Goal: Contribute content: Contribute content

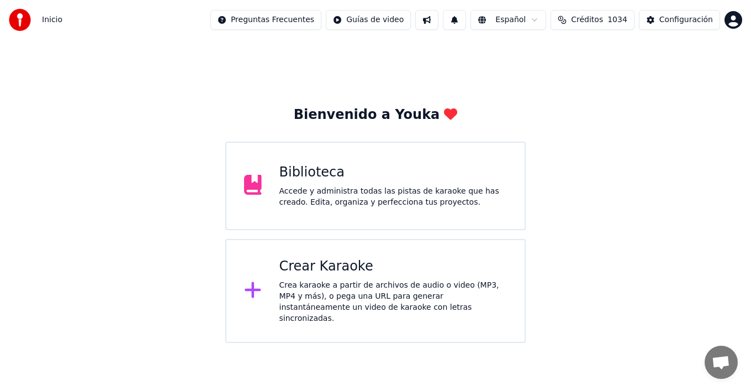
click at [371, 201] on div "Accede y administra todas las pistas de karaoke que has creado. Edita, organiza…" at bounding box center [394, 197] width 228 height 22
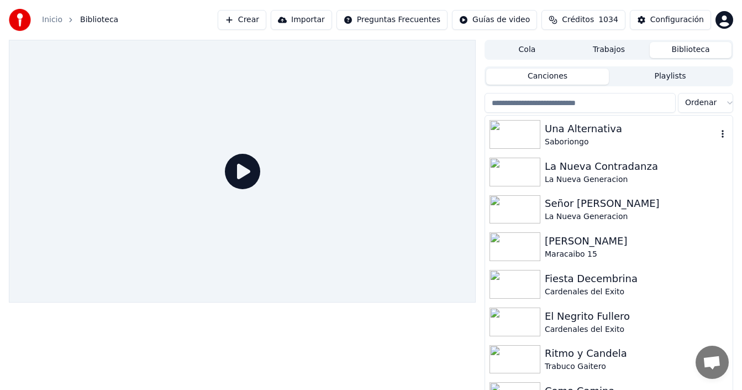
click at [530, 129] on img at bounding box center [515, 134] width 51 height 29
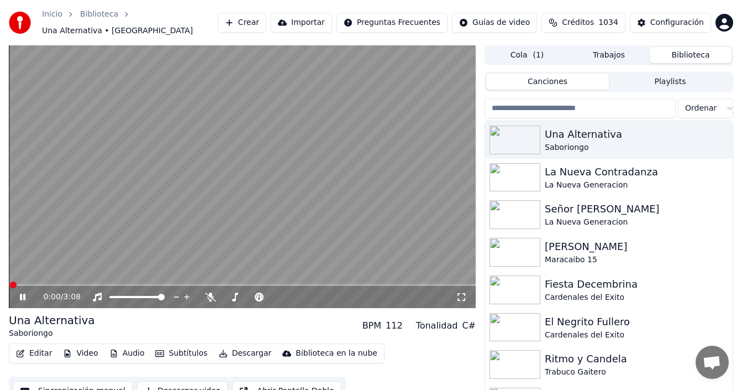
click at [41, 354] on button "Editar" at bounding box center [34, 352] width 45 height 15
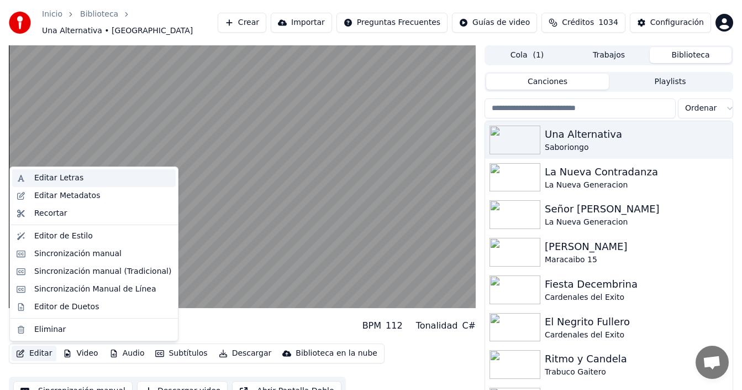
click at [79, 177] on div "Editar Letras" at bounding box center [102, 177] width 137 height 11
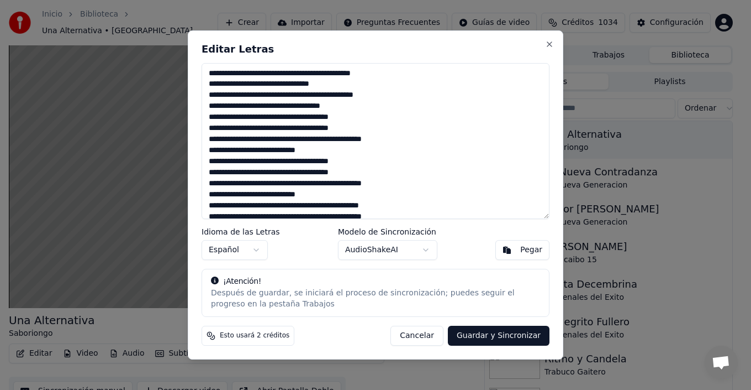
drag, startPoint x: 265, startPoint y: 149, endPoint x: 244, endPoint y: 148, distance: 21.0
click at [244, 148] on textarea at bounding box center [376, 141] width 348 height 156
click at [224, 149] on textarea at bounding box center [376, 141] width 348 height 156
click at [224, 196] on textarea at bounding box center [376, 141] width 348 height 156
click at [273, 196] on textarea at bounding box center [376, 141] width 348 height 156
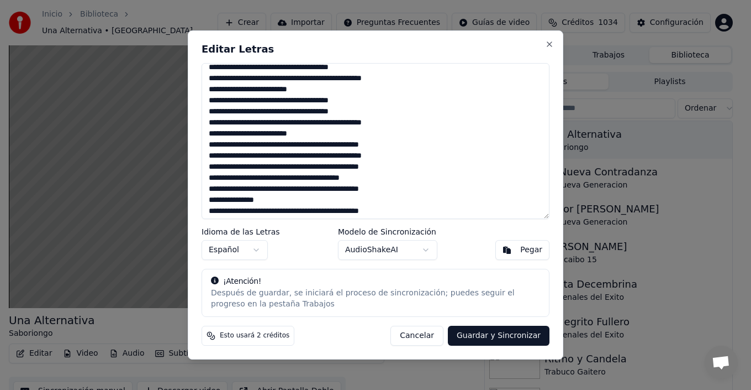
scroll to position [110, 0]
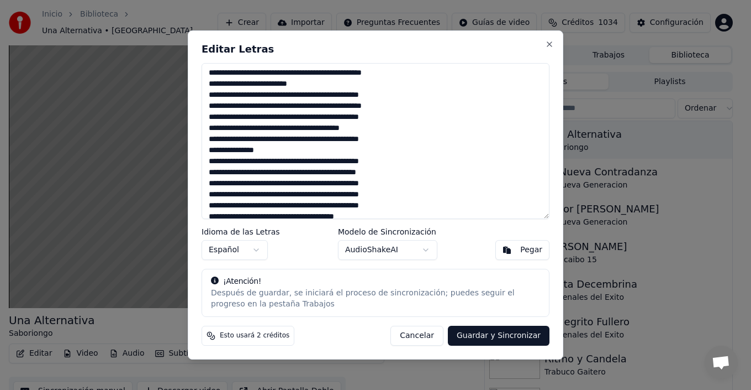
click at [312, 93] on textarea at bounding box center [376, 141] width 348 height 156
click at [359, 96] on textarea at bounding box center [376, 141] width 348 height 156
click at [311, 96] on textarea at bounding box center [376, 141] width 348 height 156
click at [299, 114] on textarea at bounding box center [376, 141] width 348 height 156
click at [358, 117] on textarea at bounding box center [376, 141] width 348 height 156
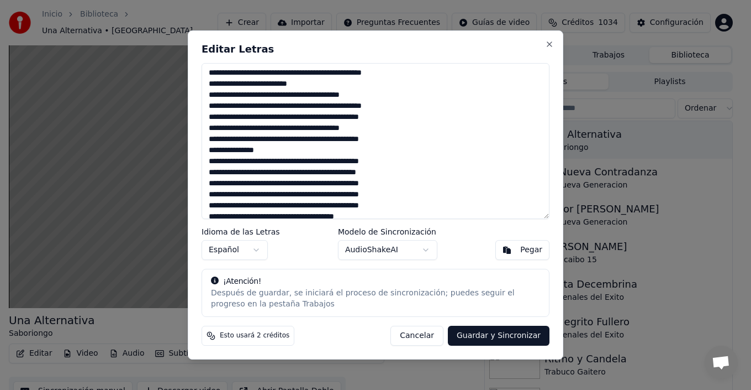
click at [359, 117] on textarea at bounding box center [376, 141] width 348 height 156
click at [297, 119] on textarea at bounding box center [376, 141] width 348 height 156
drag, startPoint x: 297, startPoint y: 142, endPoint x: 303, endPoint y: 146, distance: 8.0
click at [297, 141] on textarea at bounding box center [376, 141] width 348 height 156
click at [360, 140] on textarea at bounding box center [376, 141] width 348 height 156
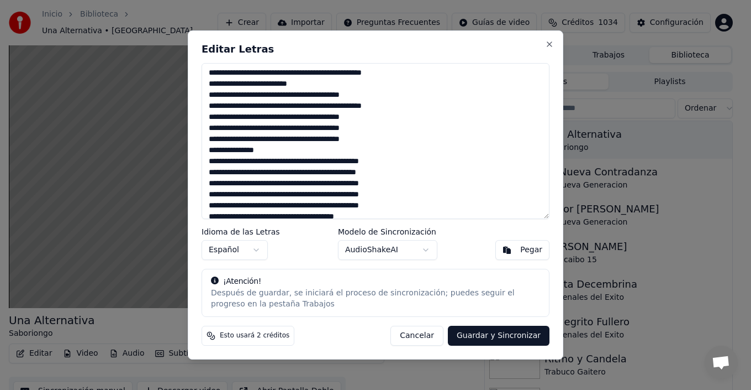
click at [309, 162] on textarea at bounding box center [376, 141] width 348 height 156
click at [312, 162] on textarea at bounding box center [376, 141] width 348 height 156
click at [360, 161] on textarea at bounding box center [376, 141] width 348 height 156
drag, startPoint x: 309, startPoint y: 162, endPoint x: 312, endPoint y: 152, distance: 10.3
click at [312, 152] on textarea at bounding box center [376, 141] width 348 height 156
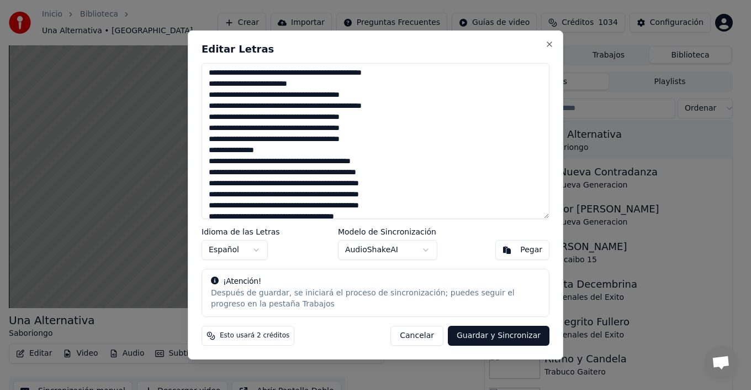
click at [309, 165] on textarea at bounding box center [376, 141] width 348 height 156
click at [297, 183] on textarea at bounding box center [376, 141] width 348 height 156
click at [360, 182] on textarea at bounding box center [376, 141] width 348 height 156
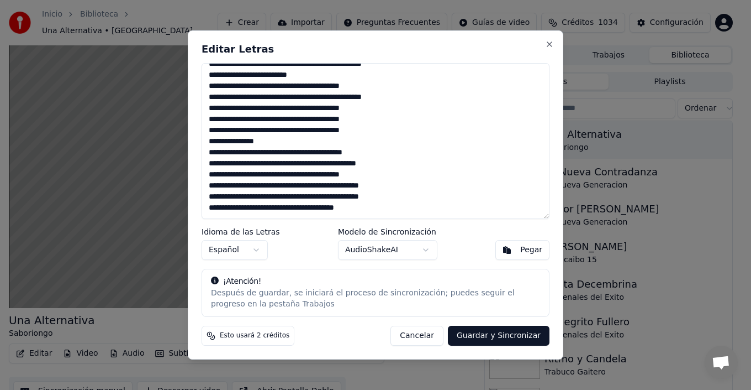
click at [298, 197] on textarea at bounding box center [376, 141] width 348 height 156
click at [361, 198] on textarea at bounding box center [376, 141] width 348 height 156
drag, startPoint x: 240, startPoint y: 190, endPoint x: 207, endPoint y: 190, distance: 33.7
click at [207, 190] on textarea at bounding box center [376, 141] width 348 height 156
type textarea "**********"
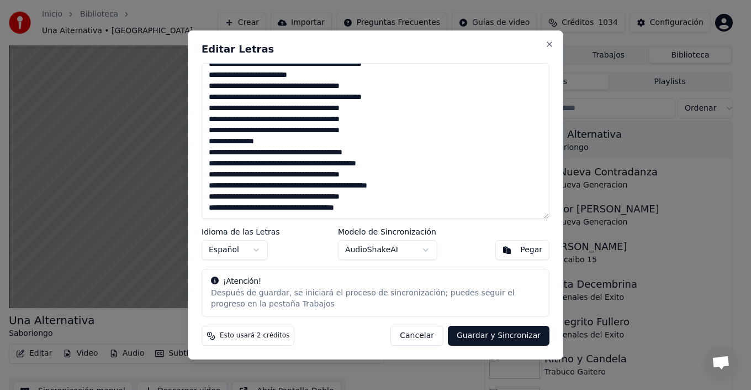
click at [508, 335] on button "Guardar y Sincronizar" at bounding box center [499, 335] width 102 height 20
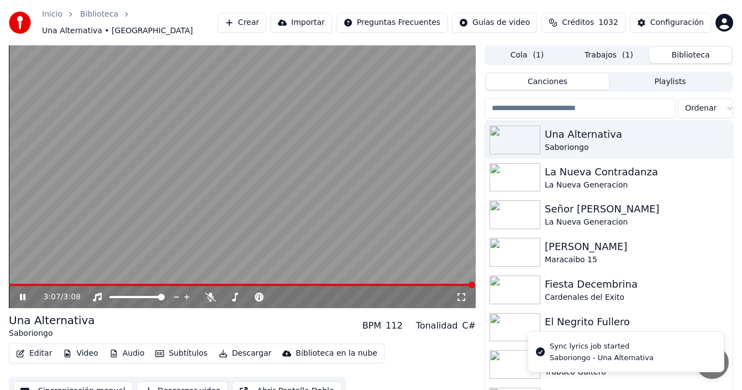
click at [690, 56] on button "Biblioteca" at bounding box center [691, 55] width 82 height 16
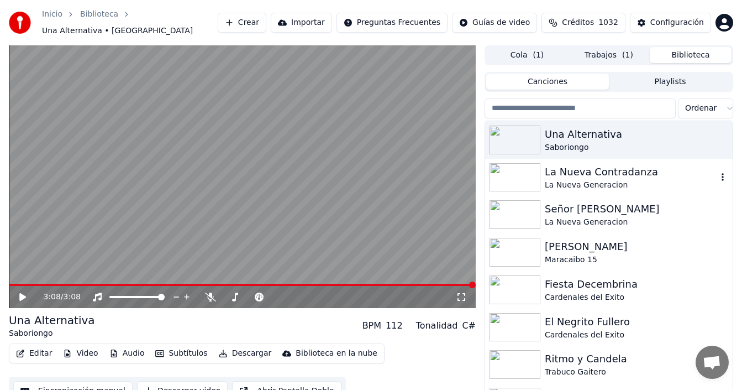
click at [569, 167] on div "La Nueva Contradanza" at bounding box center [631, 171] width 172 height 15
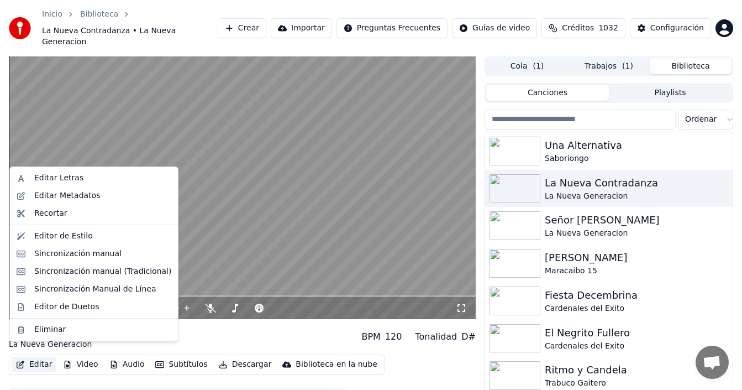
click at [44, 356] on button "Editar" at bounding box center [34, 363] width 45 height 15
click at [80, 183] on div "Editar Letras" at bounding box center [94, 178] width 164 height 18
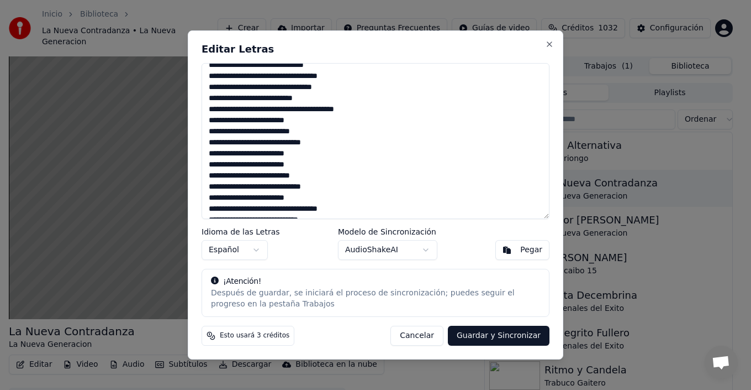
scroll to position [55, 0]
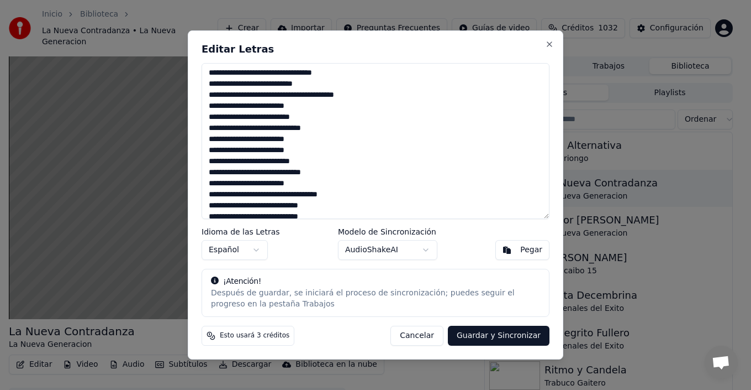
click at [259, 152] on textarea at bounding box center [376, 141] width 348 height 156
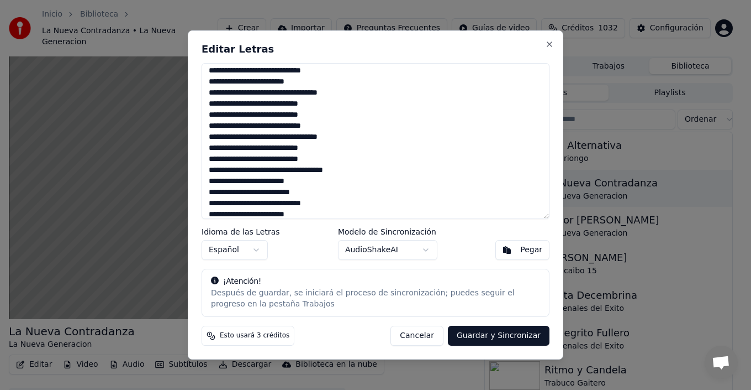
scroll to position [166, 0]
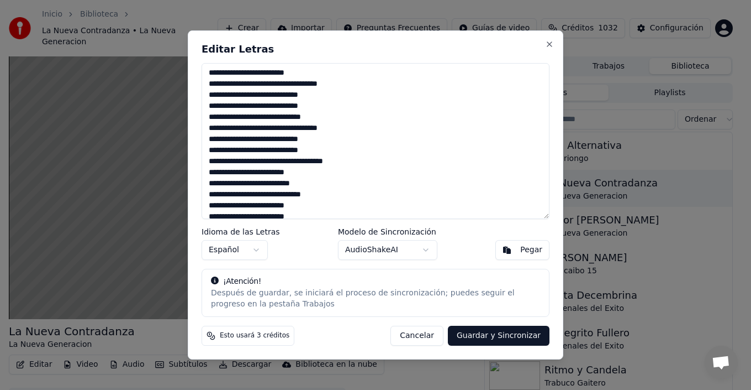
click at [307, 117] on textarea at bounding box center [376, 141] width 348 height 156
click at [307, 162] on textarea at bounding box center [376, 141] width 348 height 156
click at [331, 159] on textarea at bounding box center [376, 141] width 348 height 156
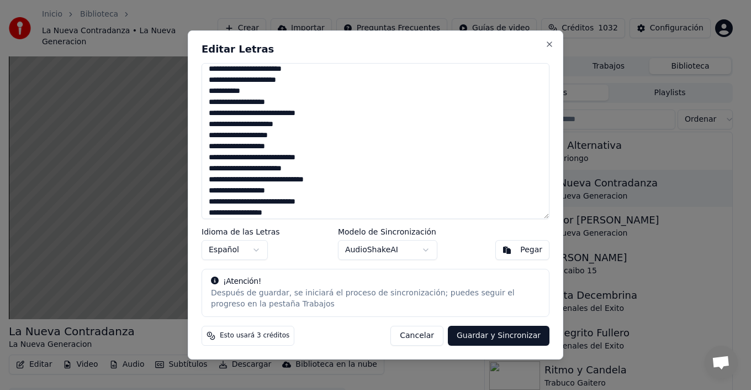
scroll to position [497, 0]
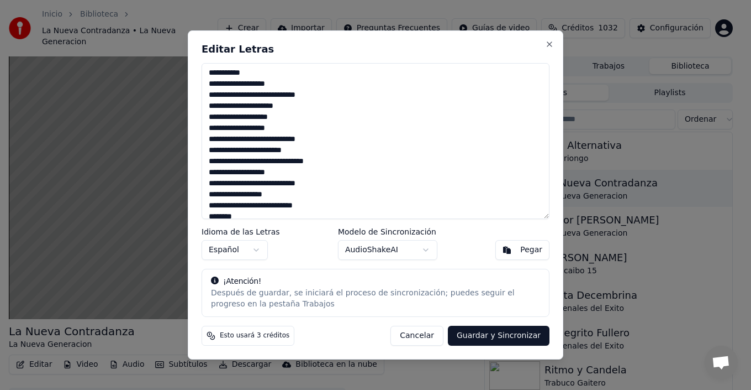
click at [287, 119] on textarea at bounding box center [376, 141] width 348 height 156
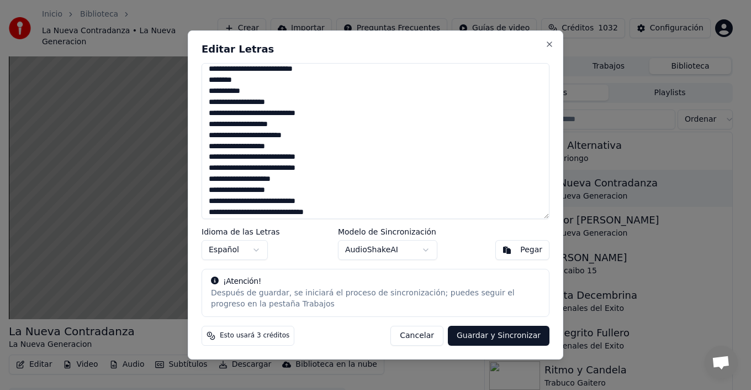
scroll to position [649, 0]
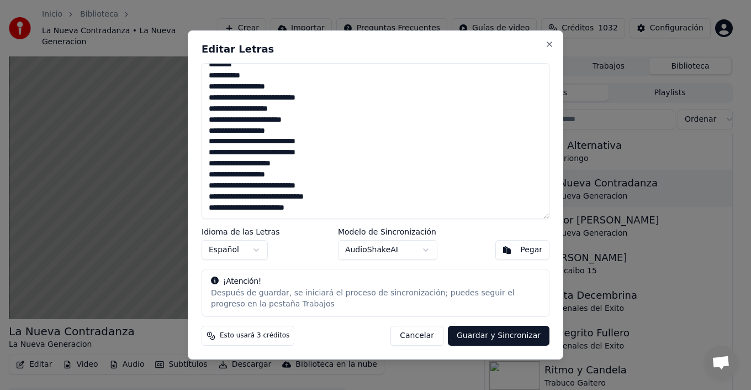
click at [249, 210] on textarea at bounding box center [376, 141] width 348 height 156
click at [251, 102] on textarea at bounding box center [376, 141] width 348 height 156
click at [254, 184] on textarea at bounding box center [376, 141] width 348 height 156
click at [246, 186] on textarea at bounding box center [376, 141] width 348 height 156
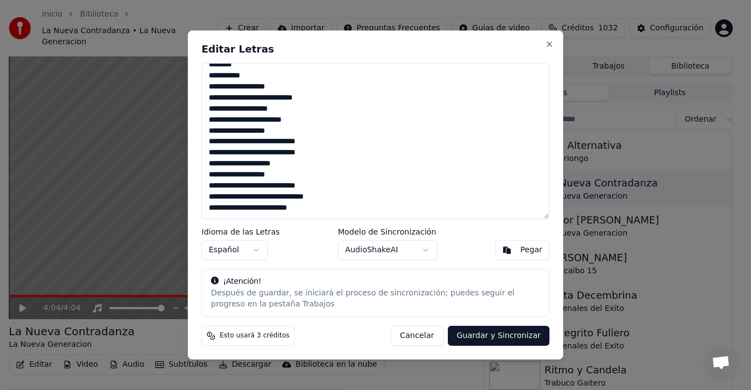
click at [252, 185] on textarea at bounding box center [376, 141] width 348 height 156
click at [251, 143] on textarea at bounding box center [376, 141] width 348 height 156
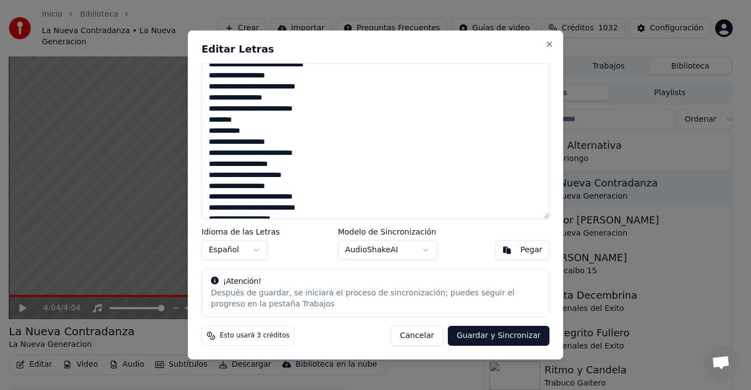
click at [251, 87] on textarea at bounding box center [376, 141] width 348 height 156
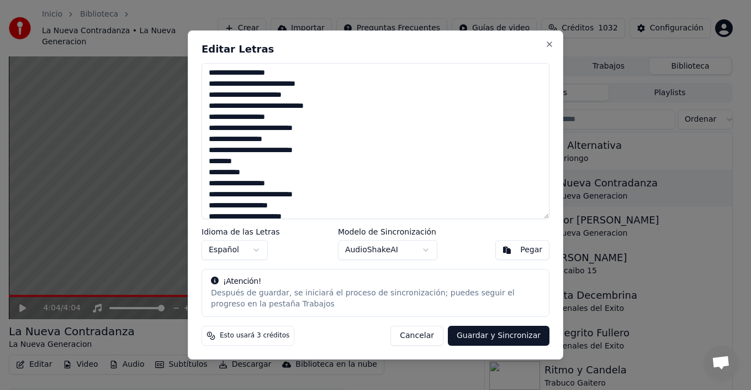
scroll to position [539, 0]
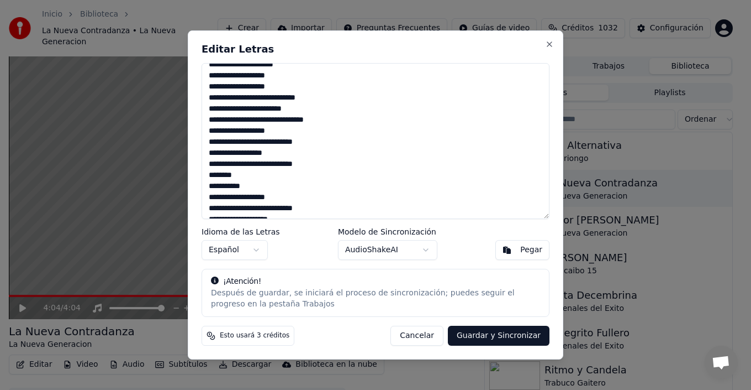
click at [252, 98] on textarea at bounding box center [376, 141] width 348 height 156
click at [252, 76] on textarea at bounding box center [376, 141] width 348 height 156
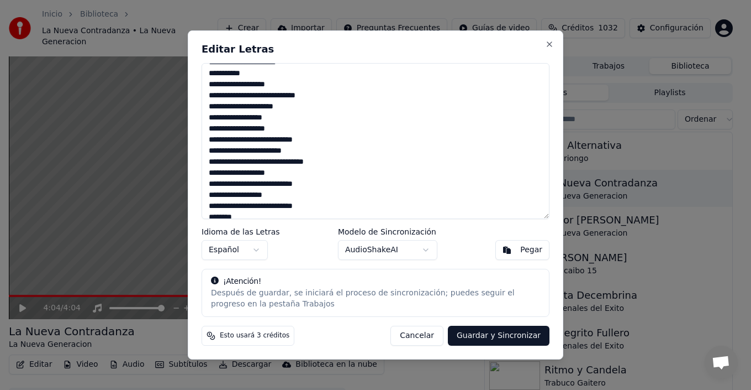
scroll to position [483, 0]
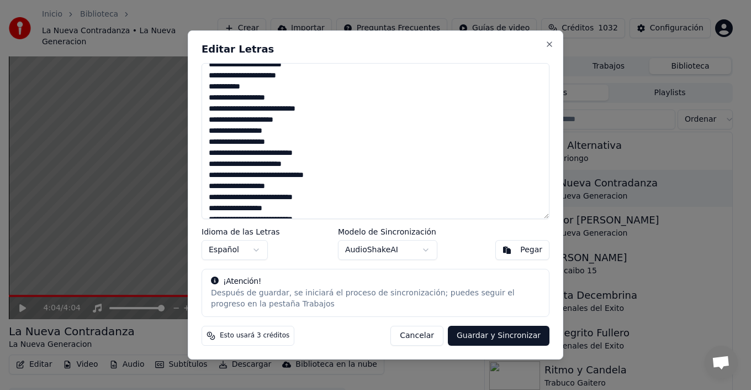
click at [252, 109] on textarea at bounding box center [376, 141] width 348 height 156
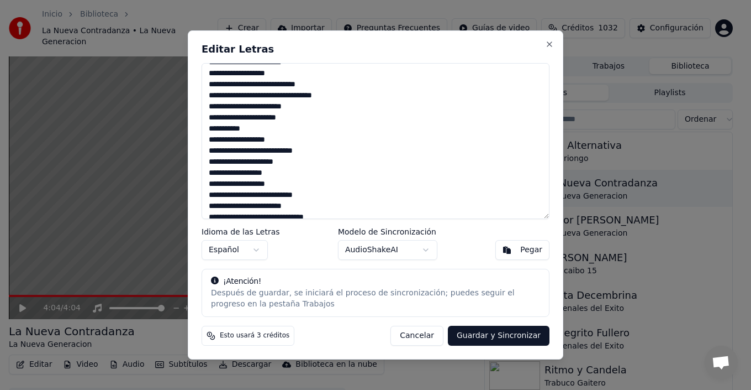
scroll to position [428, 0]
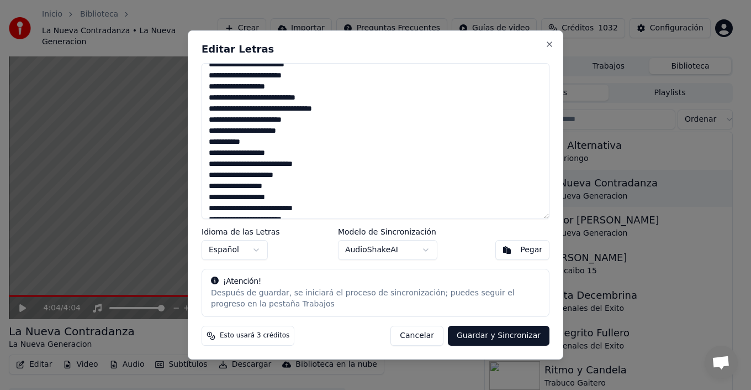
click at [251, 99] on textarea at bounding box center [376, 141] width 348 height 156
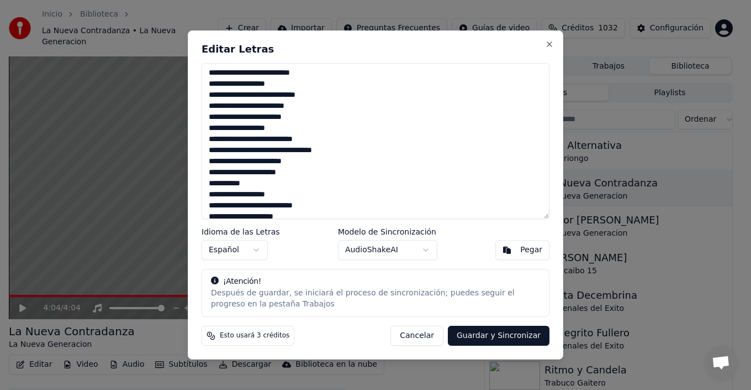
scroll to position [373, 0]
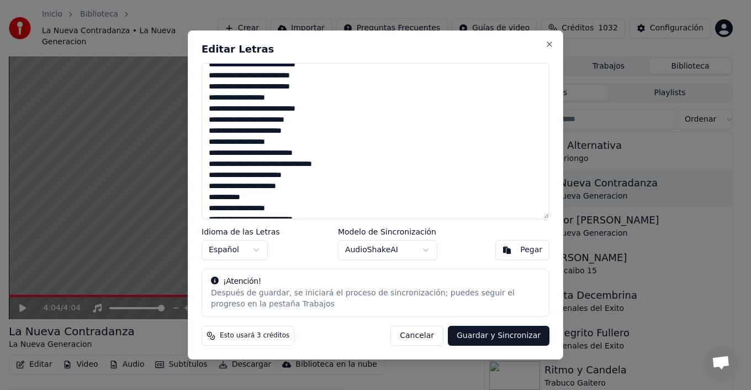
click at [250, 107] on textarea at bounding box center [376, 141] width 348 height 156
click at [251, 109] on textarea at bounding box center [376, 141] width 348 height 156
click at [251, 67] on textarea at bounding box center [376, 141] width 348 height 156
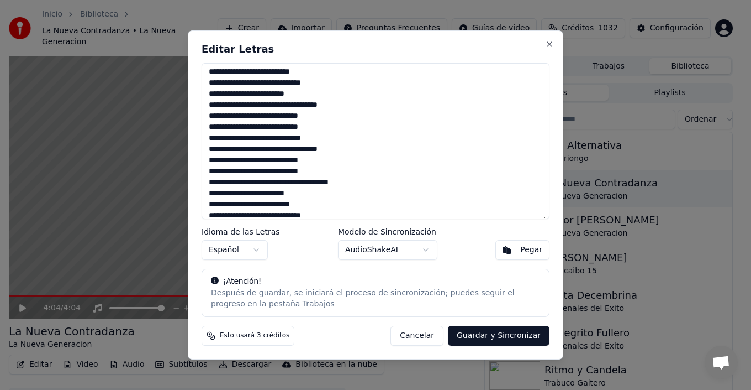
scroll to position [148, 0]
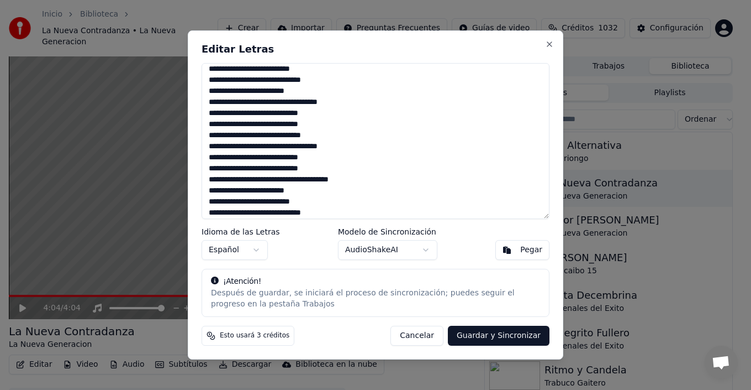
click at [302, 135] on textarea at bounding box center [376, 141] width 348 height 156
click at [301, 179] on textarea at bounding box center [376, 141] width 348 height 156
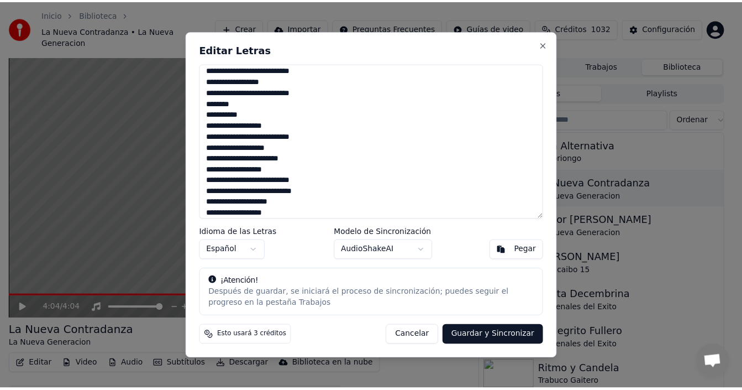
scroll to position [649, 0]
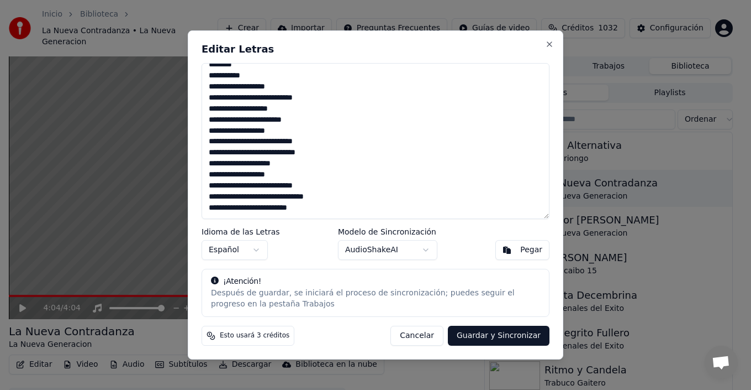
type textarea "**********"
click at [518, 337] on button "Guardar y Sincronizar" at bounding box center [499, 335] width 102 height 20
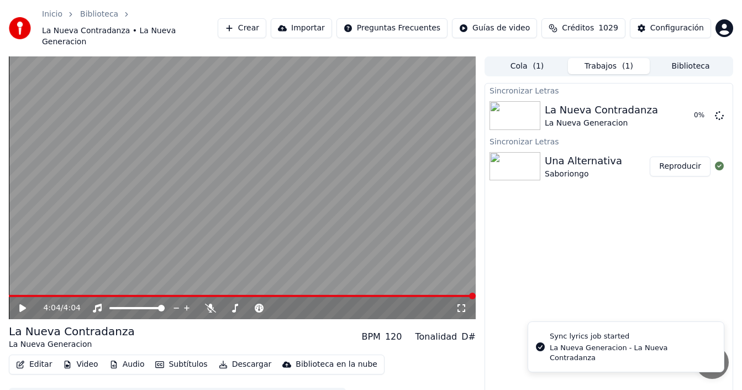
click at [697, 58] on button "Biblioteca" at bounding box center [691, 66] width 82 height 16
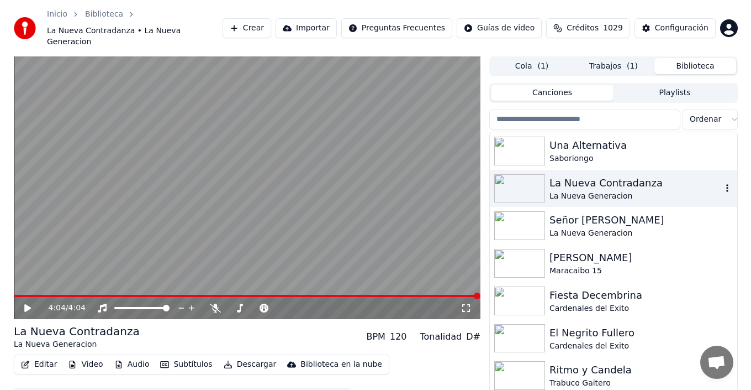
scroll to position [55, 0]
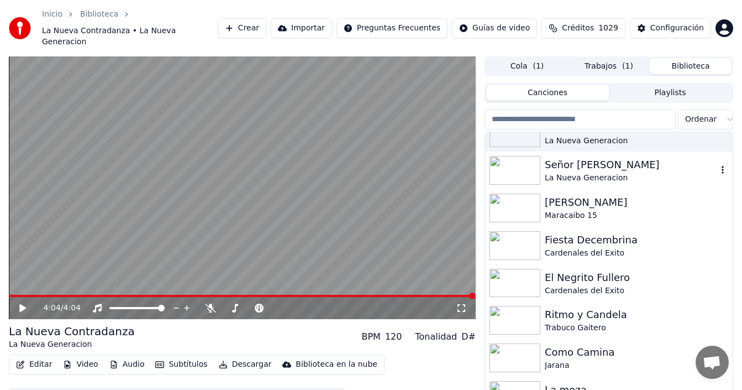
click at [602, 172] on div "La Nueva Generacion" at bounding box center [631, 177] width 172 height 11
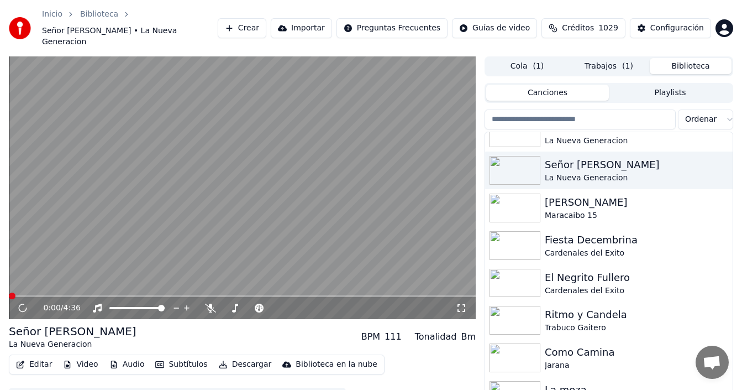
click at [38, 356] on button "Editar" at bounding box center [34, 363] width 45 height 15
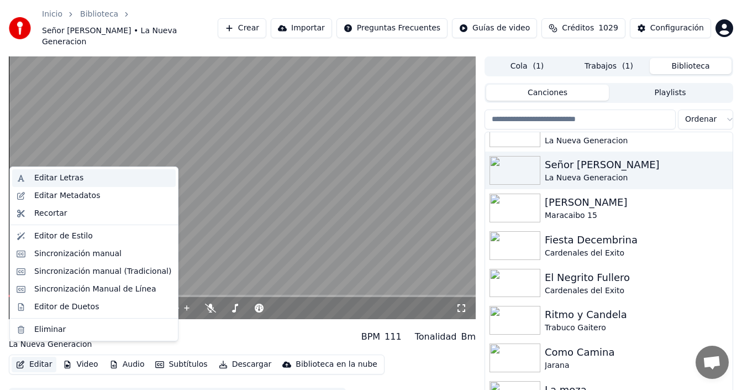
click at [81, 180] on div "Editar Letras" at bounding box center [102, 177] width 137 height 11
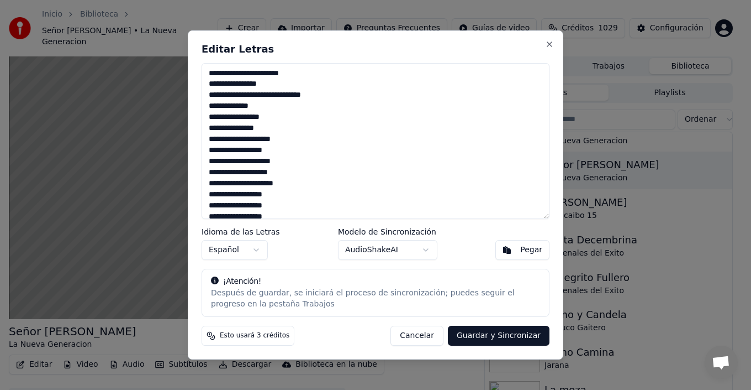
click at [231, 111] on textarea at bounding box center [376, 141] width 348 height 156
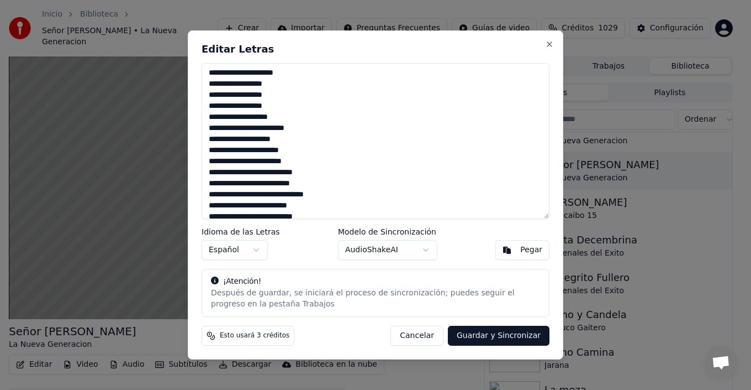
click at [250, 109] on textarea at bounding box center [376, 141] width 348 height 156
click at [254, 106] on textarea at bounding box center [376, 141] width 348 height 156
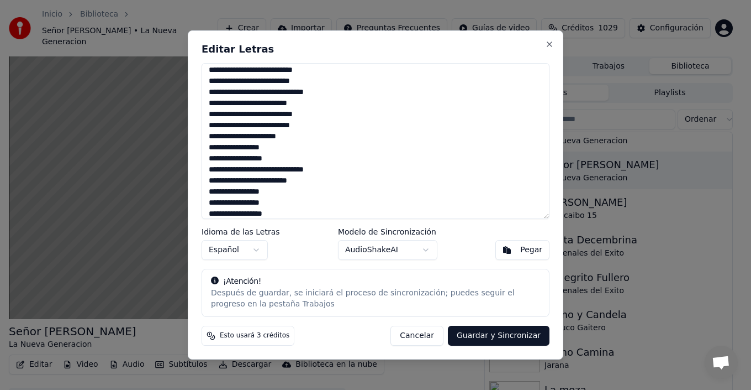
scroll to position [221, 0]
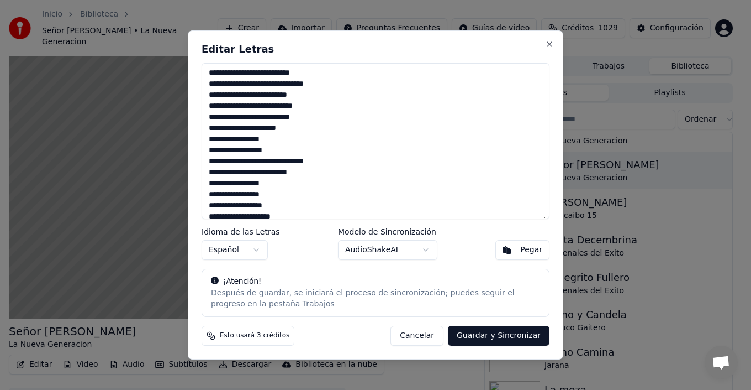
click at [248, 118] on textarea at bounding box center [376, 141] width 348 height 156
click at [252, 118] on textarea at bounding box center [376, 141] width 348 height 156
click at [244, 116] on textarea at bounding box center [376, 141] width 348 height 156
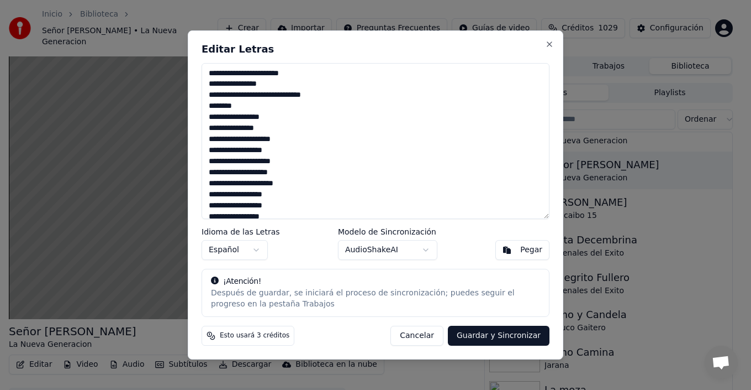
click at [338, 99] on textarea at bounding box center [376, 141] width 348 height 156
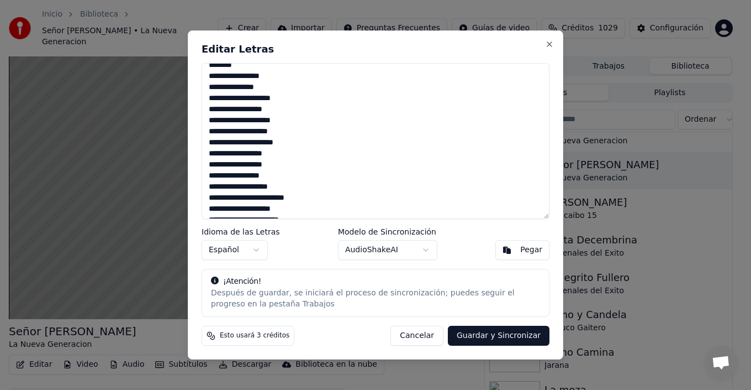
scroll to position [55, 0]
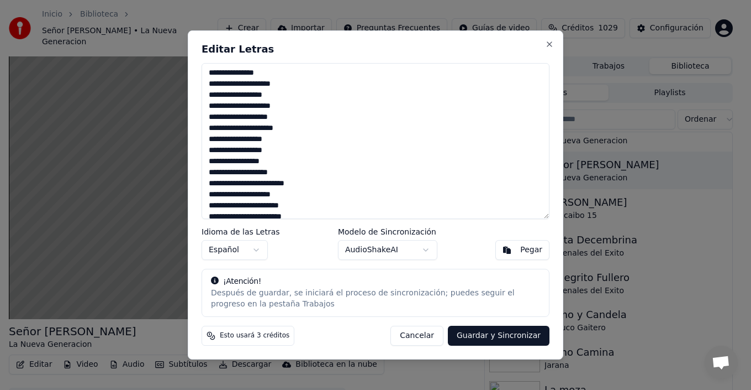
click at [261, 171] on textarea at bounding box center [376, 141] width 348 height 156
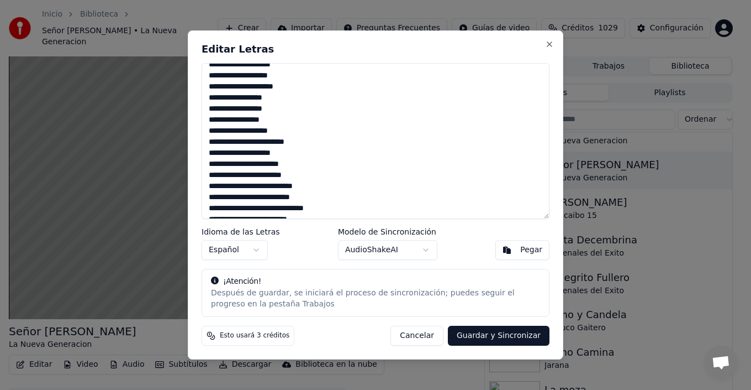
scroll to position [110, 0]
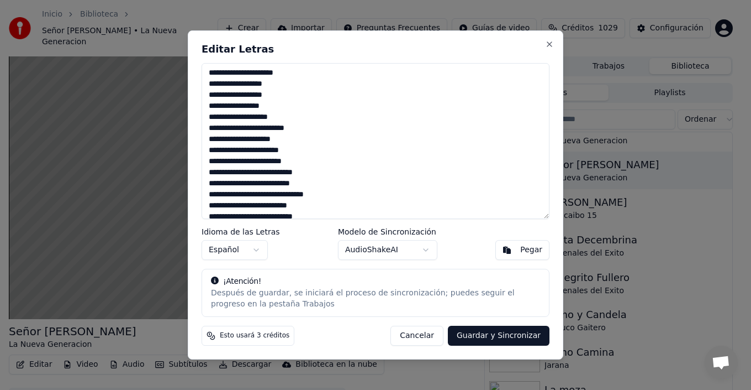
click at [256, 151] on textarea at bounding box center [376, 141] width 348 height 156
click at [277, 151] on textarea at bounding box center [376, 141] width 348 height 156
click at [246, 149] on textarea at bounding box center [376, 141] width 348 height 156
click at [218, 151] on textarea at bounding box center [376, 141] width 348 height 156
click at [269, 159] on textarea at bounding box center [376, 141] width 348 height 156
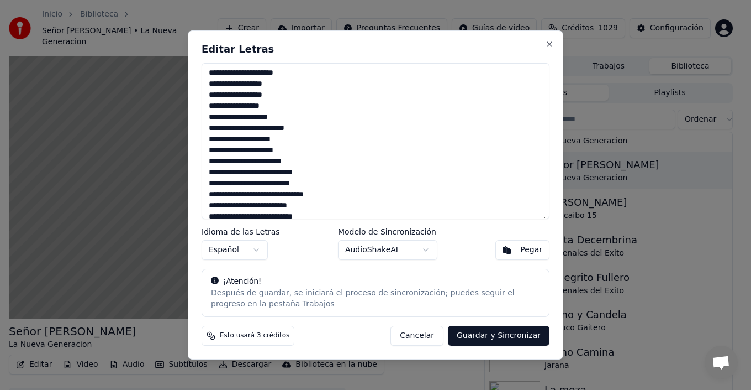
drag, startPoint x: 266, startPoint y: 158, endPoint x: 302, endPoint y: 157, distance: 35.4
click at [307, 160] on textarea at bounding box center [376, 141] width 348 height 156
click at [208, 129] on textarea at bounding box center [376, 141] width 348 height 156
click at [306, 163] on textarea at bounding box center [376, 141] width 348 height 156
drag, startPoint x: 302, startPoint y: 173, endPoint x: 266, endPoint y: 171, distance: 36.0
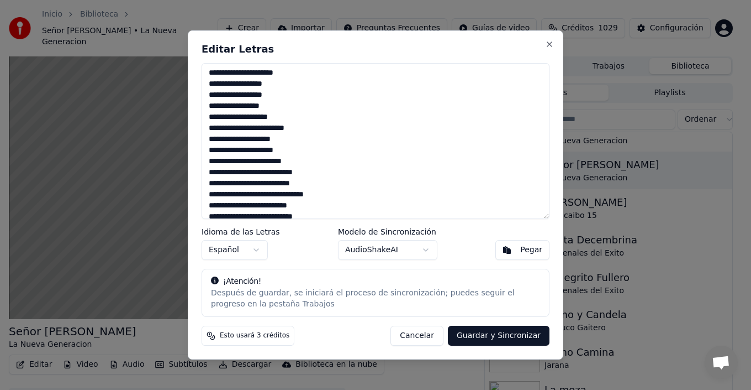
click at [266, 171] on textarea at bounding box center [376, 141] width 348 height 156
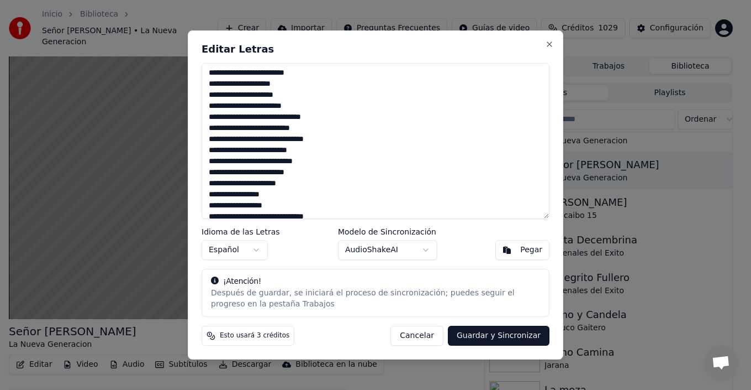
click at [243, 130] on textarea at bounding box center [376, 141] width 348 height 156
drag, startPoint x: 282, startPoint y: 138, endPoint x: 319, endPoint y: 138, distance: 37.6
click at [319, 138] on textarea at bounding box center [376, 141] width 348 height 156
drag, startPoint x: 267, startPoint y: 161, endPoint x: 301, endPoint y: 159, distance: 33.8
click at [301, 158] on textarea at bounding box center [376, 141] width 348 height 156
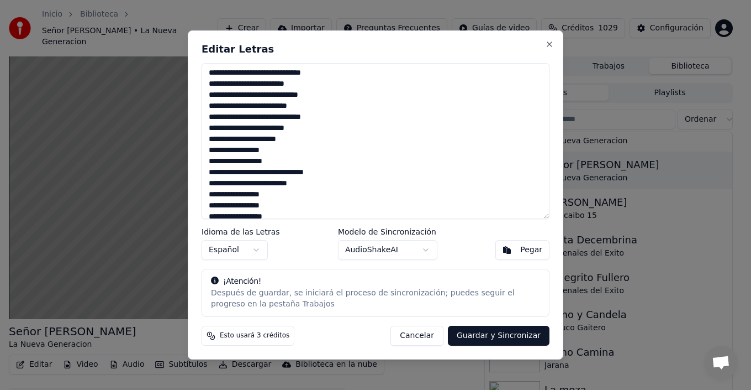
scroll to position [221, 0]
drag, startPoint x: 270, startPoint y: 172, endPoint x: 281, endPoint y: 175, distance: 10.9
click at [281, 175] on textarea at bounding box center [376, 141] width 348 height 156
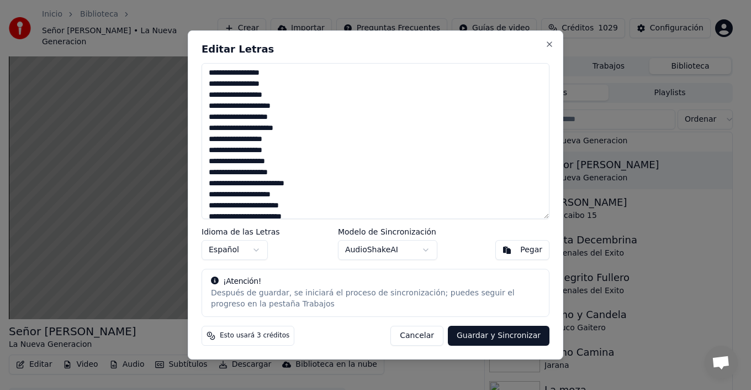
click at [209, 183] on textarea at bounding box center [376, 141] width 348 height 156
click at [307, 159] on textarea at bounding box center [376, 141] width 348 height 156
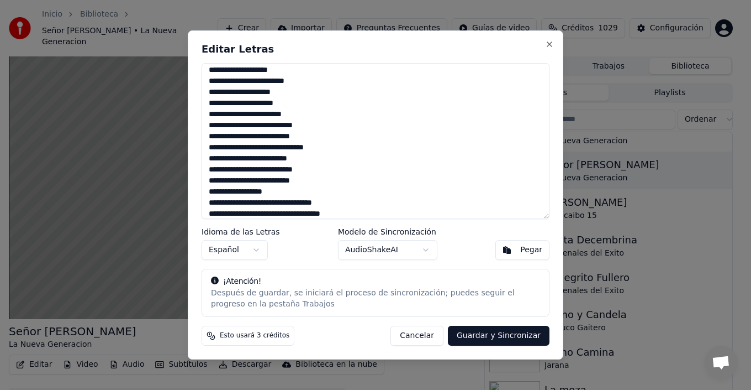
scroll to position [442, 0]
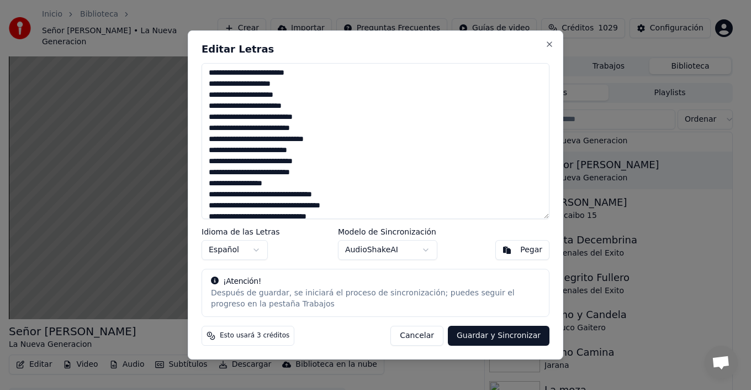
drag, startPoint x: 266, startPoint y: 117, endPoint x: 301, endPoint y: 117, distance: 35.4
click at [301, 117] on textarea at bounding box center [376, 141] width 348 height 156
click at [244, 131] on textarea at bounding box center [376, 141] width 348 height 156
drag, startPoint x: 282, startPoint y: 138, endPoint x: 325, endPoint y: 134, distance: 43.3
click at [325, 134] on textarea at bounding box center [376, 141] width 348 height 156
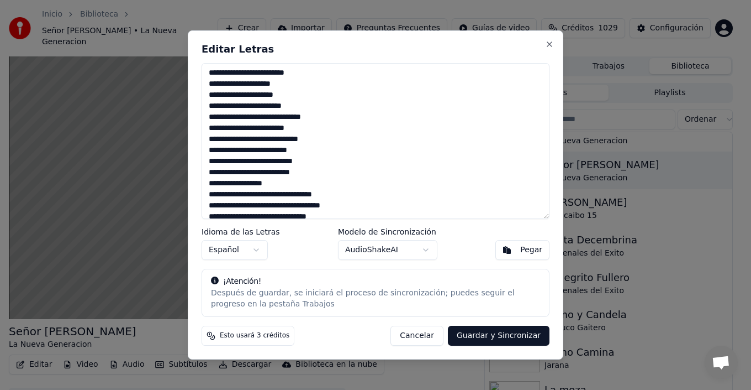
click at [263, 151] on textarea at bounding box center [376, 141] width 348 height 156
drag, startPoint x: 262, startPoint y: 149, endPoint x: 228, endPoint y: 150, distance: 34.8
click at [228, 150] on textarea at bounding box center [376, 141] width 348 height 156
drag, startPoint x: 268, startPoint y: 162, endPoint x: 301, endPoint y: 157, distance: 33.5
click at [301, 157] on textarea at bounding box center [376, 141] width 348 height 156
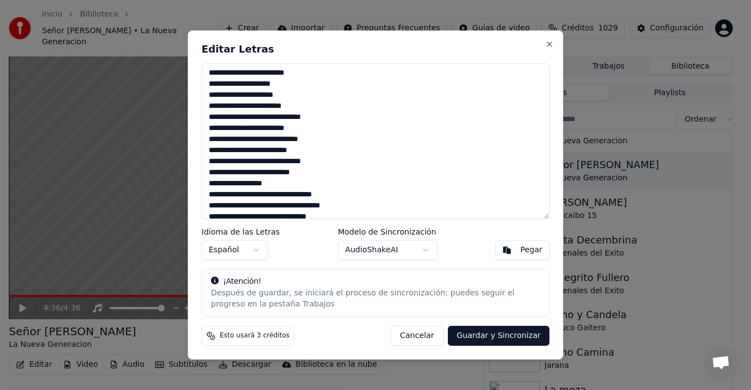
click at [246, 172] on textarea at bounding box center [376, 141] width 348 height 156
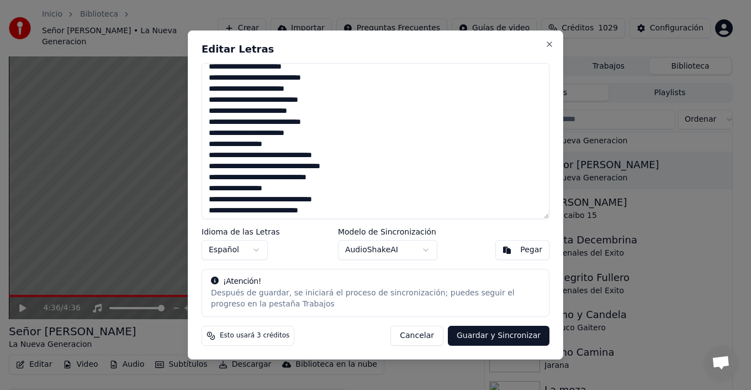
scroll to position [497, 0]
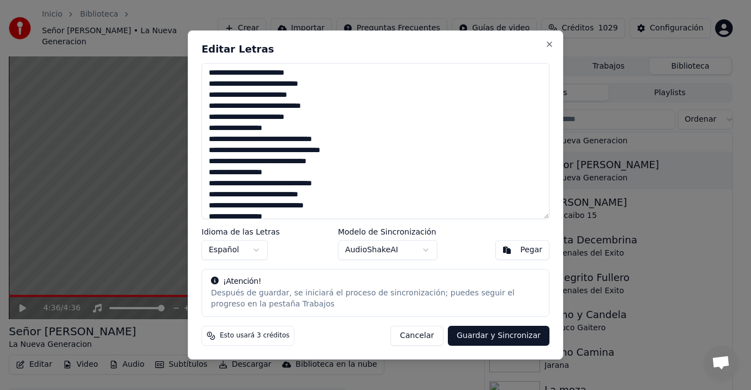
drag, startPoint x: 248, startPoint y: 128, endPoint x: 328, endPoint y: 127, distance: 80.7
click at [328, 127] on textarea at bounding box center [376, 141] width 348 height 156
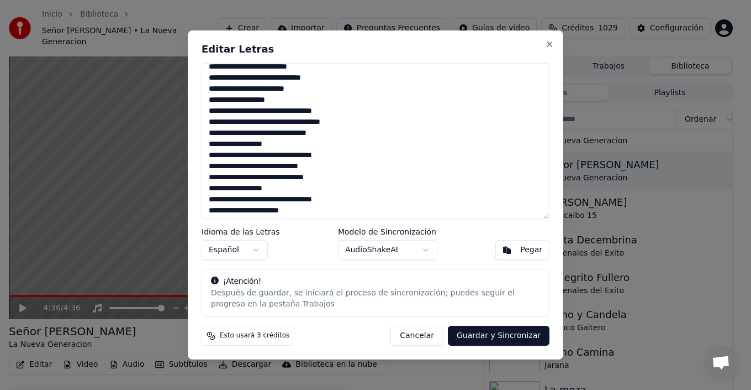
scroll to position [524, 0]
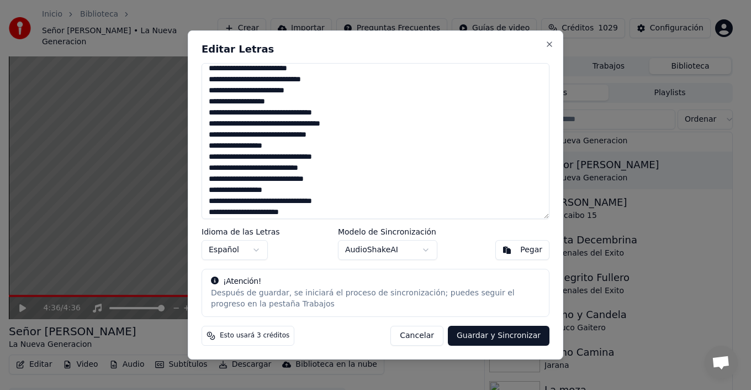
drag, startPoint x: 248, startPoint y: 71, endPoint x: 289, endPoint y: 98, distance: 48.7
click at [289, 98] on textarea at bounding box center [376, 141] width 348 height 156
drag, startPoint x: 248, startPoint y: 144, endPoint x: 276, endPoint y: 147, distance: 28.3
click at [276, 147] on textarea at bounding box center [376, 141] width 348 height 156
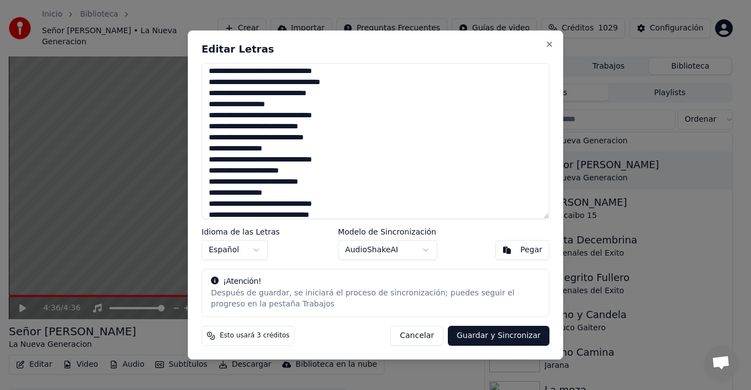
scroll to position [579, 0]
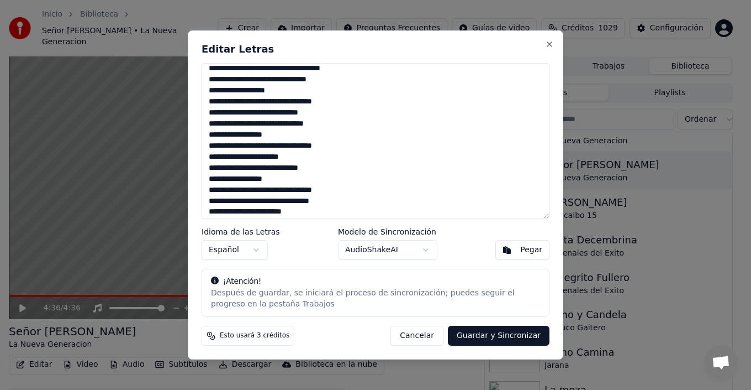
click at [215, 117] on textarea at bounding box center [376, 141] width 348 height 156
drag, startPoint x: 239, startPoint y: 123, endPoint x: 209, endPoint y: 125, distance: 29.9
click at [209, 125] on textarea at bounding box center [376, 141] width 348 height 156
click at [271, 122] on textarea at bounding box center [376, 141] width 348 height 156
click at [270, 122] on textarea at bounding box center [376, 141] width 348 height 156
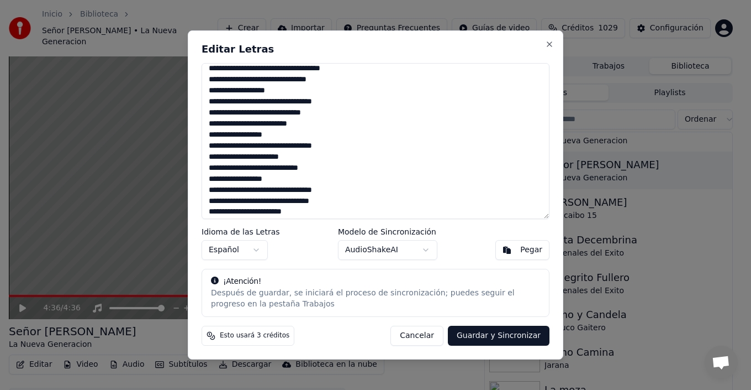
drag, startPoint x: 248, startPoint y: 133, endPoint x: 278, endPoint y: 132, distance: 30.9
click at [278, 132] on textarea at bounding box center [376, 141] width 348 height 156
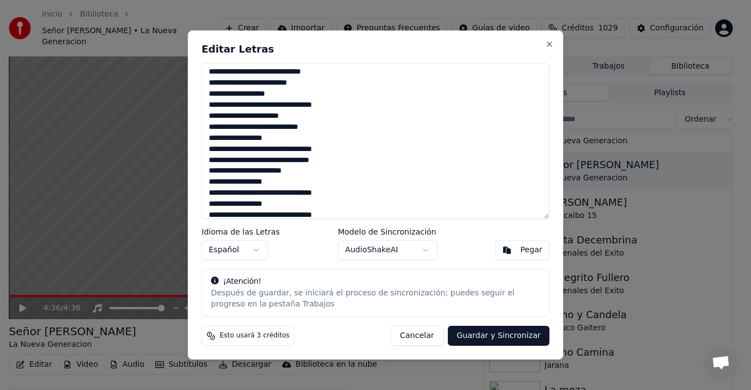
scroll to position [634, 0]
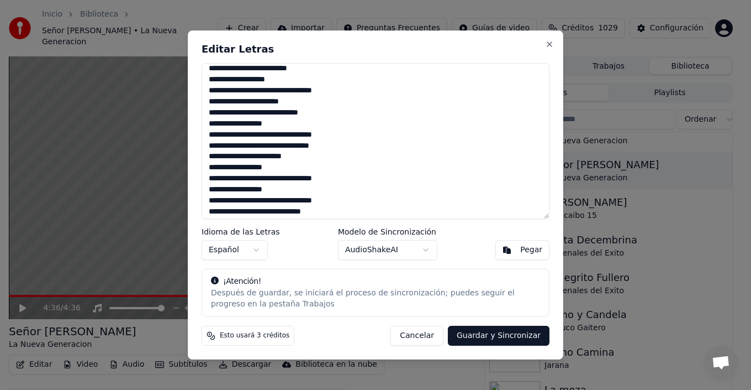
drag, startPoint x: 276, startPoint y: 104, endPoint x: 298, endPoint y: 108, distance: 22.4
click at [298, 108] on textarea at bounding box center [376, 141] width 348 height 156
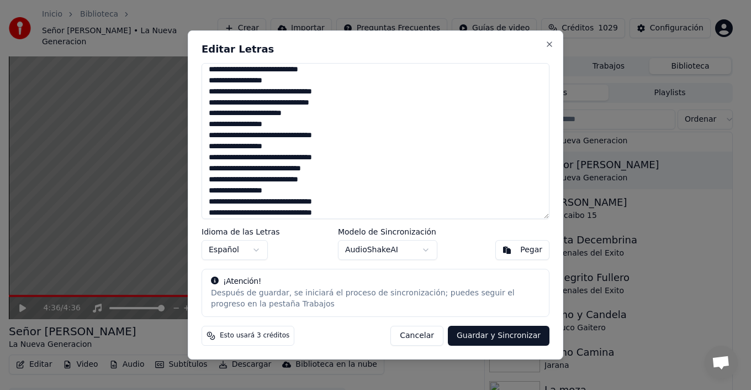
click at [334, 65] on textarea at bounding box center [376, 141] width 348 height 156
drag, startPoint x: 249, startPoint y: 78, endPoint x: 275, endPoint y: 78, distance: 26.5
click at [275, 78] on textarea at bounding box center [376, 141] width 348 height 156
click at [227, 102] on textarea at bounding box center [376, 141] width 348 height 156
drag, startPoint x: 260, startPoint y: 112, endPoint x: 305, endPoint y: 111, distance: 45.3
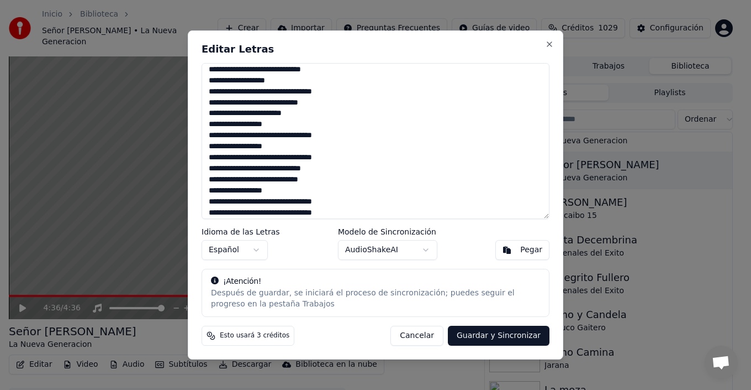
click at [305, 110] on textarea at bounding box center [376, 141] width 348 height 156
drag, startPoint x: 248, startPoint y: 123, endPoint x: 285, endPoint y: 120, distance: 37.1
click at [285, 120] on textarea at bounding box center [376, 141] width 348 height 156
drag, startPoint x: 247, startPoint y: 145, endPoint x: 280, endPoint y: 144, distance: 33.2
click at [280, 144] on textarea at bounding box center [376, 141] width 348 height 156
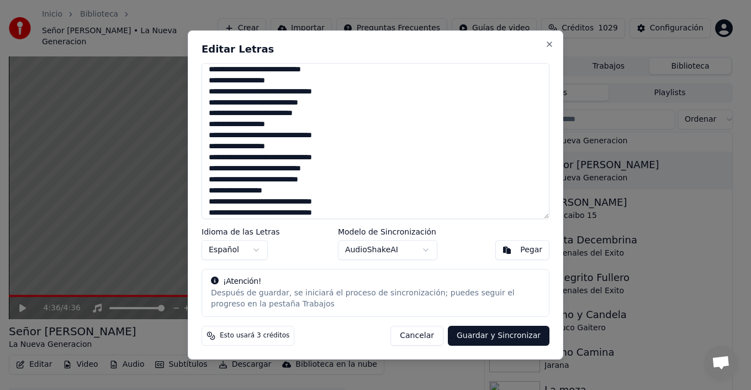
scroll to position [733, 0]
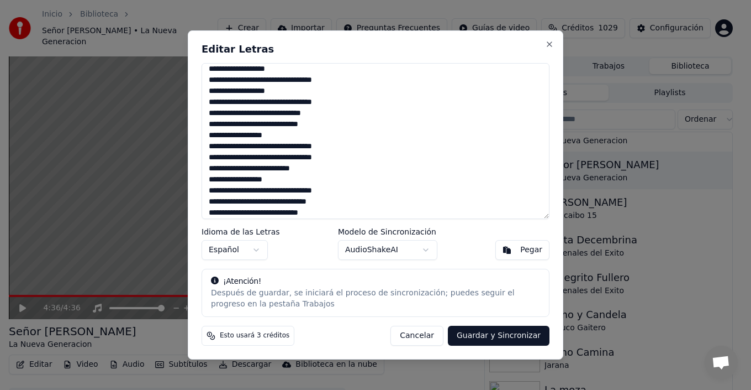
click at [218, 126] on textarea at bounding box center [376, 141] width 348 height 156
drag, startPoint x: 260, startPoint y: 124, endPoint x: 307, endPoint y: 125, distance: 47.0
click at [307, 125] on textarea at bounding box center [376, 141] width 348 height 156
click at [262, 124] on textarea at bounding box center [376, 141] width 348 height 156
click at [252, 135] on textarea at bounding box center [376, 141] width 348 height 156
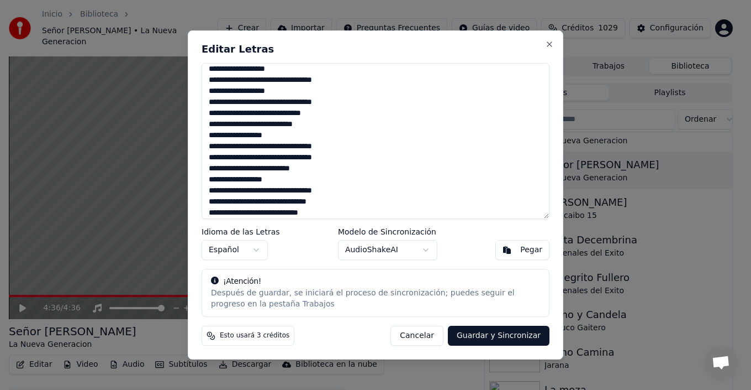
drag, startPoint x: 245, startPoint y: 138, endPoint x: 283, endPoint y: 136, distance: 38.2
click at [283, 136] on textarea at bounding box center [376, 141] width 348 height 156
click at [229, 160] on textarea at bounding box center [376, 141] width 348 height 156
click at [253, 155] on textarea at bounding box center [376, 141] width 348 height 156
click at [262, 159] on textarea at bounding box center [376, 141] width 348 height 156
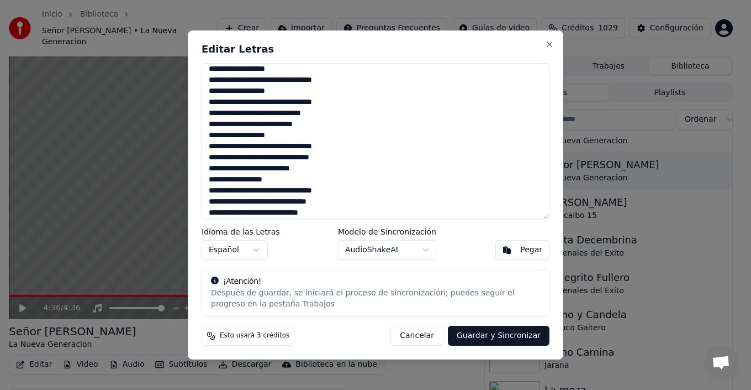
click at [257, 135] on textarea at bounding box center [376, 141] width 348 height 156
click at [252, 136] on textarea at bounding box center [376, 141] width 348 height 156
click at [257, 71] on textarea at bounding box center [376, 141] width 348 height 156
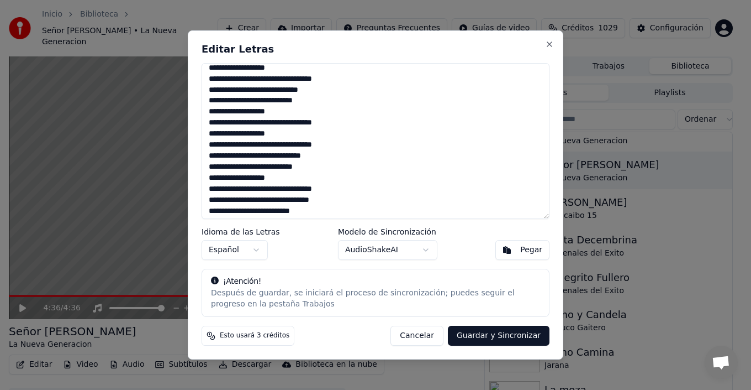
scroll to position [677, 0]
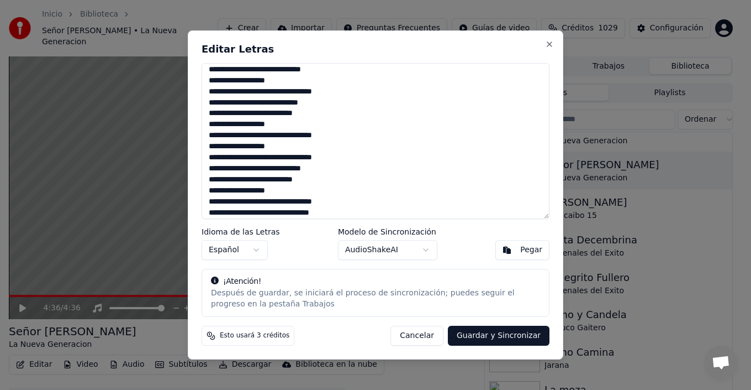
click at [257, 79] on textarea at bounding box center [376, 141] width 348 height 156
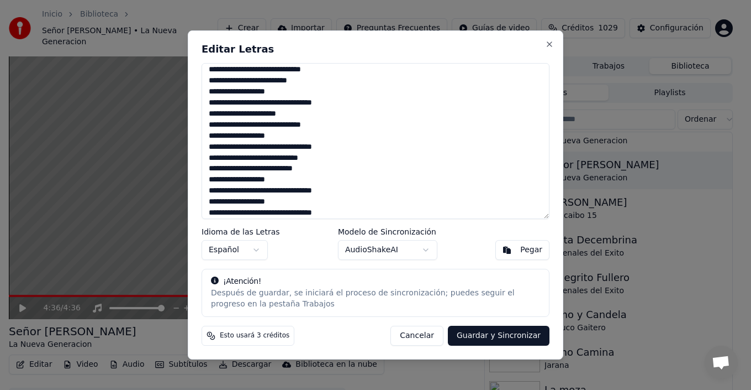
click at [258, 92] on textarea at bounding box center [376, 141] width 348 height 156
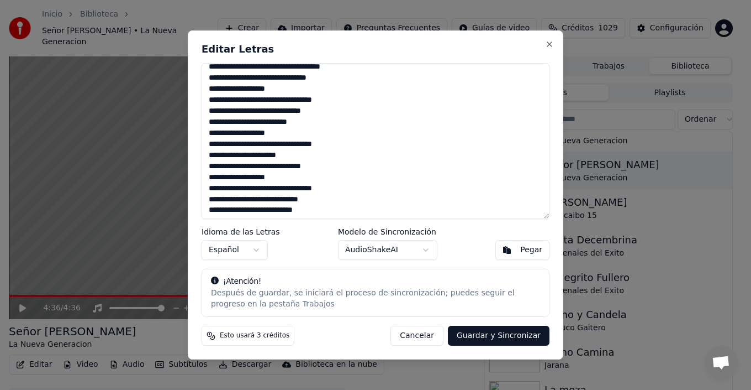
scroll to position [567, 0]
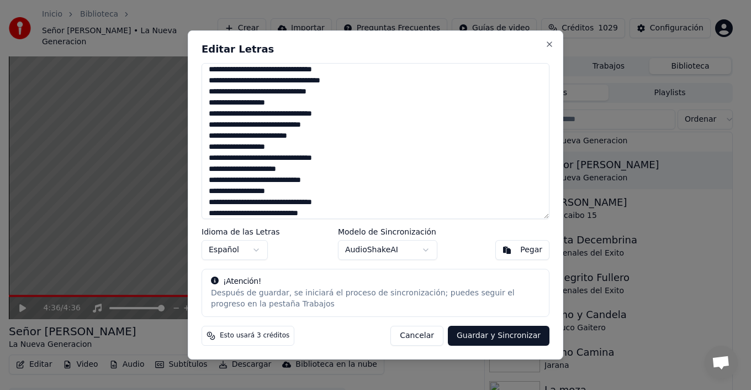
click at [258, 99] on textarea at bounding box center [376, 141] width 348 height 156
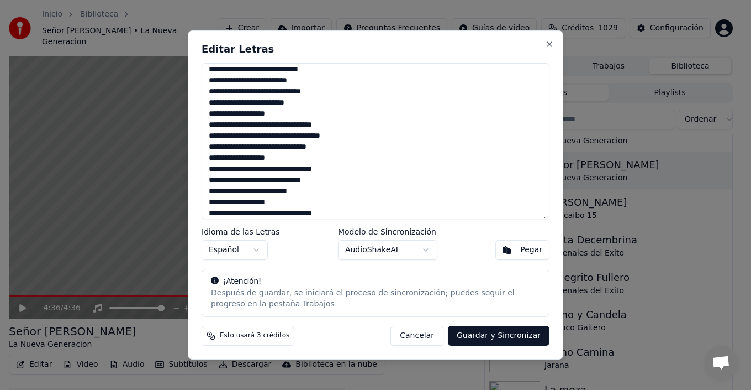
click at [259, 115] on textarea at bounding box center [376, 141] width 348 height 156
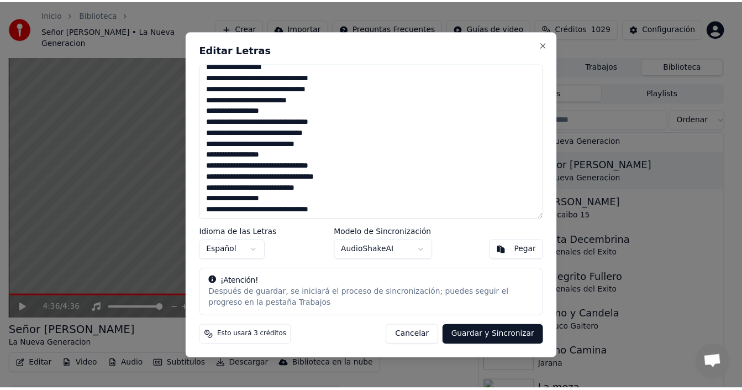
scroll to position [804, 0]
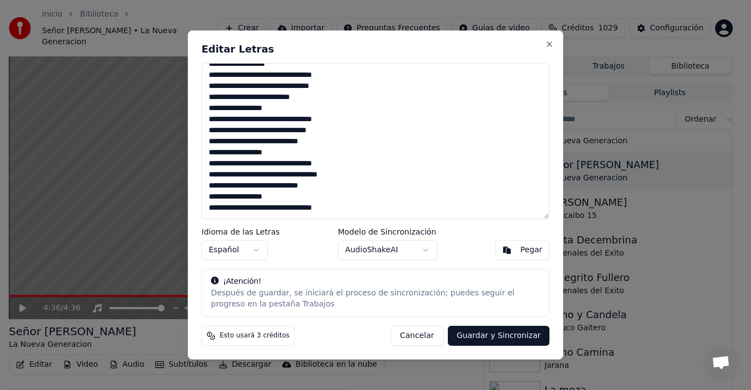
drag, startPoint x: 246, startPoint y: 113, endPoint x: 282, endPoint y: 104, distance: 36.3
click at [282, 104] on textarea at bounding box center [376, 141] width 348 height 156
paste textarea "*"
click at [257, 112] on textarea at bounding box center [376, 141] width 348 height 156
click at [229, 130] on textarea at bounding box center [376, 141] width 348 height 156
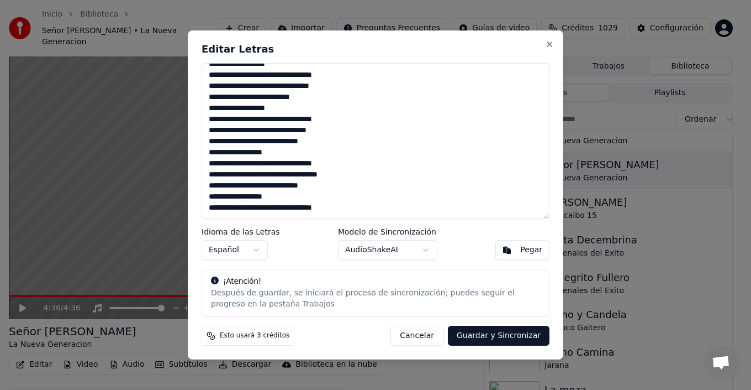
click at [251, 133] on textarea at bounding box center [376, 141] width 348 height 156
click at [261, 132] on textarea at bounding box center [376, 141] width 348 height 156
drag, startPoint x: 247, startPoint y: 153, endPoint x: 325, endPoint y: 152, distance: 78.5
click at [325, 152] on textarea at bounding box center [376, 141] width 348 height 156
paste textarea "*"
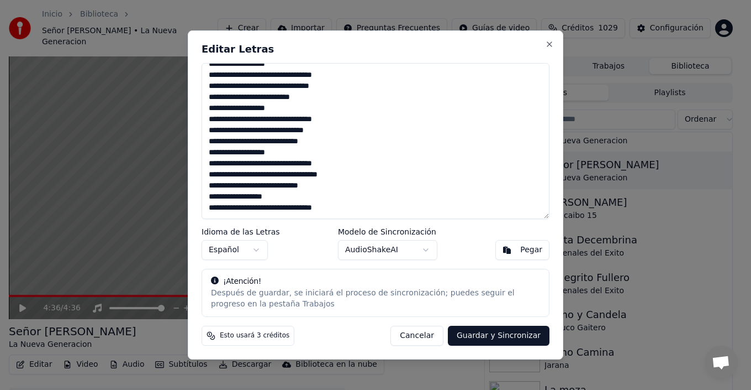
click at [260, 154] on textarea at bounding box center [376, 141] width 348 height 156
click at [257, 153] on textarea at bounding box center [376, 141] width 348 height 156
drag, startPoint x: 262, startPoint y: 186, endPoint x: 215, endPoint y: 186, distance: 47.5
click at [215, 186] on textarea at bounding box center [376, 141] width 348 height 156
click at [239, 188] on textarea at bounding box center [376, 141] width 348 height 156
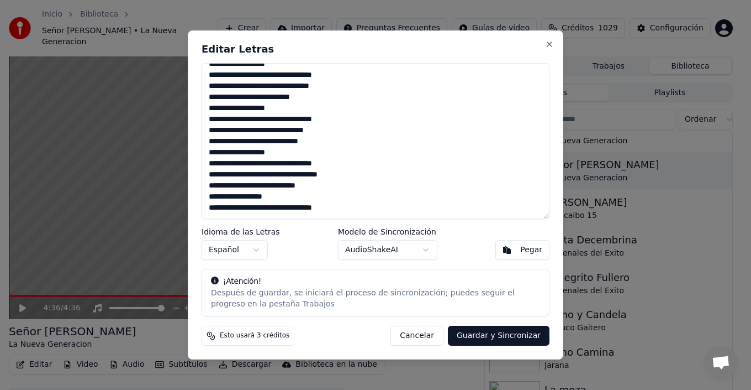
drag, startPoint x: 248, startPoint y: 198, endPoint x: 289, endPoint y: 192, distance: 41.3
click at [289, 192] on textarea at bounding box center [376, 141] width 348 height 156
click at [288, 192] on textarea at bounding box center [376, 141] width 348 height 156
paste textarea "*"
click at [257, 198] on textarea at bounding box center [376, 141] width 348 height 156
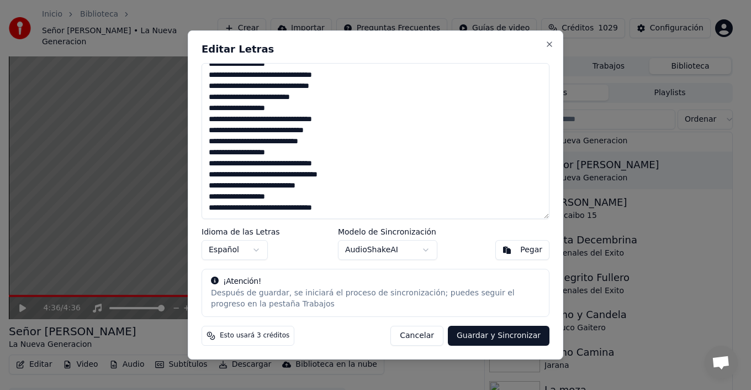
type textarea "**********"
click at [486, 339] on button "Guardar y Sincronizar" at bounding box center [499, 335] width 102 height 20
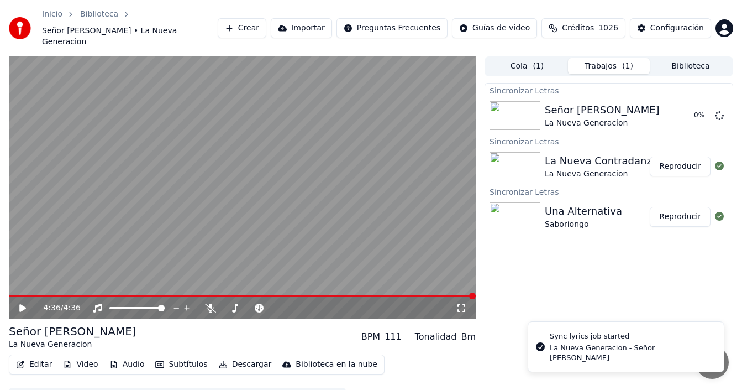
click at [687, 58] on button "Biblioteca" at bounding box center [691, 66] width 82 height 16
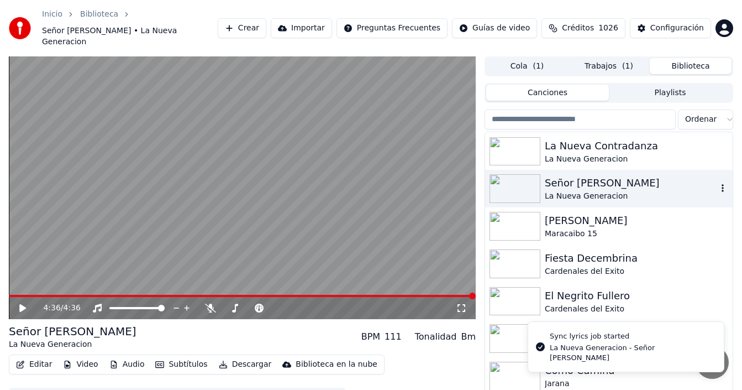
scroll to position [55, 0]
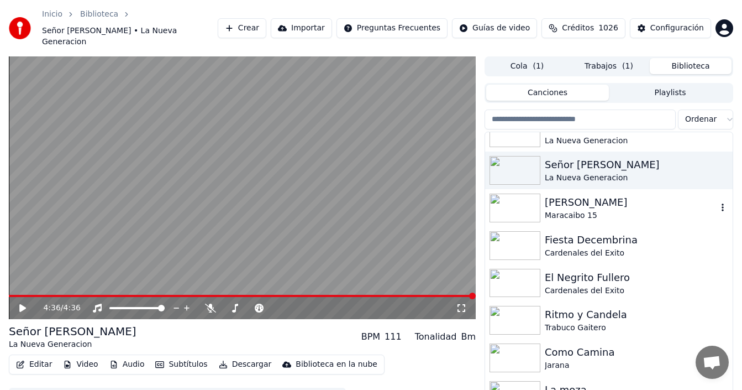
click at [571, 196] on div "[PERSON_NAME]" at bounding box center [631, 201] width 172 height 15
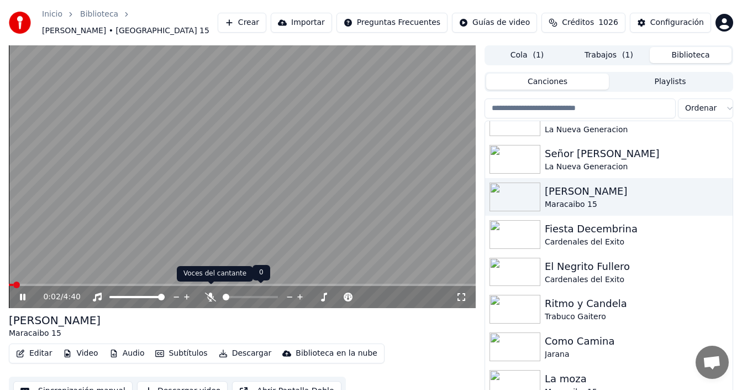
click at [208, 292] on icon at bounding box center [210, 296] width 11 height 9
click at [278, 300] on span at bounding box center [274, 296] width 7 height 7
click at [229, 296] on span at bounding box center [250, 297] width 55 height 2
click at [277, 293] on span at bounding box center [274, 296] width 7 height 7
click at [9, 281] on span at bounding box center [12, 284] width 7 height 7
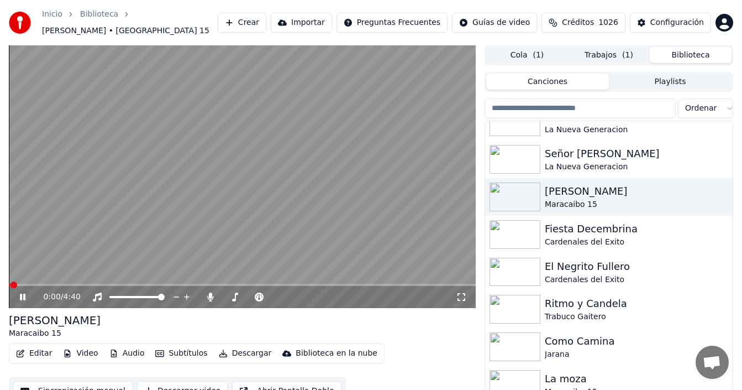
click at [36, 346] on button "Editar" at bounding box center [34, 352] width 45 height 15
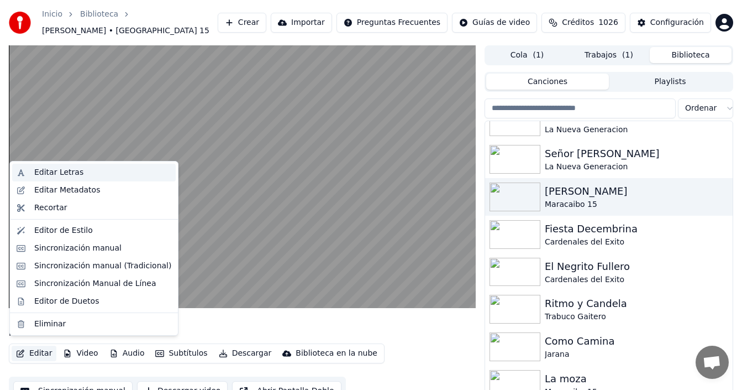
click at [93, 172] on div "Editar Letras" at bounding box center [102, 172] width 137 height 11
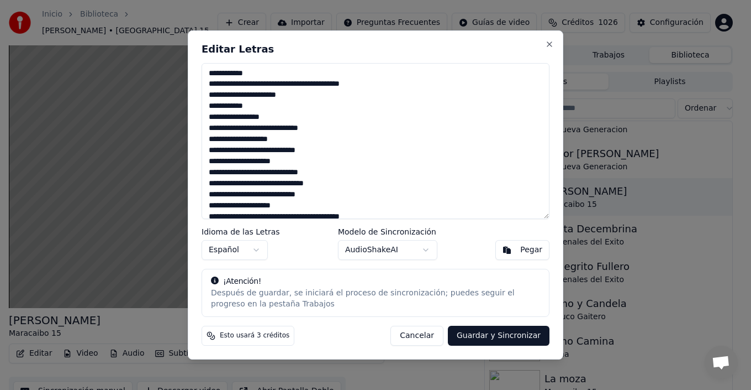
drag, startPoint x: 239, startPoint y: 118, endPoint x: 268, endPoint y: 117, distance: 28.7
click at [268, 117] on textarea at bounding box center [376, 141] width 348 height 156
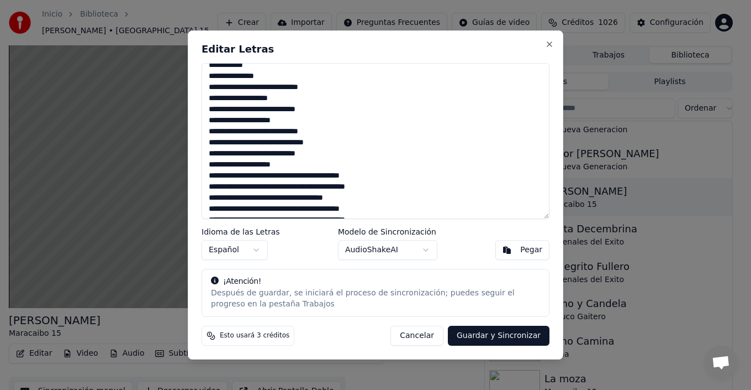
scroll to position [55, 0]
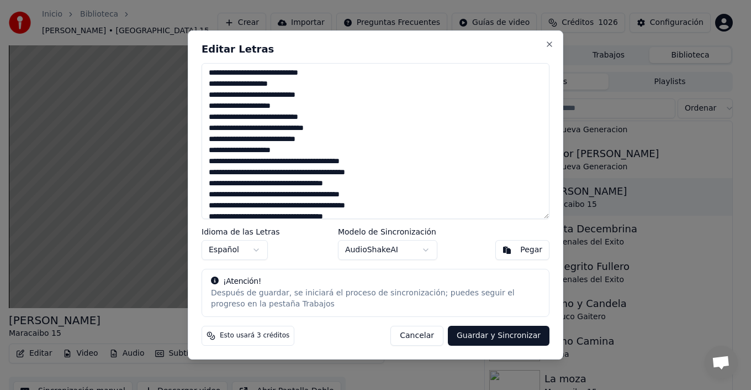
click at [257, 129] on textarea at bounding box center [376, 141] width 348 height 156
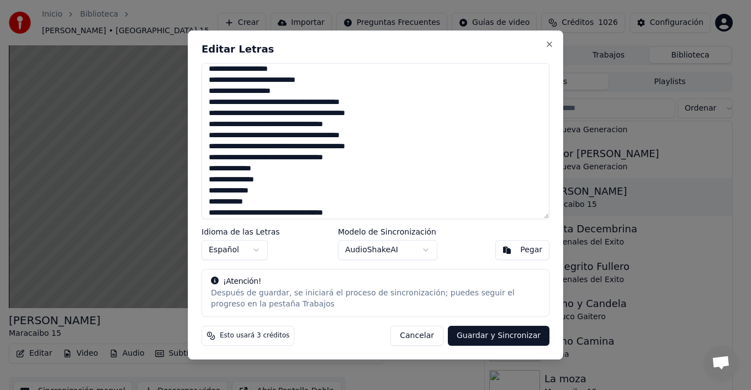
scroll to position [70, 0]
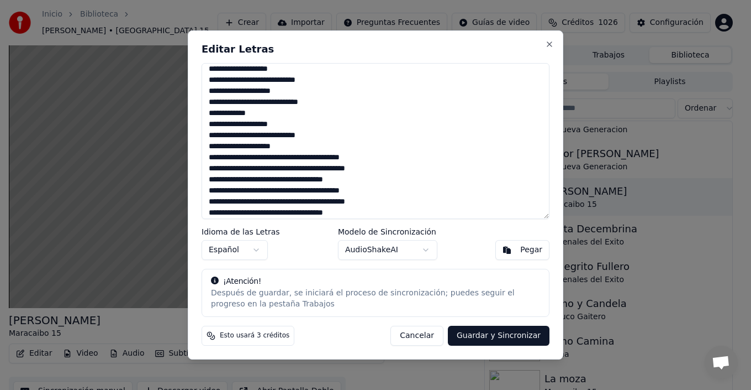
click at [362, 173] on textarea at bounding box center [376, 141] width 348 height 156
click at [361, 182] on textarea at bounding box center [376, 141] width 348 height 156
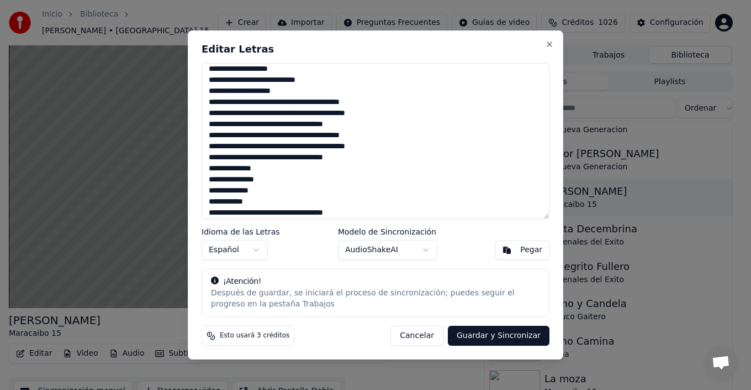
scroll to position [181, 0]
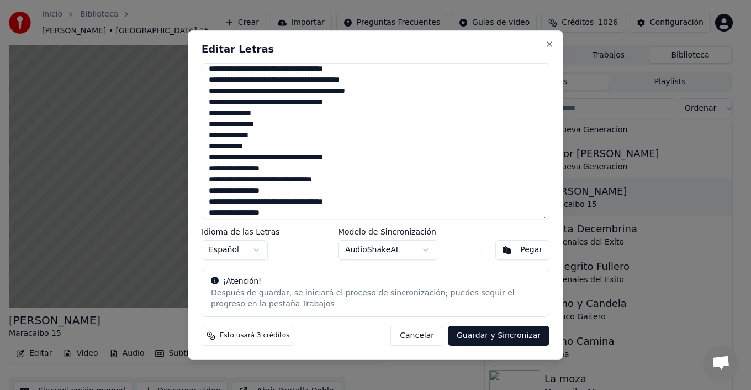
click at [217, 160] on textarea at bounding box center [376, 141] width 348 height 156
click at [302, 179] on textarea at bounding box center [376, 141] width 348 height 156
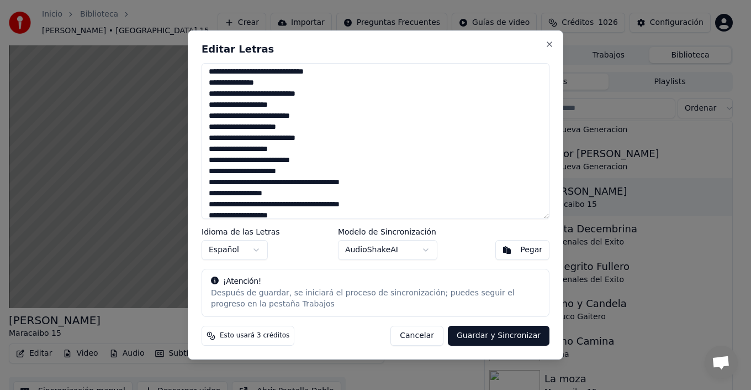
scroll to position [402, 0]
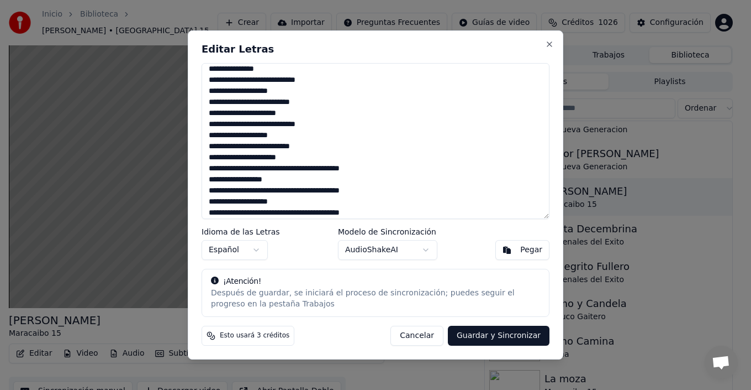
click at [280, 124] on textarea at bounding box center [376, 141] width 348 height 156
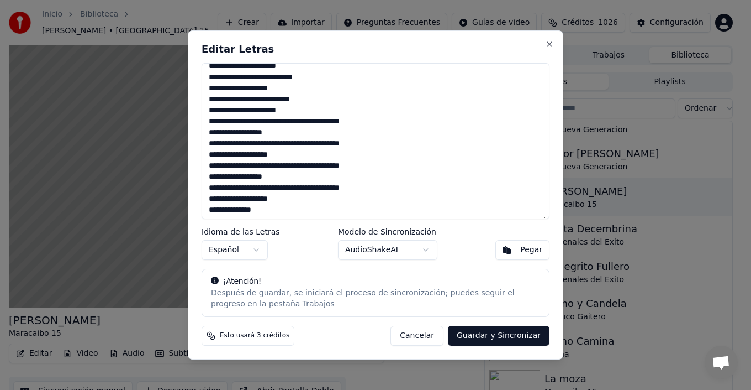
scroll to position [457, 0]
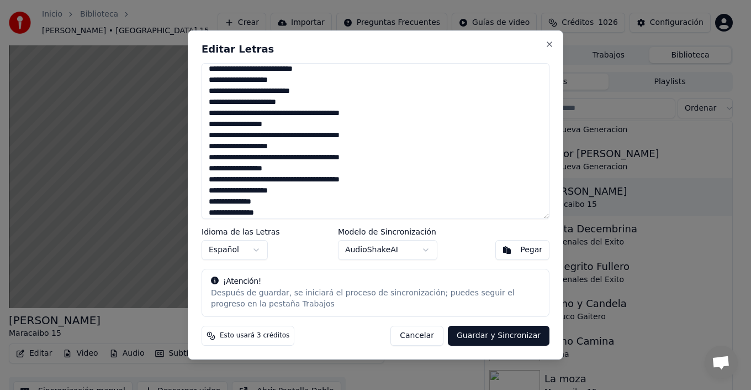
click at [340, 154] on textarea at bounding box center [376, 141] width 348 height 156
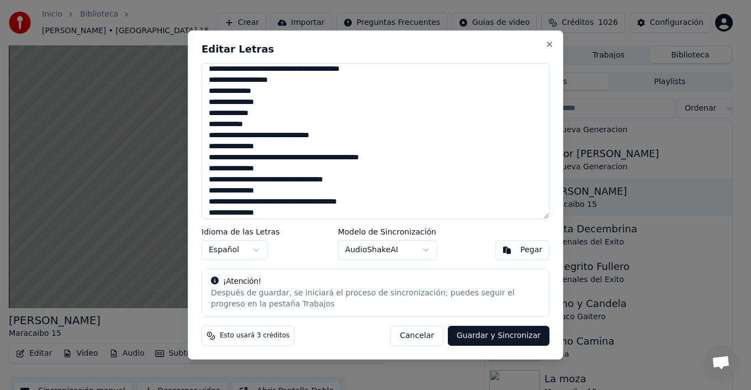
scroll to position [512, 0]
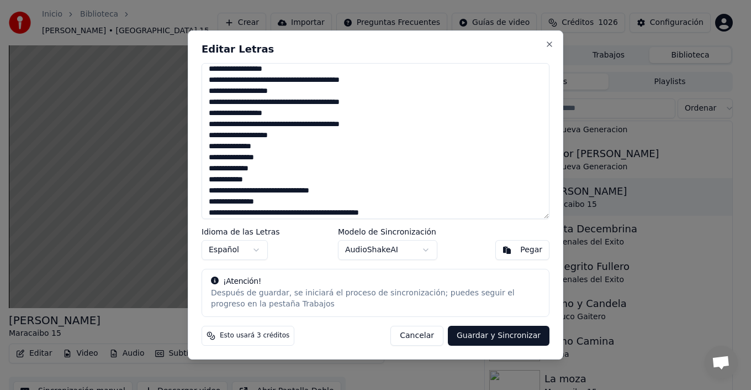
click at [277, 157] on textarea at bounding box center [376, 141] width 348 height 156
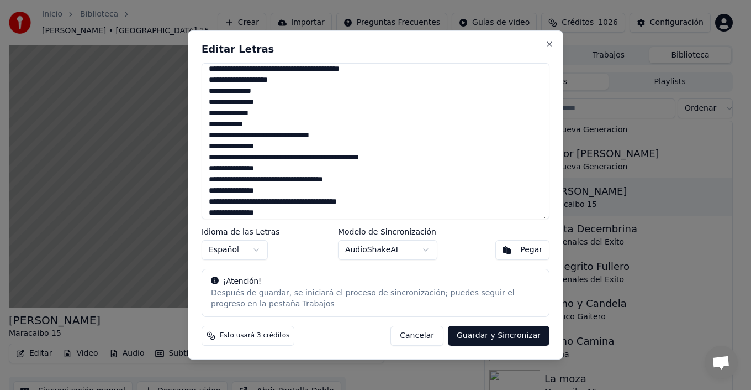
scroll to position [623, 0]
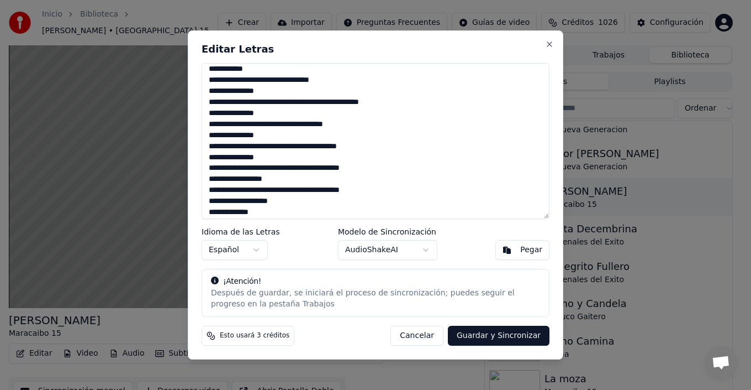
click at [215, 124] on textarea at bounding box center [376, 141] width 348 height 156
drag, startPoint x: 275, startPoint y: 149, endPoint x: 251, endPoint y: 148, distance: 23.2
click at [251, 148] on textarea at bounding box center [376, 141] width 348 height 156
click at [348, 124] on textarea at bounding box center [376, 141] width 348 height 156
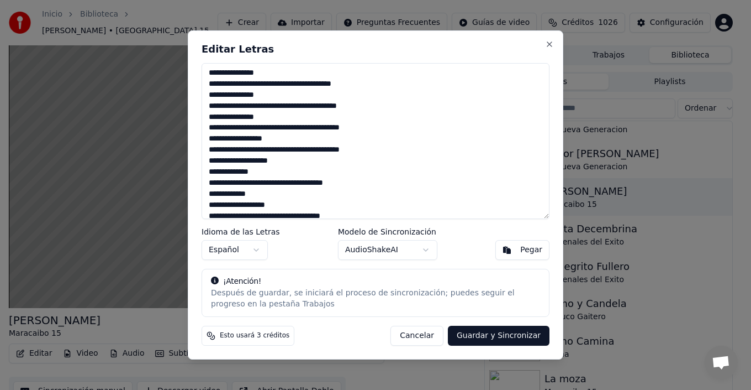
scroll to position [678, 0]
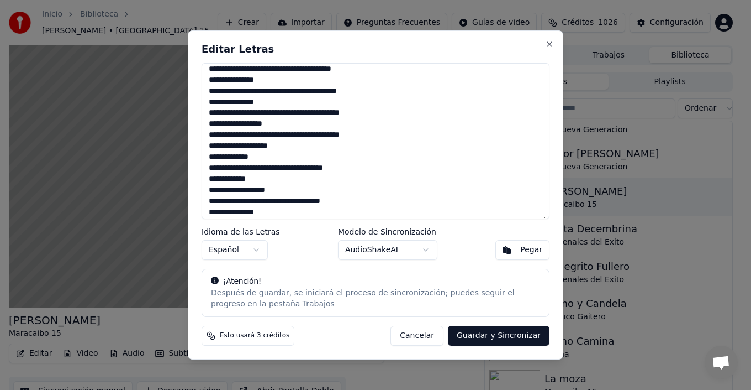
click at [241, 69] on textarea at bounding box center [376, 141] width 348 height 156
click at [213, 91] on textarea at bounding box center [376, 141] width 348 height 156
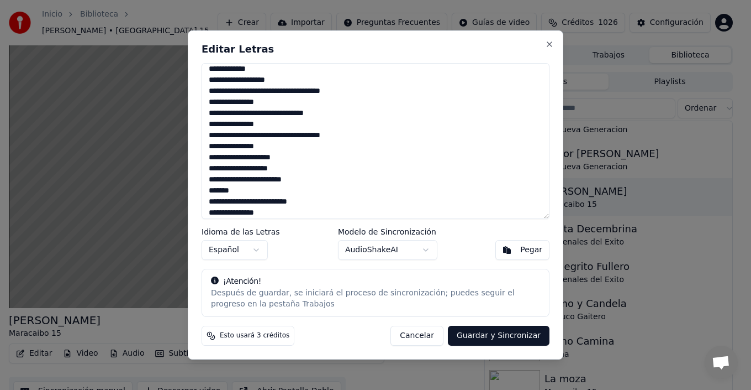
scroll to position [843, 0]
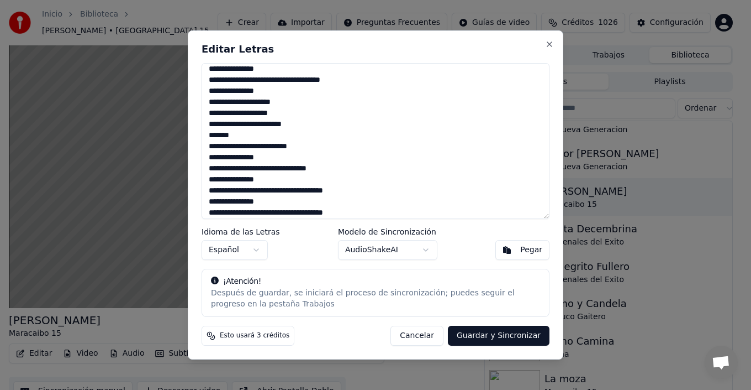
click at [251, 111] on textarea at bounding box center [376, 141] width 348 height 156
click at [210, 132] on textarea at bounding box center [376, 141] width 348 height 156
click at [241, 134] on textarea at bounding box center [376, 141] width 348 height 156
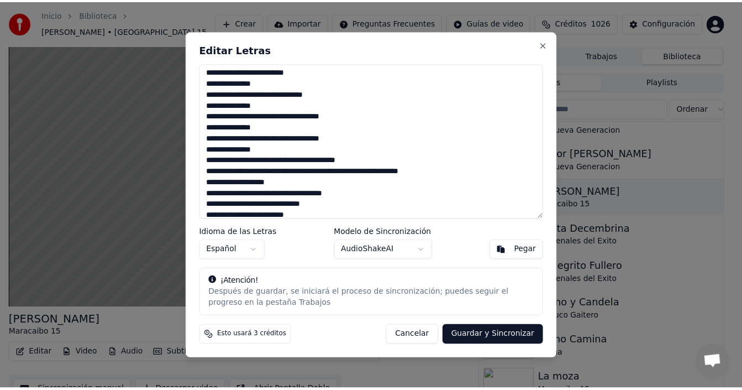
scroll to position [925, 0]
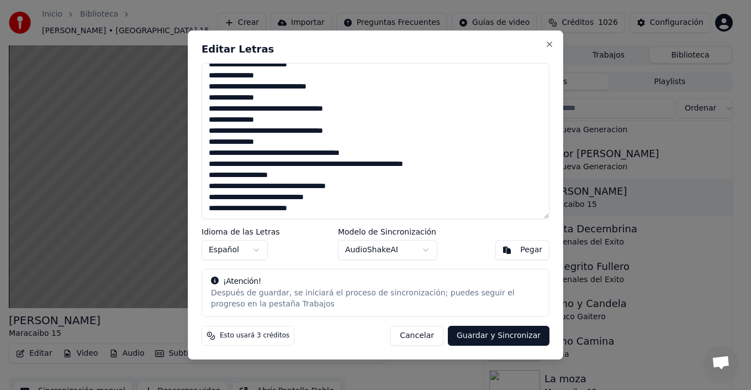
click at [254, 164] on textarea at bounding box center [376, 141] width 348 height 156
click at [236, 188] on textarea at bounding box center [376, 141] width 348 height 156
type textarea "**********"
click at [495, 334] on button "Guardar y Sincronizar" at bounding box center [499, 335] width 102 height 20
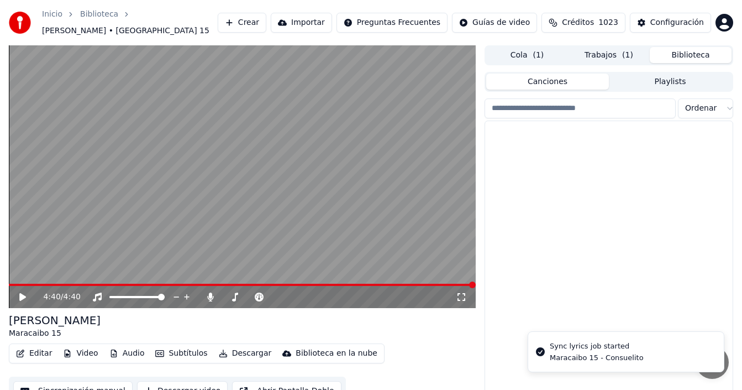
click at [687, 49] on button "Biblioteca" at bounding box center [691, 55] width 82 height 16
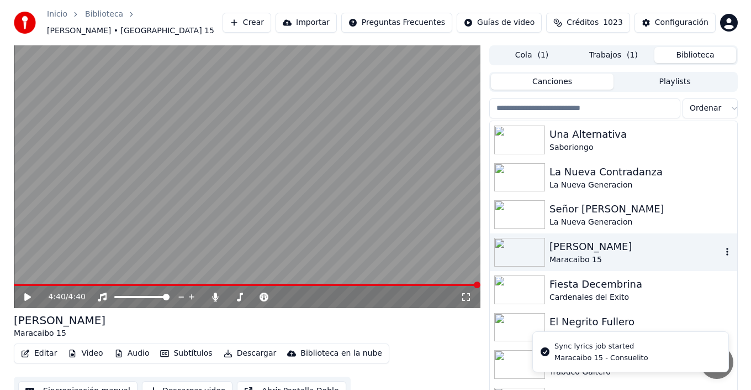
scroll to position [55, 0]
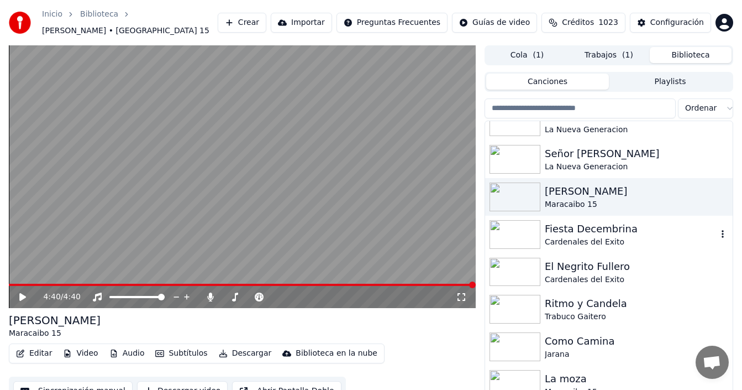
click at [548, 226] on div "Fiesta Decembrina" at bounding box center [631, 228] width 172 height 15
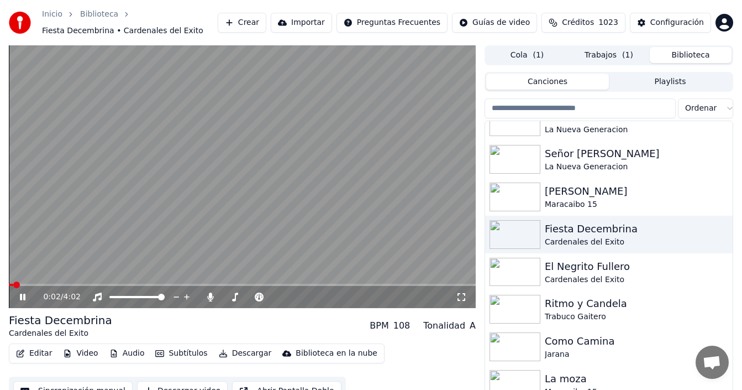
click at [33, 356] on button "Editar" at bounding box center [34, 352] width 45 height 15
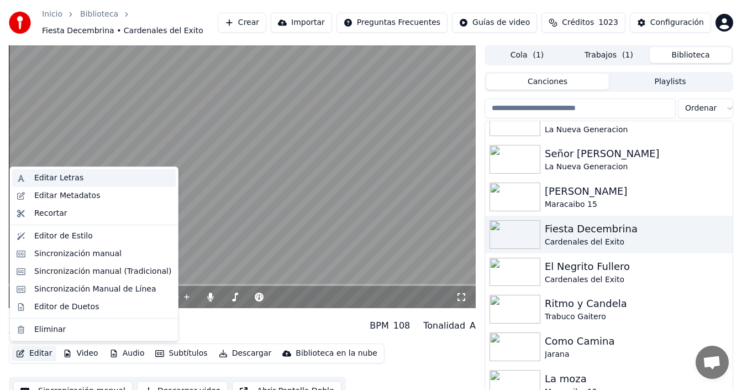
click at [86, 182] on div "Editar Letras" at bounding box center [102, 177] width 137 height 11
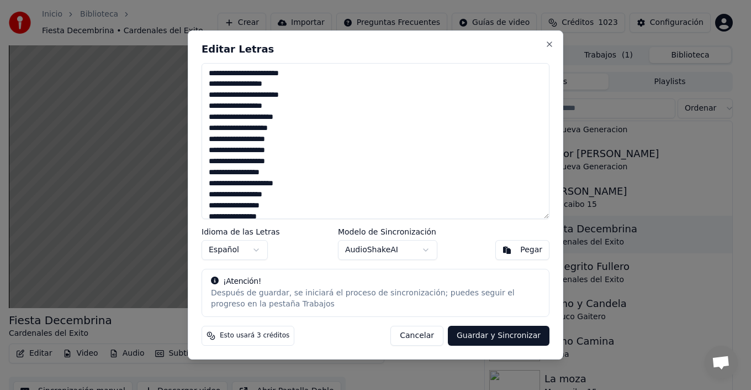
click at [222, 74] on textarea at bounding box center [376, 141] width 348 height 156
click at [222, 96] on textarea at bounding box center [376, 141] width 348 height 156
click at [240, 96] on textarea at bounding box center [376, 141] width 348 height 156
click at [241, 73] on textarea at bounding box center [376, 141] width 348 height 156
click at [259, 76] on textarea at bounding box center [376, 141] width 348 height 156
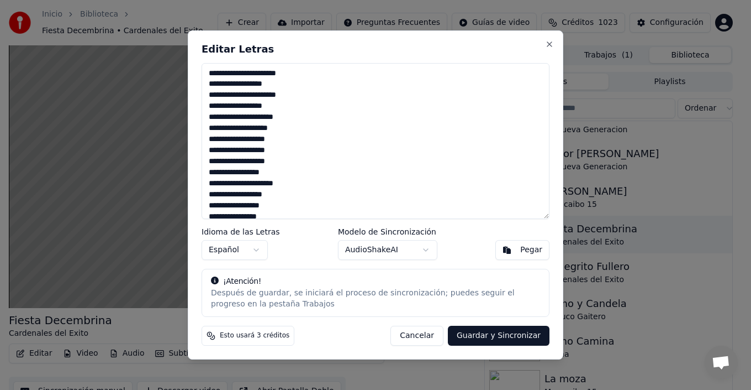
click at [259, 93] on textarea at bounding box center [376, 141] width 348 height 156
click at [281, 115] on textarea at bounding box center [376, 141] width 348 height 156
click at [280, 117] on textarea at bounding box center [376, 141] width 348 height 156
click at [283, 118] on textarea at bounding box center [376, 141] width 348 height 156
drag, startPoint x: 259, startPoint y: 151, endPoint x: 231, endPoint y: 152, distance: 27.7
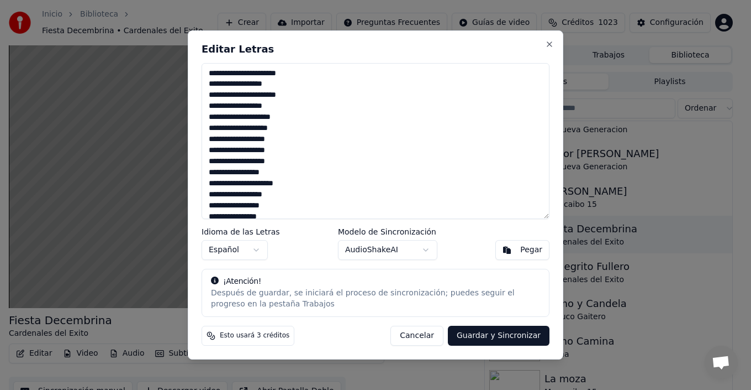
click at [231, 152] on textarea at bounding box center [376, 141] width 348 height 156
click at [278, 173] on textarea at bounding box center [376, 141] width 348 height 156
drag, startPoint x: 287, startPoint y: 129, endPoint x: 273, endPoint y: 124, distance: 15.2
click at [273, 124] on textarea at bounding box center [376, 141] width 348 height 156
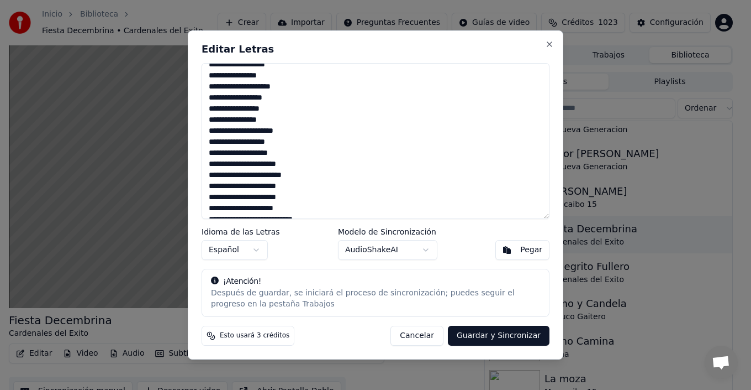
scroll to position [110, 0]
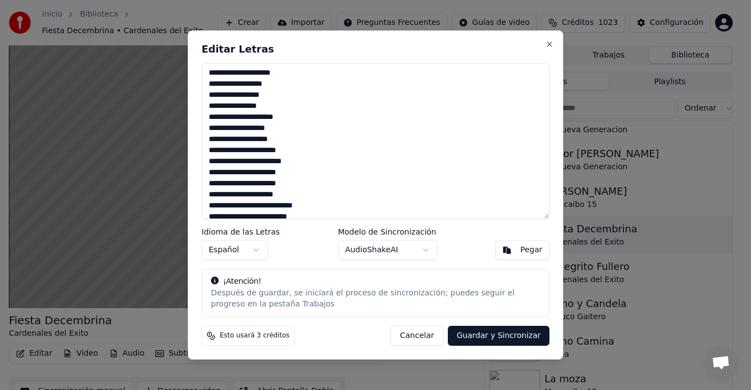
drag, startPoint x: 263, startPoint y: 152, endPoint x: 256, endPoint y: 150, distance: 7.2
click at [256, 150] on textarea at bounding box center [376, 141] width 348 height 156
click at [304, 192] on textarea at bounding box center [376, 141] width 348 height 156
click at [248, 194] on textarea at bounding box center [376, 141] width 348 height 156
click at [244, 195] on textarea at bounding box center [376, 141] width 348 height 156
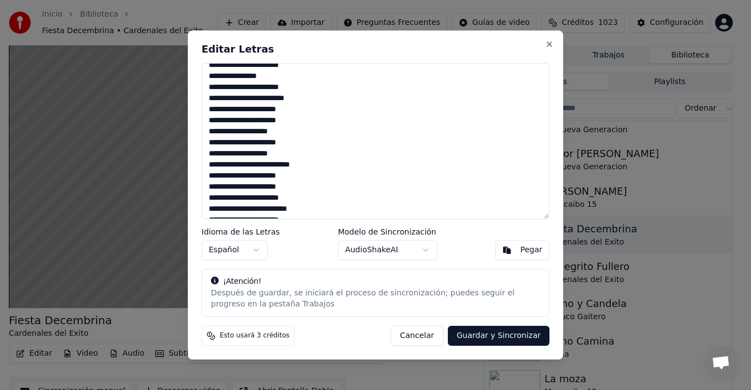
scroll to position [387, 0]
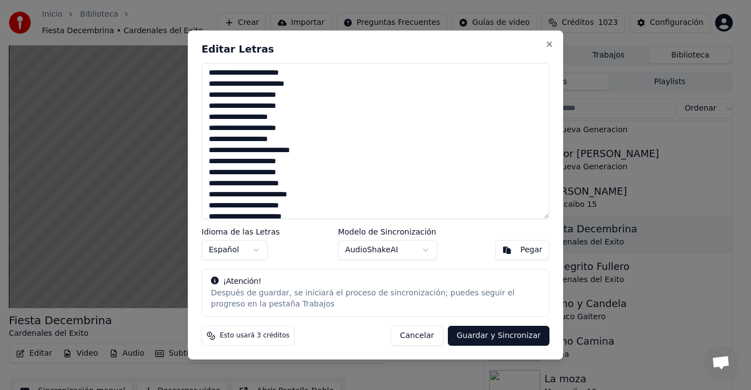
drag, startPoint x: 239, startPoint y: 116, endPoint x: 212, endPoint y: 117, distance: 27.6
click at [212, 117] on textarea at bounding box center [376, 141] width 348 height 156
drag, startPoint x: 210, startPoint y: 118, endPoint x: 287, endPoint y: 116, distance: 77.4
click at [287, 116] on textarea at bounding box center [376, 141] width 348 height 156
drag, startPoint x: 209, startPoint y: 138, endPoint x: 284, endPoint y: 137, distance: 74.6
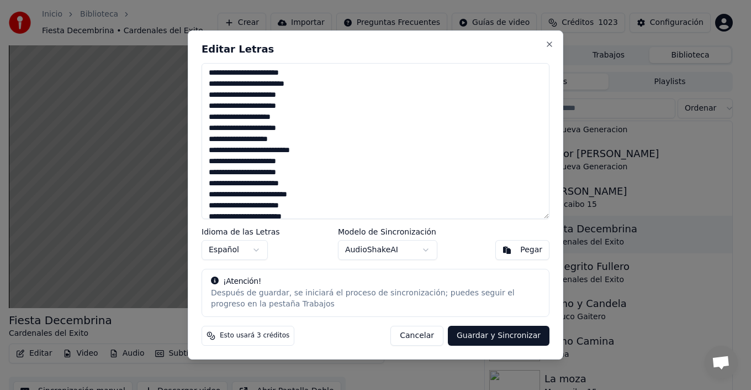
click at [284, 137] on textarea at bounding box center [376, 141] width 348 height 156
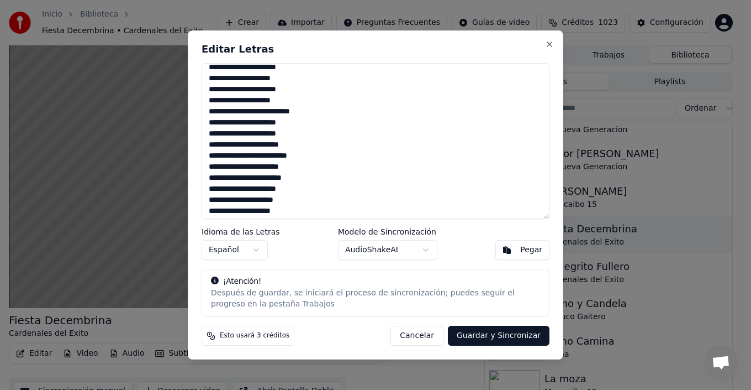
scroll to position [442, 0]
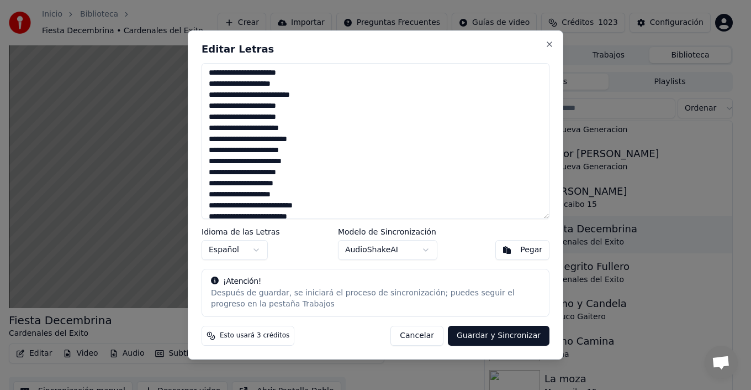
click at [269, 154] on textarea at bounding box center [376, 141] width 348 height 156
drag, startPoint x: 258, startPoint y: 140, endPoint x: 234, endPoint y: 141, distance: 23.8
click at [234, 141] on textarea at bounding box center [376, 141] width 348 height 156
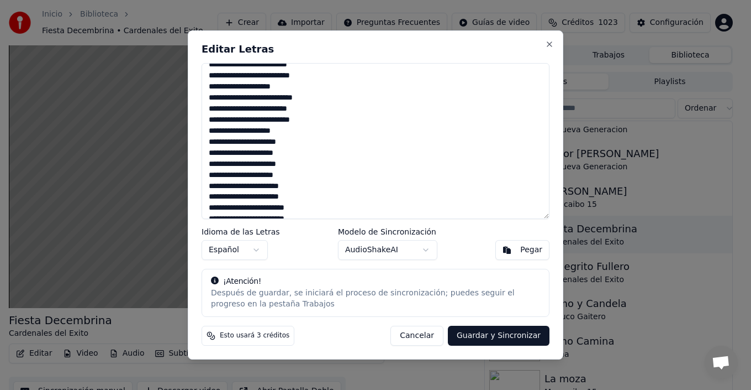
scroll to position [608, 0]
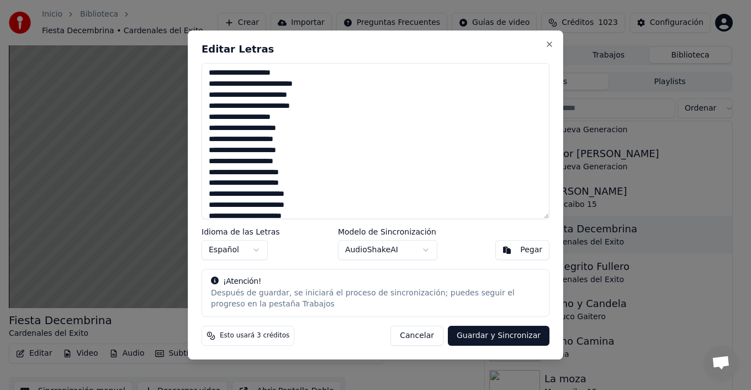
drag, startPoint x: 225, startPoint y: 129, endPoint x: 209, endPoint y: 130, distance: 16.1
click at [209, 130] on textarea at bounding box center [376, 141] width 348 height 156
drag, startPoint x: 223, startPoint y: 151, endPoint x: 210, endPoint y: 155, distance: 13.1
click at [210, 155] on textarea at bounding box center [376, 141] width 348 height 156
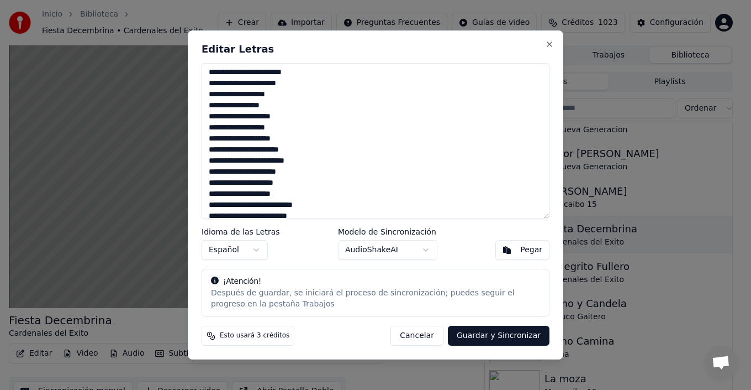
drag, startPoint x: 215, startPoint y: 141, endPoint x: 306, endPoint y: 136, distance: 90.7
click at [306, 136] on textarea at bounding box center [376, 141] width 348 height 156
click at [268, 151] on textarea at bounding box center [376, 141] width 348 height 156
drag, startPoint x: 259, startPoint y: 193, endPoint x: 236, endPoint y: 193, distance: 22.7
click at [236, 193] on textarea at bounding box center [376, 141] width 348 height 156
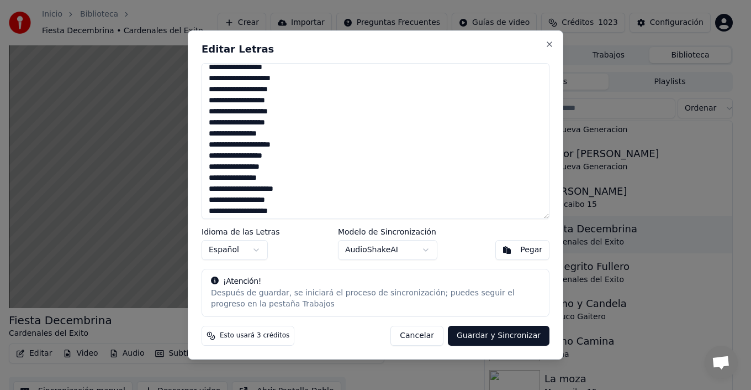
scroll to position [55, 0]
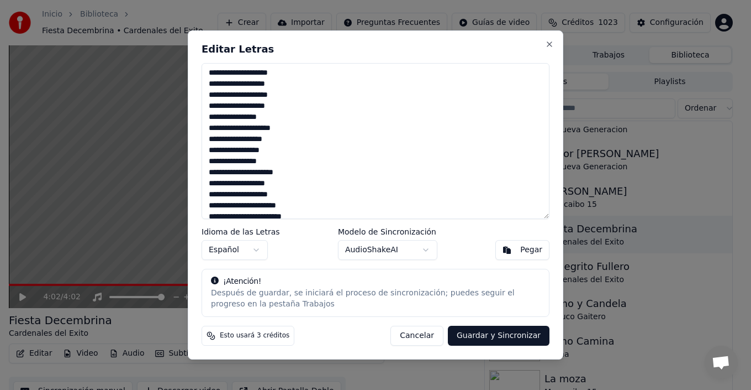
drag, startPoint x: 236, startPoint y: 130, endPoint x: 283, endPoint y: 128, distance: 47.5
click at [283, 128] on textarea at bounding box center [376, 141] width 348 height 156
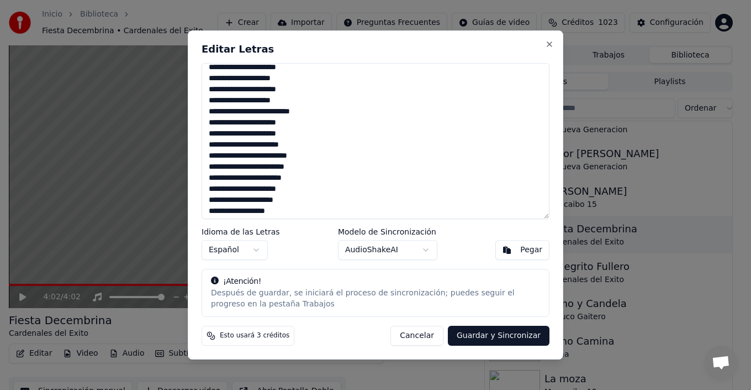
scroll to position [442, 0]
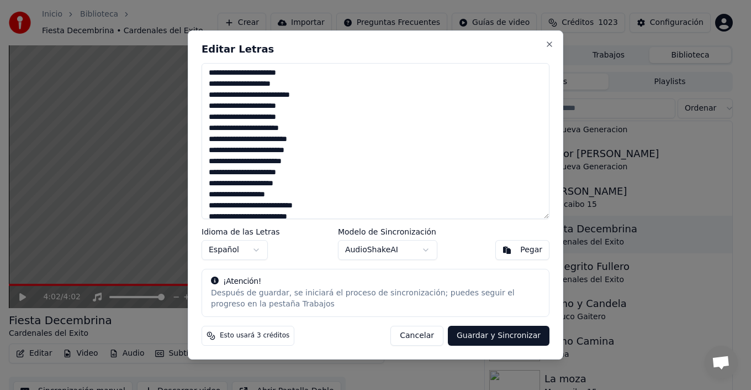
drag, startPoint x: 306, startPoint y: 141, endPoint x: 204, endPoint y: 141, distance: 102.2
click at [204, 141] on textarea at bounding box center [376, 141] width 348 height 156
click at [267, 150] on textarea at bounding box center [376, 141] width 348 height 156
drag, startPoint x: 256, startPoint y: 164, endPoint x: 250, endPoint y: 164, distance: 6.1
click at [250, 164] on textarea at bounding box center [376, 141] width 348 height 156
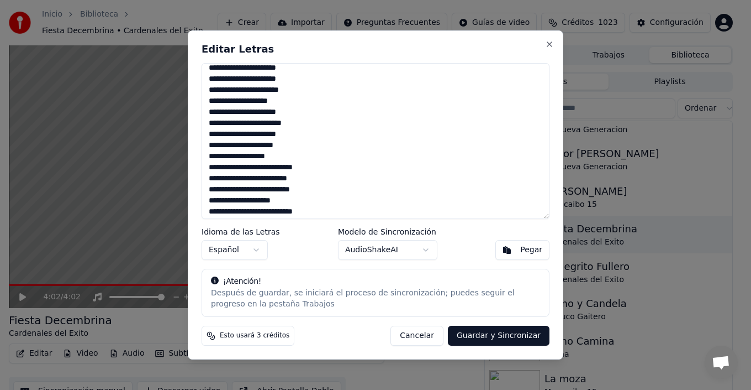
scroll to position [497, 0]
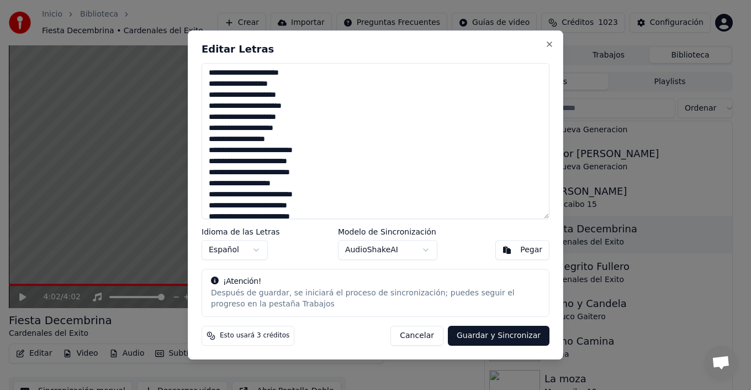
click at [251, 141] on textarea at bounding box center [376, 141] width 348 height 156
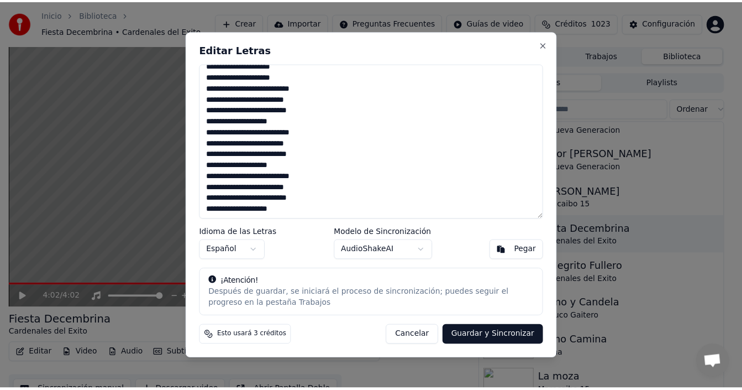
scroll to position [892, 0]
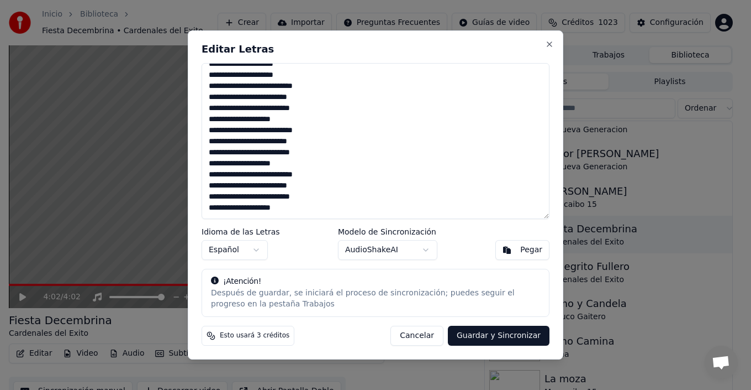
type textarea "**********"
click at [506, 334] on button "Guardar y Sincronizar" at bounding box center [499, 335] width 102 height 20
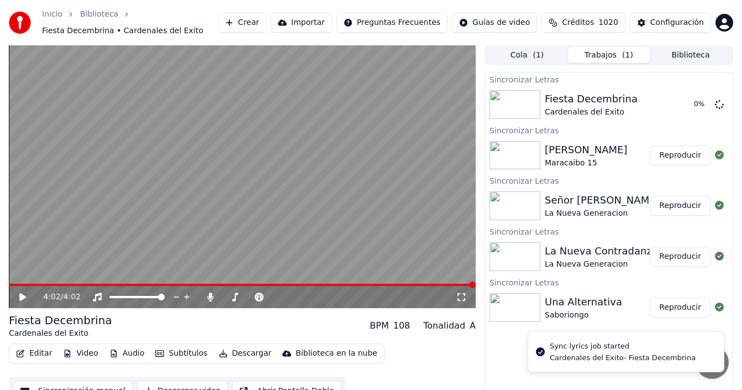
click at [694, 56] on button "Biblioteca" at bounding box center [691, 55] width 82 height 16
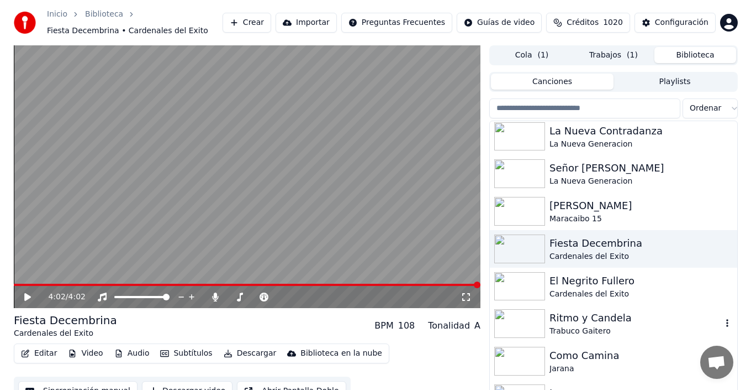
scroll to position [55, 0]
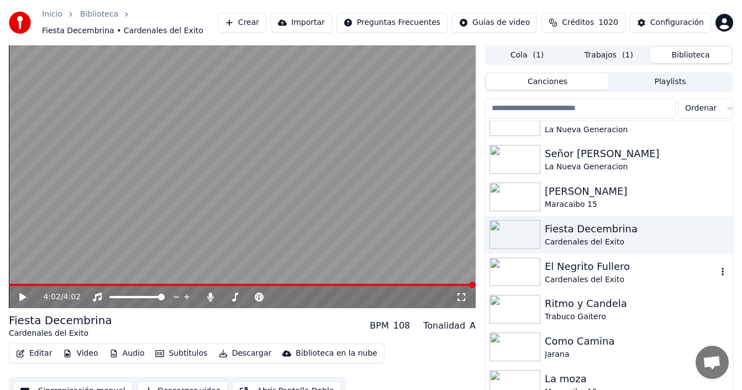
click at [598, 269] on div "El Negrito Fullero" at bounding box center [631, 266] width 172 height 15
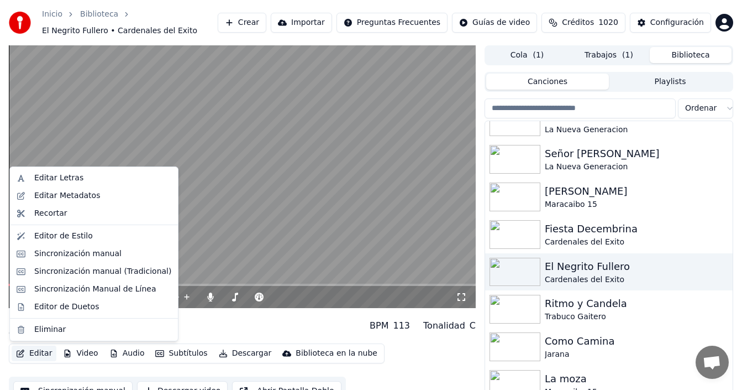
click at [40, 355] on button "Editar" at bounding box center [34, 352] width 45 height 15
click at [122, 177] on div "Editar Letras" at bounding box center [102, 177] width 137 height 11
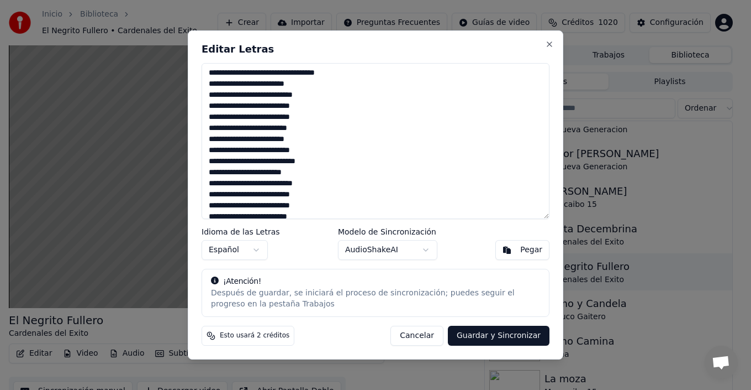
scroll to position [166, 0]
drag, startPoint x: 266, startPoint y: 95, endPoint x: 238, endPoint y: 98, distance: 27.8
click at [238, 98] on textarea at bounding box center [376, 141] width 348 height 156
drag, startPoint x: 264, startPoint y: 117, endPoint x: 305, endPoint y: 112, distance: 41.1
click at [305, 112] on textarea at bounding box center [376, 141] width 348 height 156
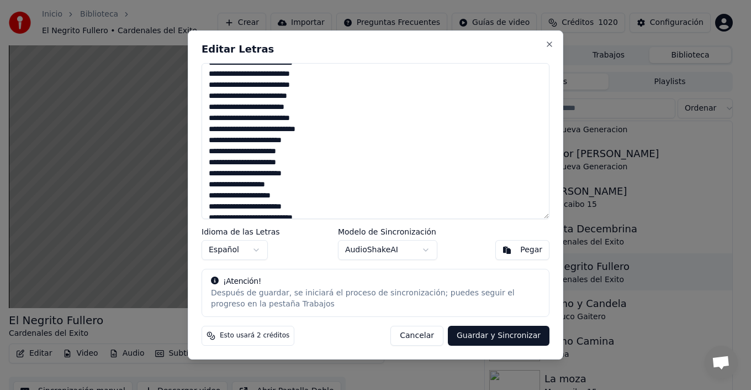
scroll to position [250, 0]
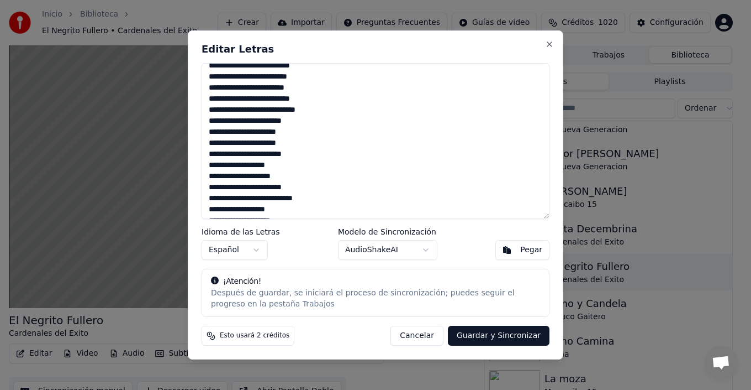
drag, startPoint x: 261, startPoint y: 206, endPoint x: 314, endPoint y: 121, distance: 100.3
click at [314, 121] on textarea at bounding box center [376, 141] width 348 height 156
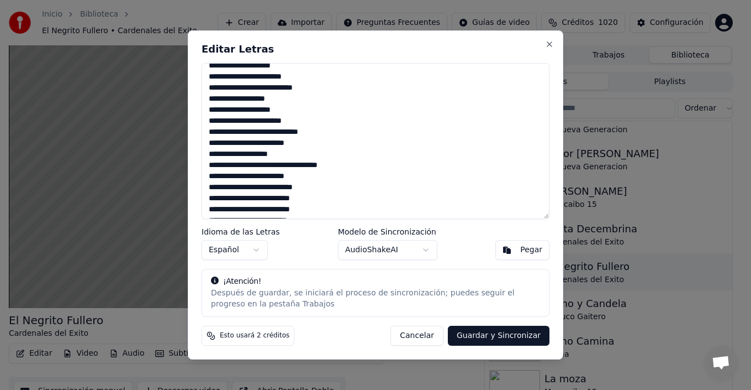
drag, startPoint x: 261, startPoint y: 154, endPoint x: 231, endPoint y: 156, distance: 29.9
click at [231, 156] on textarea at bounding box center [376, 141] width 348 height 156
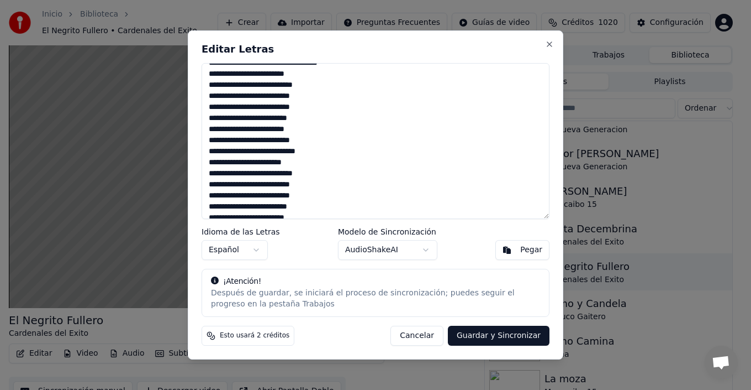
scroll to position [471, 0]
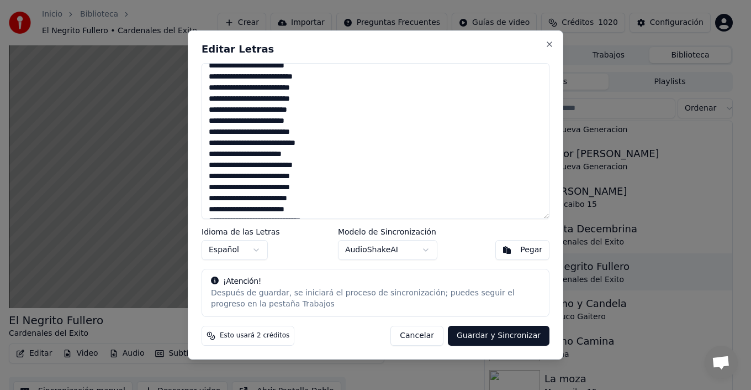
drag, startPoint x: 264, startPoint y: 155, endPoint x: 302, endPoint y: 152, distance: 38.2
click at [302, 152] on textarea at bounding box center [376, 141] width 348 height 156
drag, startPoint x: 253, startPoint y: 112, endPoint x: 281, endPoint y: 108, distance: 28.4
click at [281, 108] on textarea at bounding box center [376, 141] width 348 height 156
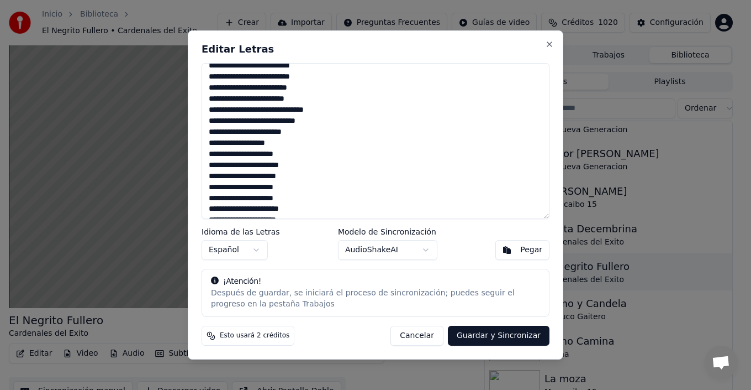
click at [264, 133] on textarea at bounding box center [376, 141] width 348 height 156
drag, startPoint x: 303, startPoint y: 131, endPoint x: 262, endPoint y: 133, distance: 40.9
click at [262, 133] on textarea at bounding box center [376, 141] width 348 height 156
drag, startPoint x: 286, startPoint y: 132, endPoint x: 326, endPoint y: 134, distance: 40.4
click at [326, 134] on textarea at bounding box center [376, 141] width 348 height 156
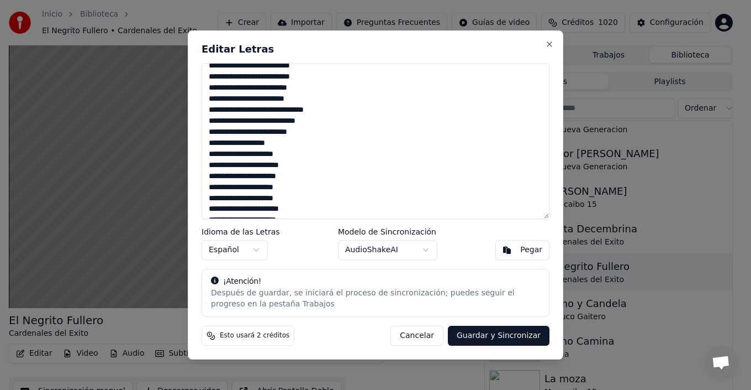
click at [224, 146] on textarea at bounding box center [376, 141] width 348 height 156
drag, startPoint x: 223, startPoint y: 146, endPoint x: 246, endPoint y: 146, distance: 23.8
click at [246, 146] on textarea at bounding box center [376, 141] width 348 height 156
drag, startPoint x: 252, startPoint y: 143, endPoint x: 281, endPoint y: 144, distance: 28.8
click at [281, 144] on textarea at bounding box center [376, 141] width 348 height 156
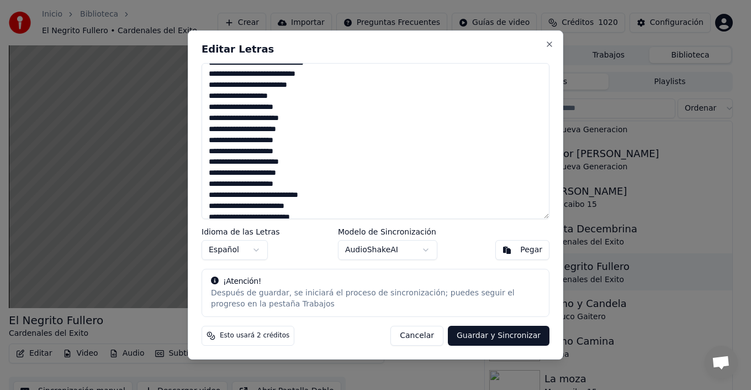
scroll to position [637, 0]
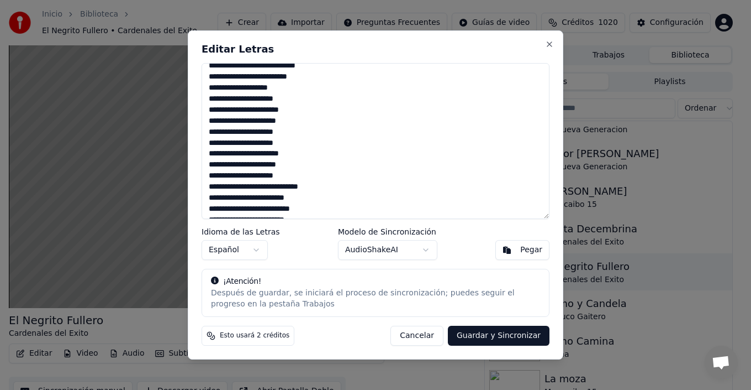
click at [225, 133] on textarea at bounding box center [376, 141] width 348 height 156
click at [225, 176] on textarea at bounding box center [376, 141] width 348 height 156
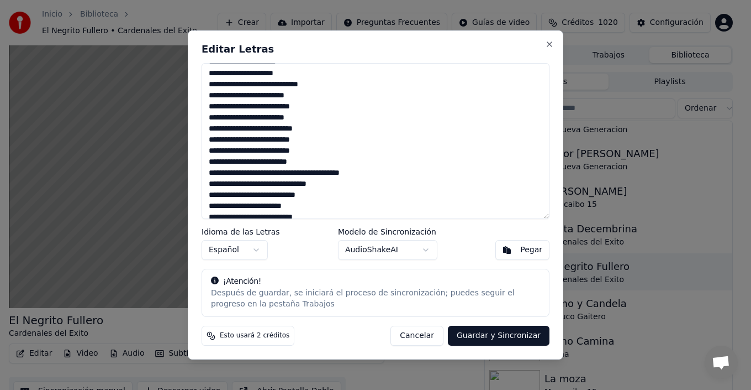
scroll to position [748, 0]
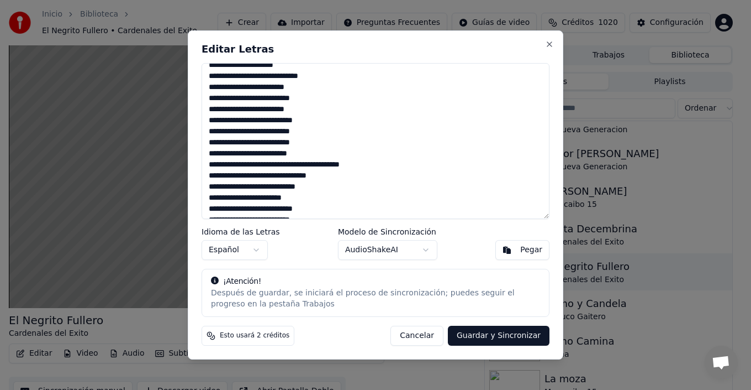
drag, startPoint x: 281, startPoint y: 173, endPoint x: 251, endPoint y: 175, distance: 29.9
click at [251, 175] on textarea at bounding box center [376, 141] width 348 height 156
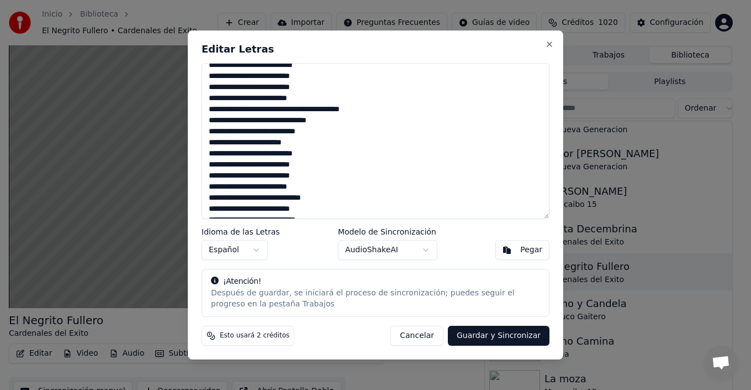
drag, startPoint x: 262, startPoint y: 145, endPoint x: 294, endPoint y: 141, distance: 32.8
click at [307, 143] on textarea at bounding box center [376, 141] width 348 height 156
click at [304, 168] on textarea at bounding box center [376, 141] width 348 height 156
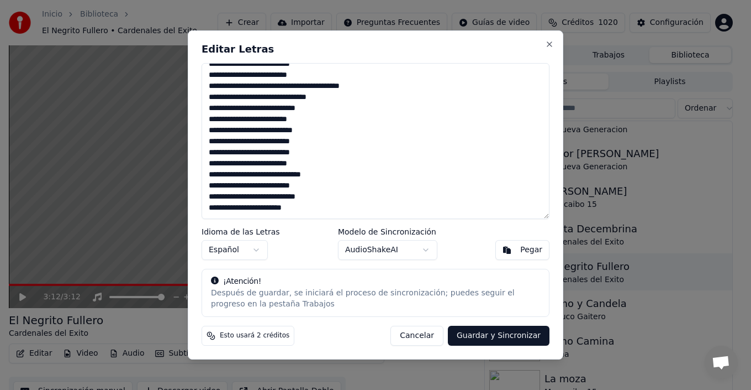
drag, startPoint x: 264, startPoint y: 186, endPoint x: 241, endPoint y: 185, distance: 22.7
click at [241, 185] on textarea at bounding box center [376, 141] width 348 height 156
drag, startPoint x: 263, startPoint y: 207, endPoint x: 329, endPoint y: 209, distance: 66.3
click at [329, 209] on textarea at bounding box center [376, 141] width 348 height 156
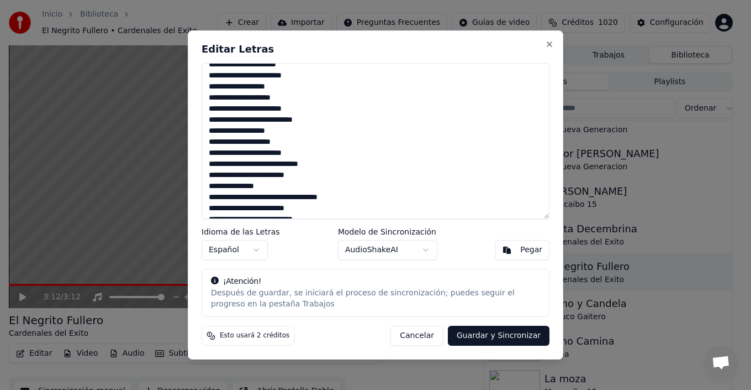
scroll to position [384, 0]
click at [304, 175] on textarea at bounding box center [376, 141] width 348 height 156
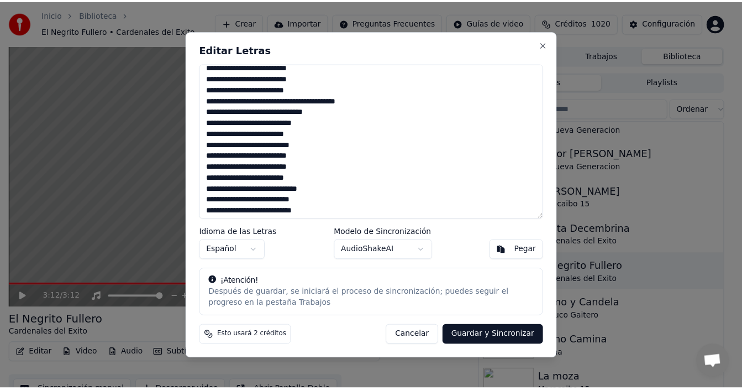
scroll to position [826, 0]
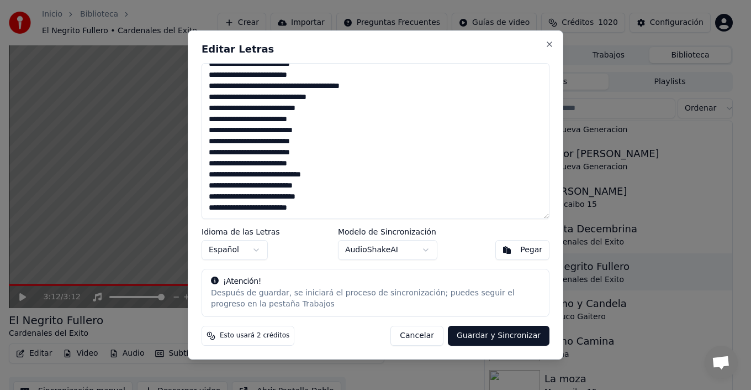
type textarea "**********"
click at [504, 335] on button "Guardar y Sincronizar" at bounding box center [499, 335] width 102 height 20
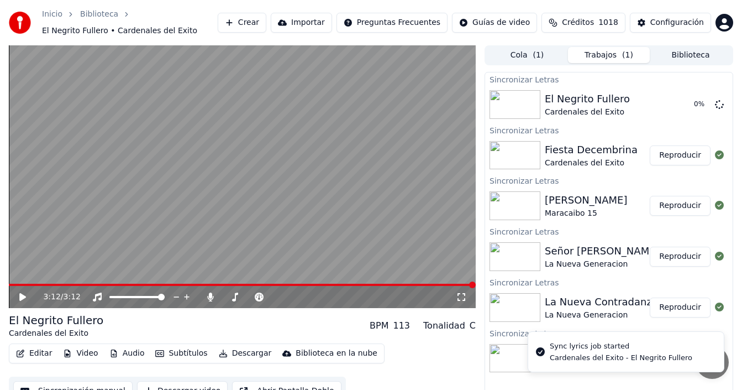
click at [699, 54] on button "Biblioteca" at bounding box center [691, 55] width 82 height 16
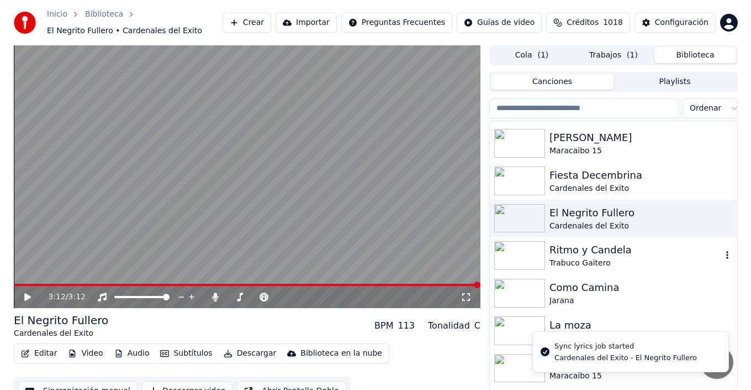
scroll to position [110, 0]
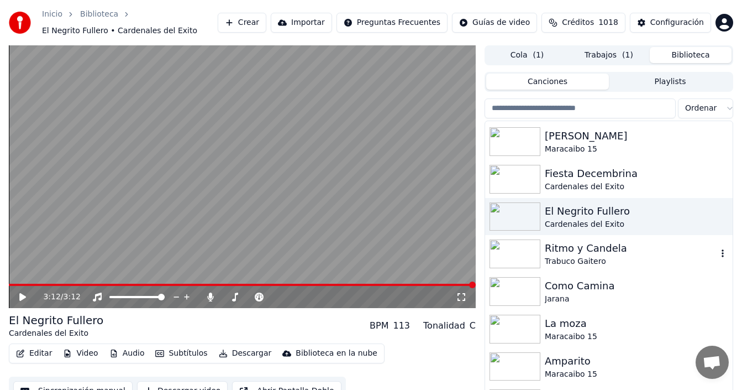
click at [579, 250] on div "Ritmo y Candela" at bounding box center [631, 247] width 172 height 15
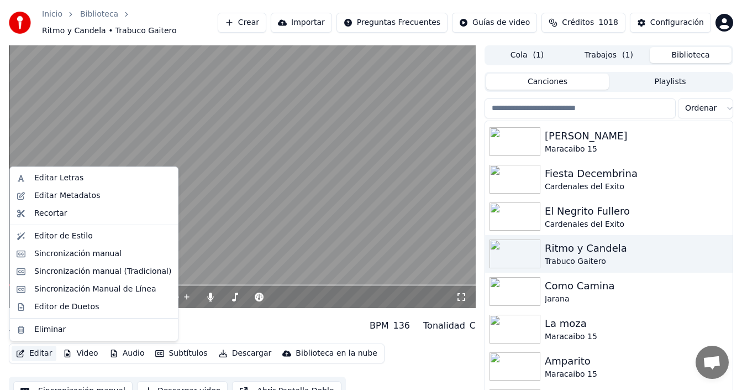
click at [44, 350] on button "Editar" at bounding box center [34, 352] width 45 height 15
click at [88, 180] on div "Editar Letras" at bounding box center [102, 177] width 137 height 11
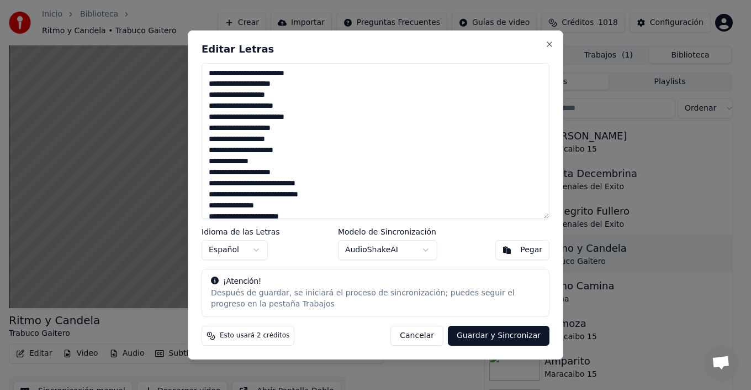
click at [290, 143] on textarea "**********" at bounding box center [376, 141] width 348 height 156
click at [282, 161] on textarea "**********" at bounding box center [376, 141] width 348 height 156
drag, startPoint x: 219, startPoint y: 165, endPoint x: 208, endPoint y: 161, distance: 11.2
click at [208, 161] on textarea "**********" at bounding box center [376, 141] width 348 height 156
click at [243, 162] on textarea "**********" at bounding box center [376, 141] width 348 height 156
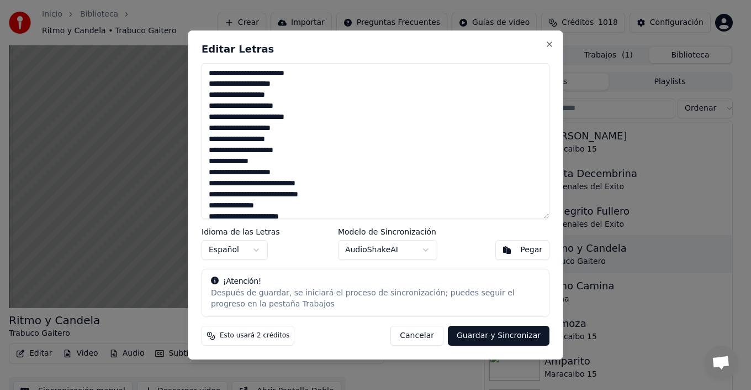
click at [245, 163] on textarea "**********" at bounding box center [376, 141] width 348 height 156
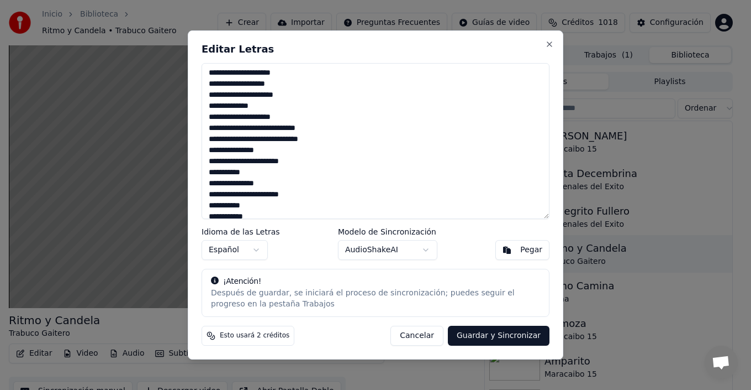
scroll to position [110, 0]
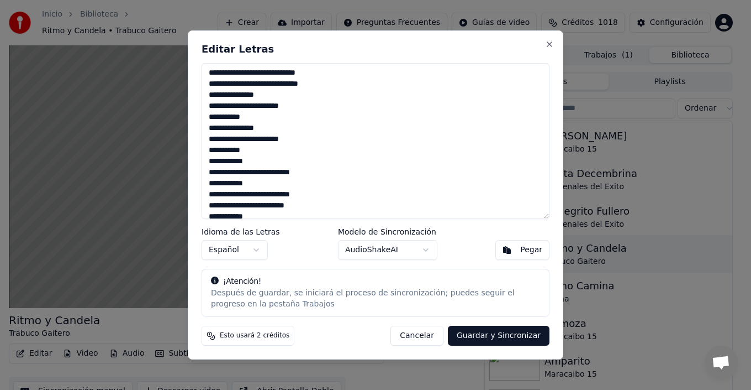
click at [244, 129] on textarea "**********" at bounding box center [376, 141] width 348 height 156
click at [265, 128] on textarea "**********" at bounding box center [376, 141] width 348 height 156
click at [258, 129] on textarea "**********" at bounding box center [376, 141] width 348 height 156
click at [268, 124] on textarea "**********" at bounding box center [376, 141] width 348 height 156
click at [239, 125] on textarea "**********" at bounding box center [376, 141] width 348 height 156
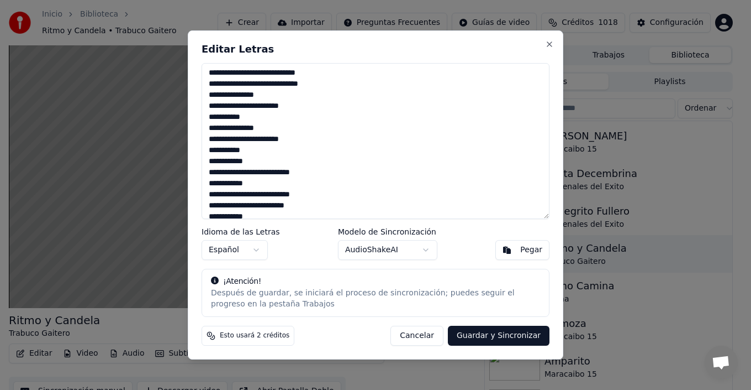
click at [249, 97] on textarea "**********" at bounding box center [376, 141] width 348 height 156
click at [225, 138] on textarea "**********" at bounding box center [376, 141] width 348 height 156
click at [224, 109] on textarea "**********" at bounding box center [376, 141] width 348 height 156
drag, startPoint x: 274, startPoint y: 106, endPoint x: 299, endPoint y: 104, distance: 24.9
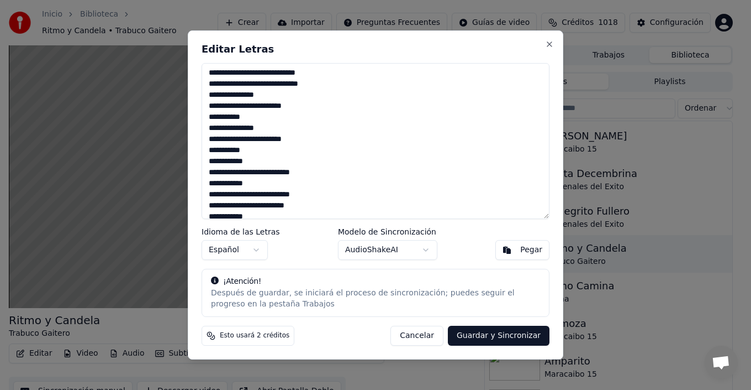
click at [299, 104] on textarea "**********" at bounding box center [376, 141] width 348 height 156
drag, startPoint x: 276, startPoint y: 140, endPoint x: 300, endPoint y: 136, distance: 24.7
click at [301, 137] on textarea "**********" at bounding box center [376, 141] width 348 height 156
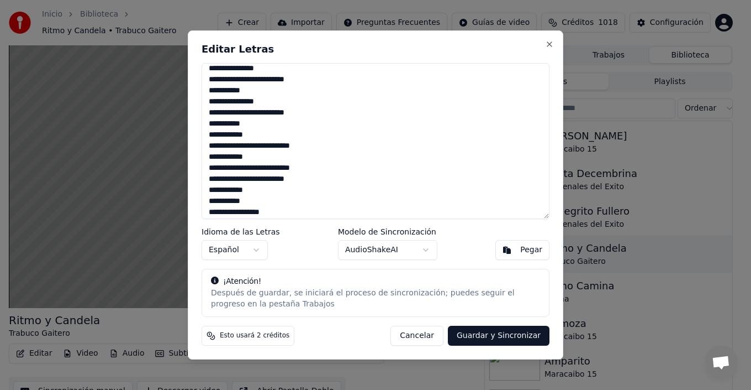
scroll to position [141, 0]
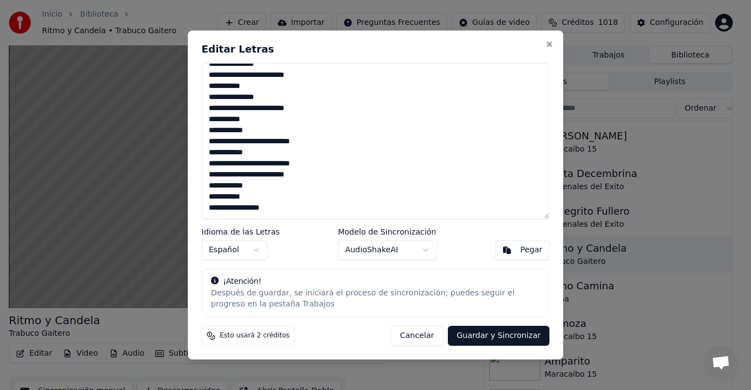
click at [264, 175] on textarea "**********" at bounding box center [376, 141] width 348 height 156
drag, startPoint x: 231, startPoint y: 183, endPoint x: 273, endPoint y: 190, distance: 43.0
click at [273, 190] on textarea "**********" at bounding box center [376, 141] width 348 height 156
drag, startPoint x: 218, startPoint y: 198, endPoint x: 237, endPoint y: 202, distance: 19.3
click at [229, 199] on textarea "**********" at bounding box center [376, 141] width 348 height 156
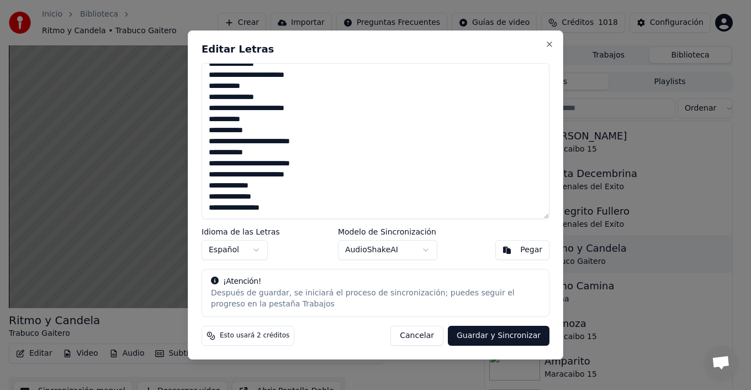
click at [248, 211] on textarea "**********" at bounding box center [376, 141] width 348 height 156
click at [254, 205] on textarea "**********" at bounding box center [376, 141] width 348 height 156
drag, startPoint x: 251, startPoint y: 208, endPoint x: 326, endPoint y: 208, distance: 74.6
click at [326, 208] on textarea "**********" at bounding box center [376, 141] width 348 height 156
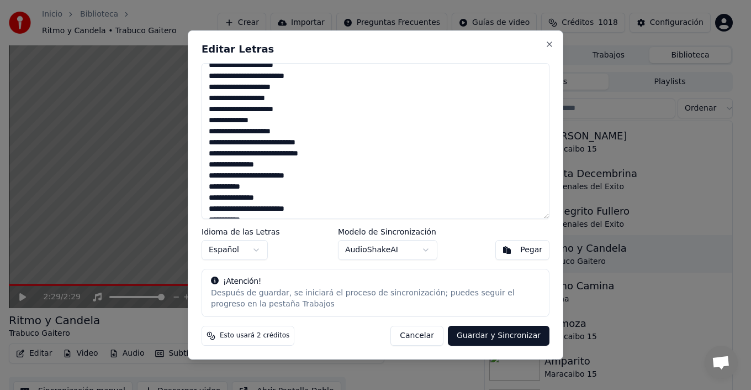
scroll to position [55, 0]
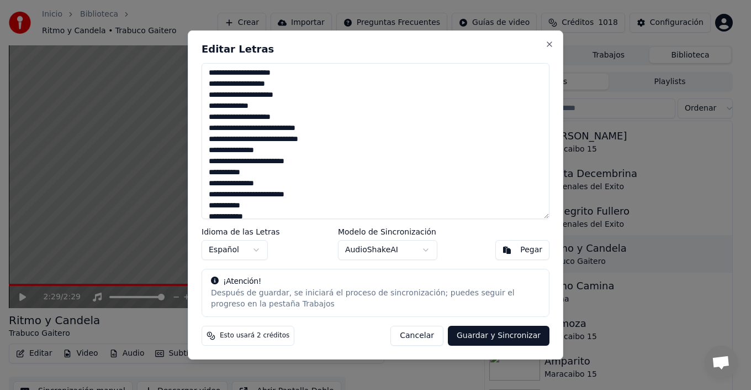
click at [245, 139] on textarea "**********" at bounding box center [376, 141] width 348 height 156
drag, startPoint x: 256, startPoint y: 140, endPoint x: 316, endPoint y: 135, distance: 59.8
click at [316, 135] on textarea "**********" at bounding box center [376, 141] width 348 height 156
click at [236, 150] on textarea "**********" at bounding box center [376, 141] width 348 height 156
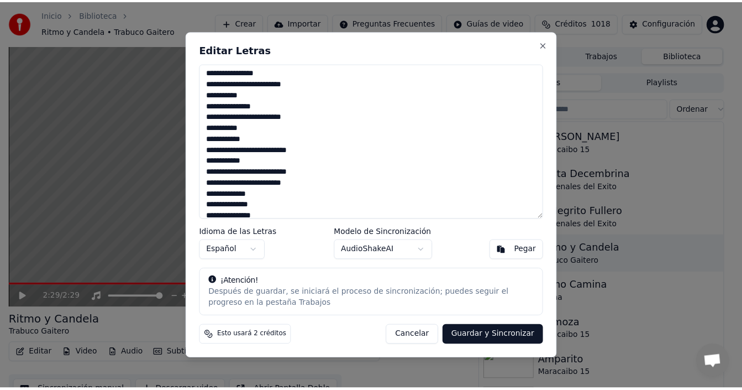
scroll to position [141, 0]
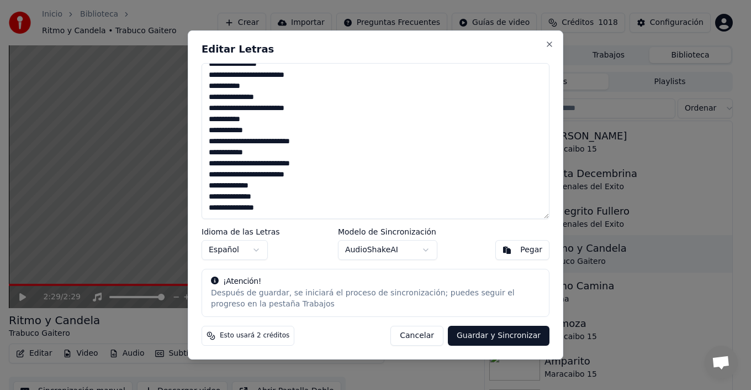
type textarea "**********"
click at [527, 333] on button "Guardar y Sincronizar" at bounding box center [499, 335] width 102 height 20
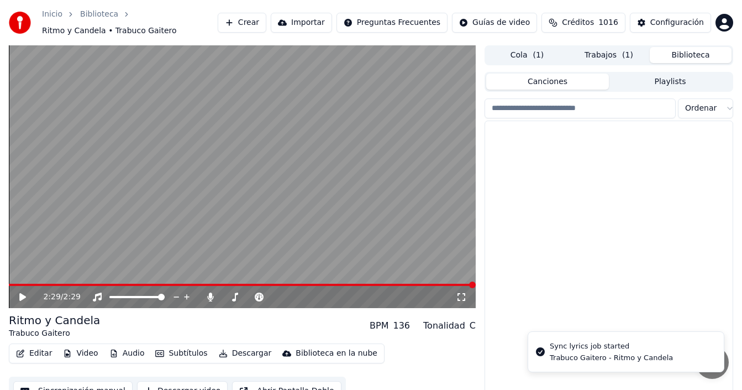
click at [699, 49] on button "Biblioteca" at bounding box center [691, 55] width 82 height 16
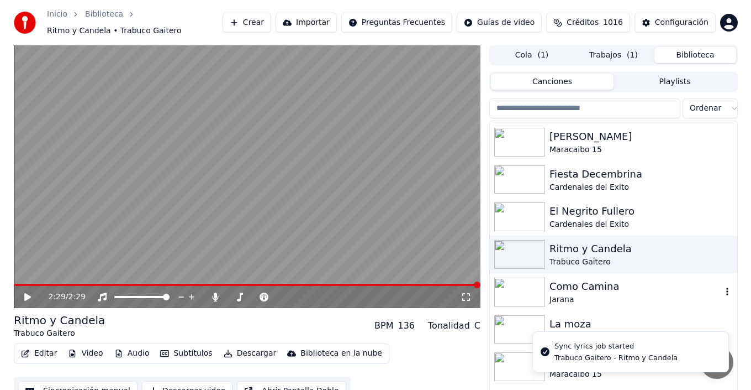
scroll to position [166, 0]
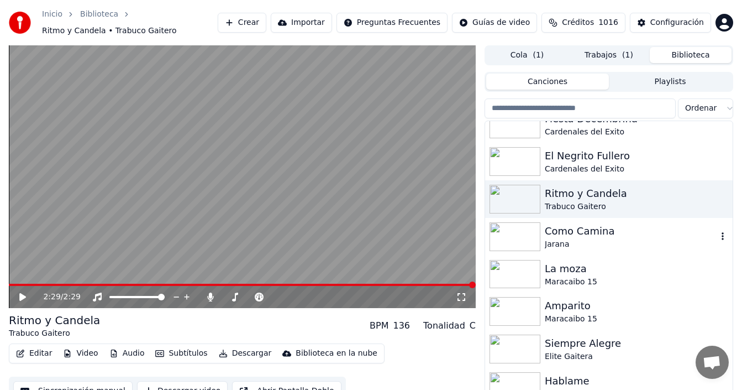
click at [558, 225] on div "Como Camina" at bounding box center [631, 230] width 172 height 15
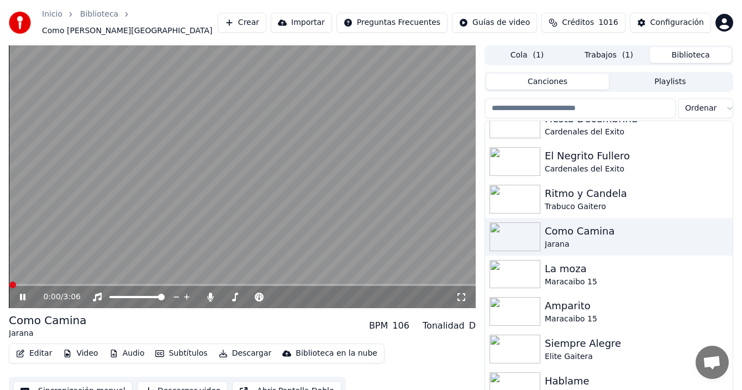
click at [44, 350] on button "Editar" at bounding box center [34, 352] width 45 height 15
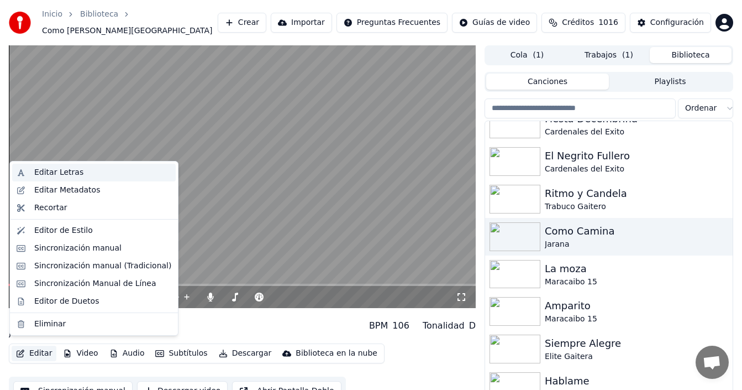
click at [54, 170] on div "Editar Letras" at bounding box center [58, 172] width 49 height 11
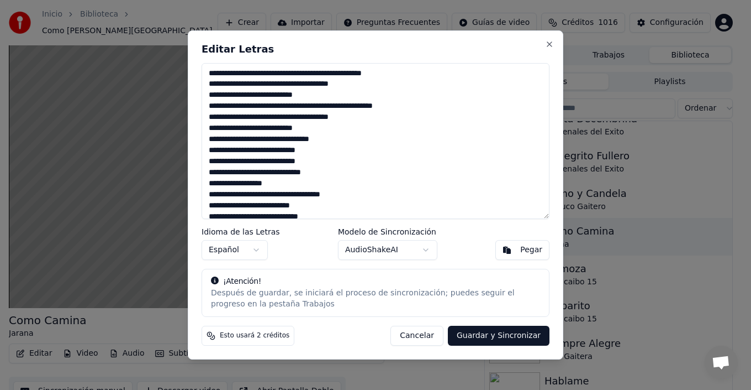
click at [331, 129] on textarea at bounding box center [376, 141] width 348 height 156
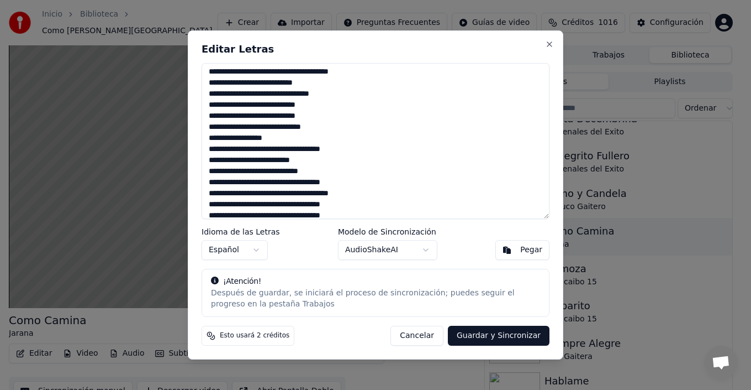
scroll to position [55, 0]
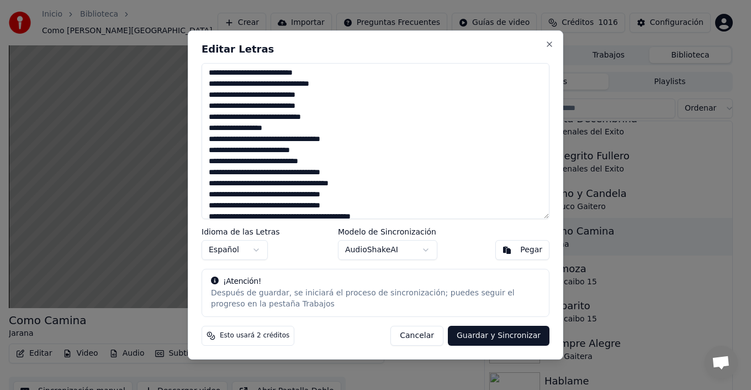
click at [320, 95] on textarea at bounding box center [376, 141] width 348 height 156
click at [293, 129] on textarea at bounding box center [376, 141] width 348 height 156
click at [349, 139] on textarea at bounding box center [376, 141] width 348 height 156
click at [331, 161] on textarea at bounding box center [376, 141] width 348 height 156
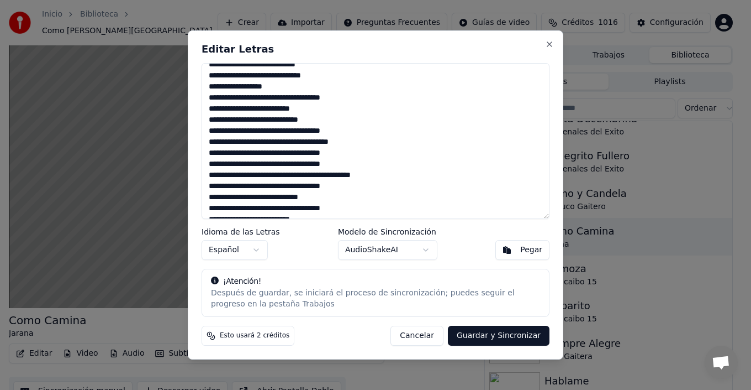
scroll to position [110, 0]
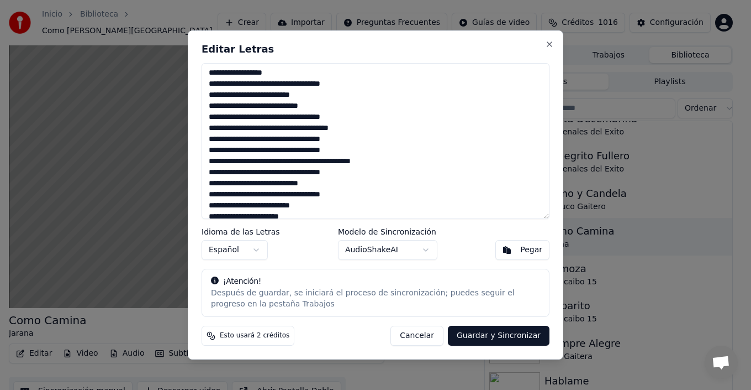
drag, startPoint x: 351, startPoint y: 135, endPoint x: 360, endPoint y: 142, distance: 11.5
click at [351, 135] on textarea at bounding box center [376, 141] width 348 height 156
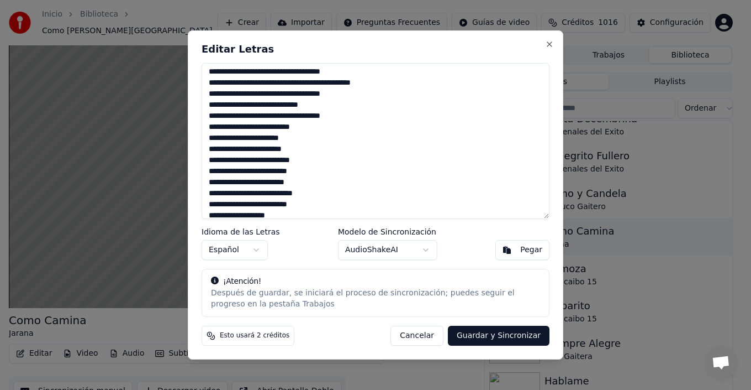
scroll to position [197, 0]
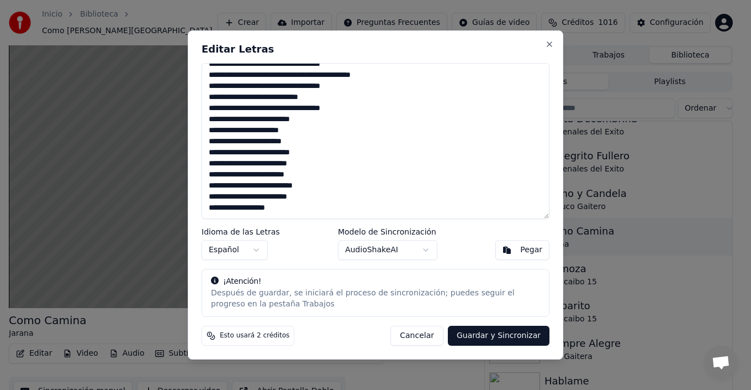
click at [274, 175] on textarea at bounding box center [376, 141] width 348 height 156
click at [249, 120] on textarea at bounding box center [376, 141] width 348 height 156
click at [248, 131] on textarea at bounding box center [376, 141] width 348 height 156
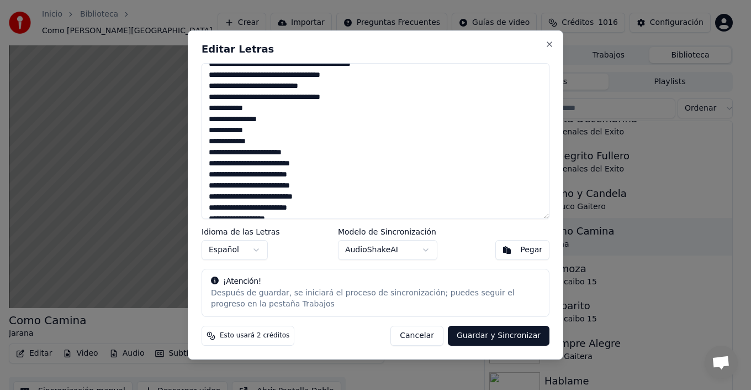
scroll to position [218, 0]
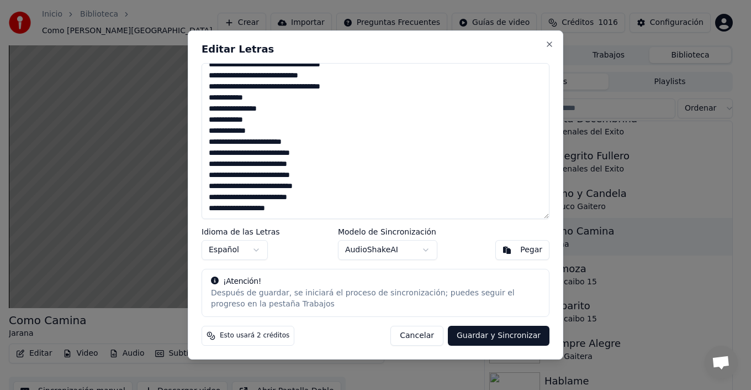
click at [248, 143] on textarea at bounding box center [376, 141] width 348 height 156
click at [248, 153] on textarea at bounding box center [376, 141] width 348 height 156
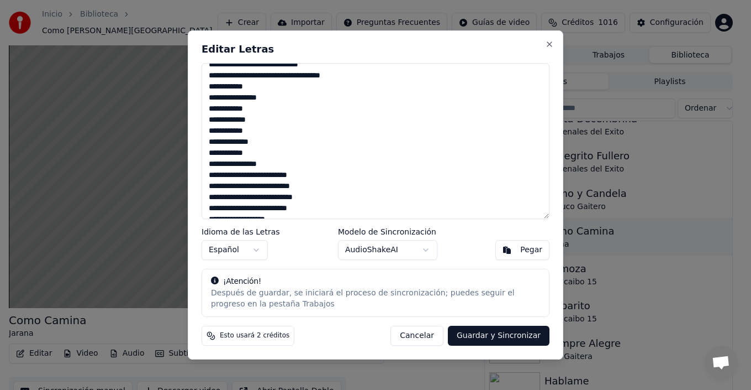
scroll to position [240, 0]
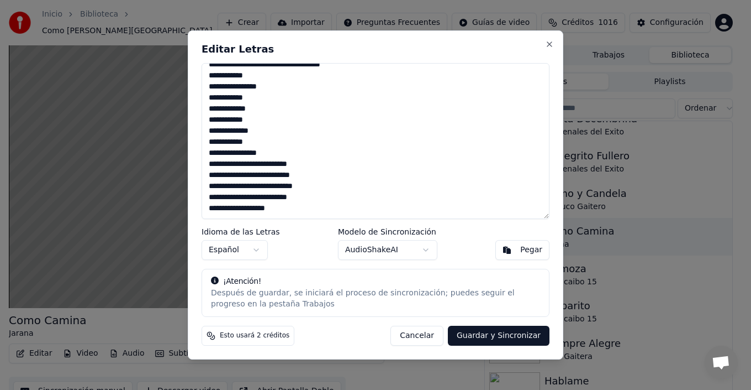
click at [245, 166] on textarea at bounding box center [376, 141] width 348 height 156
click at [247, 167] on textarea at bounding box center [376, 141] width 348 height 156
click at [249, 175] on textarea at bounding box center [376, 141] width 348 height 156
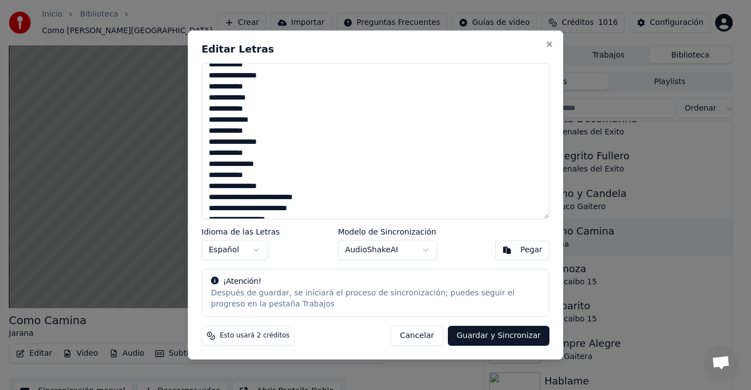
scroll to position [262, 0]
click at [247, 187] on textarea at bounding box center [376, 141] width 348 height 156
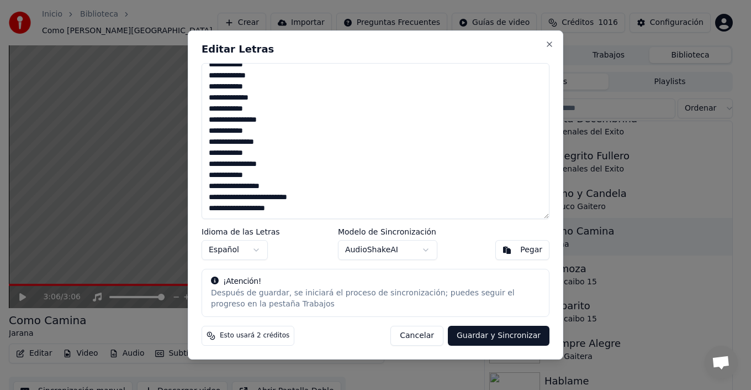
click at [249, 197] on textarea at bounding box center [376, 141] width 348 height 156
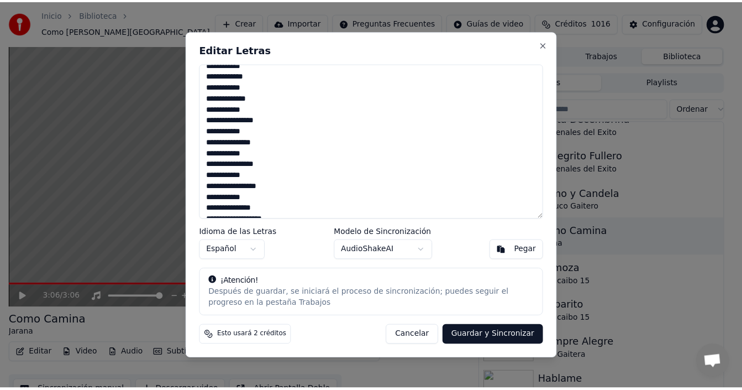
scroll to position [285, 0]
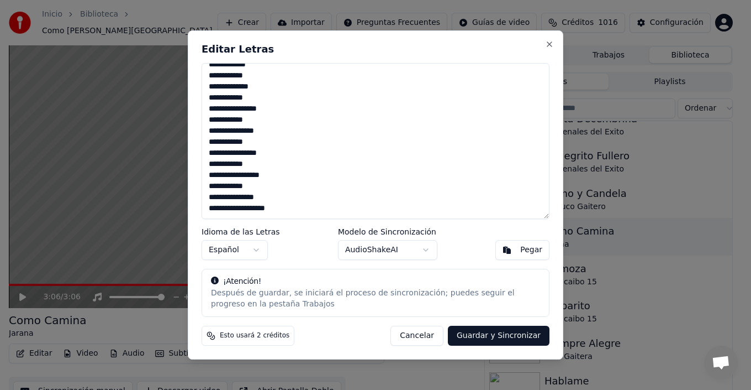
type textarea "**********"
click at [504, 338] on button "Guardar y Sincronizar" at bounding box center [499, 335] width 102 height 20
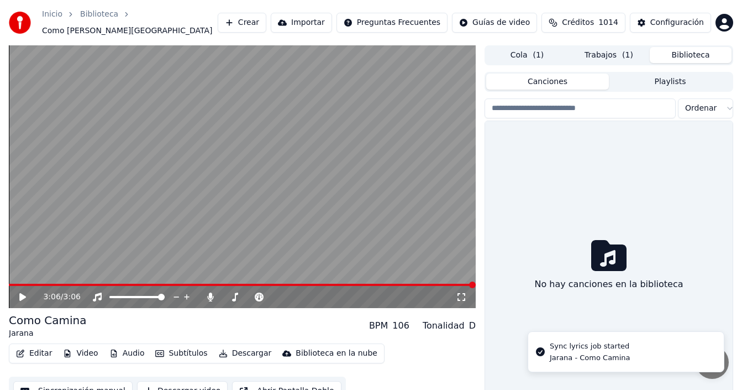
click at [703, 52] on button "Biblioteca" at bounding box center [691, 55] width 82 height 16
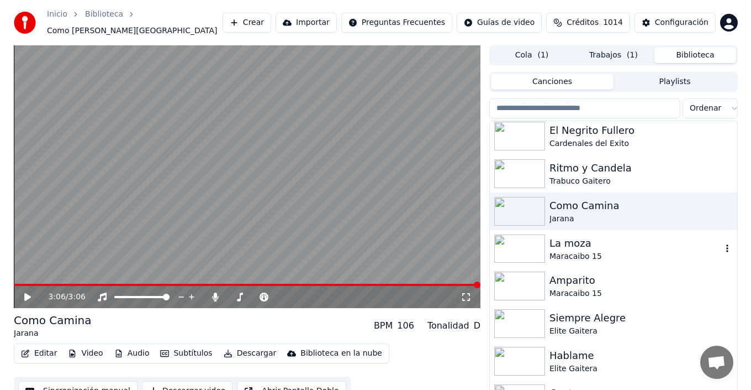
scroll to position [110, 0]
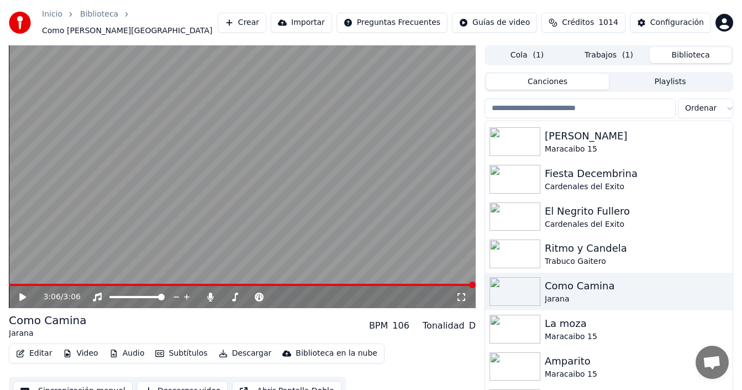
click at [250, 20] on button "Crear" at bounding box center [242, 23] width 49 height 20
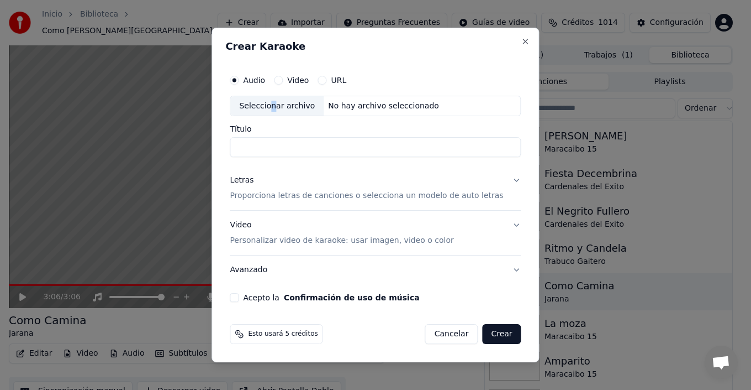
click at [283, 108] on div "Seleccionar archivo" at bounding box center [276, 106] width 93 height 20
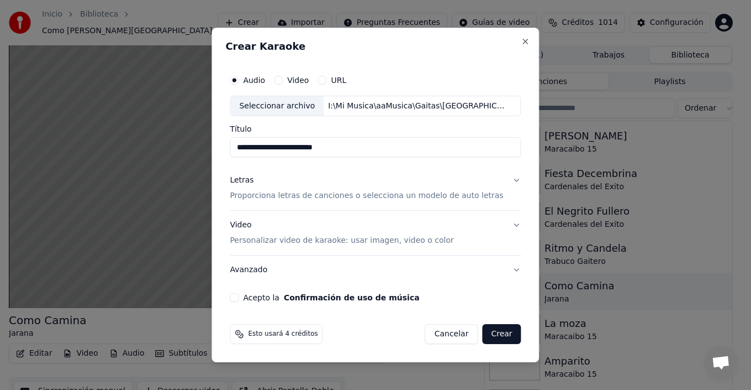
drag, startPoint x: 260, startPoint y: 146, endPoint x: 226, endPoint y: 148, distance: 34.3
click at [227, 153] on div "**********" at bounding box center [376, 195] width 328 height 335
type input "**********"
click at [431, 198] on p "Proporciona letras de canciones o selecciona un modelo de auto letras" at bounding box center [366, 196] width 273 height 11
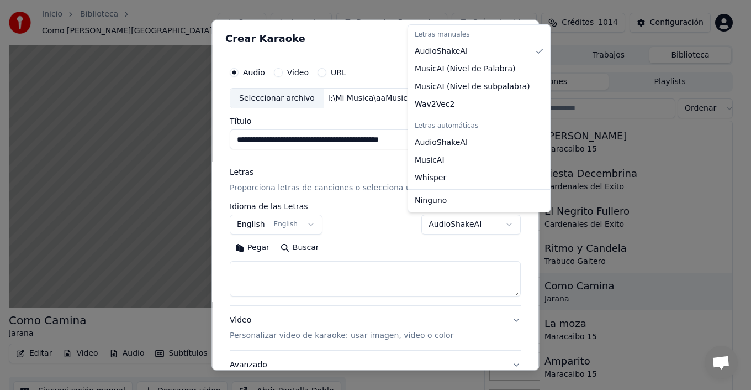
click at [436, 223] on body "**********" at bounding box center [371, 195] width 742 height 390
select select "**********"
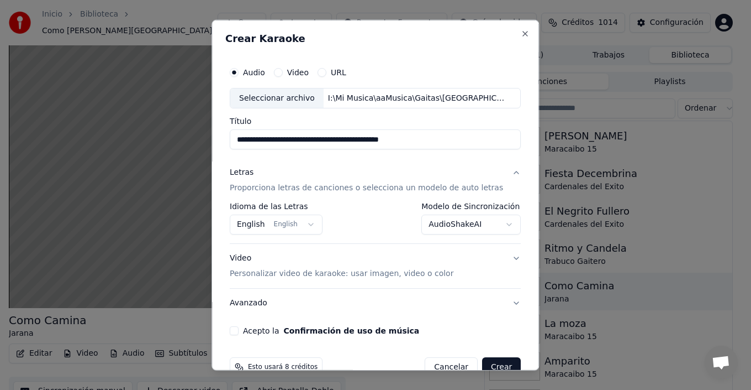
click at [278, 222] on button "English English" at bounding box center [276, 224] width 93 height 20
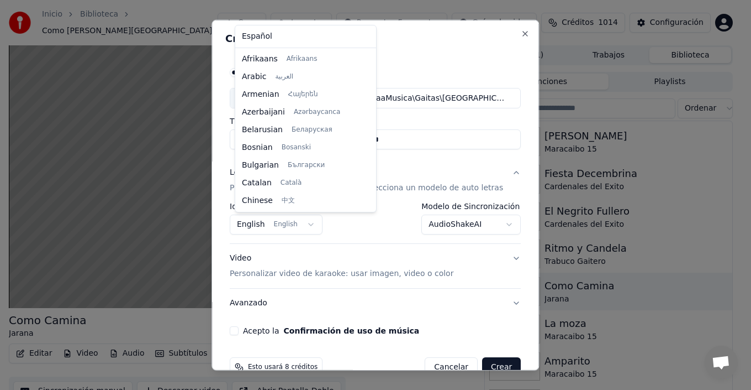
scroll to position [88, 0]
select select "**"
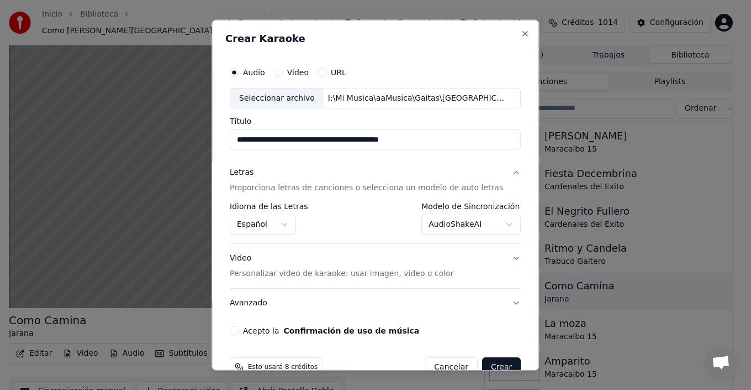
click at [397, 271] on p "Personalizar video de karaoke: usar imagen, video o color" at bounding box center [342, 273] width 224 height 11
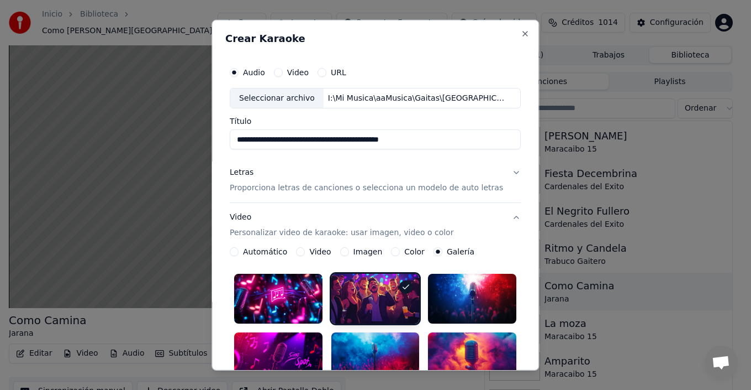
click at [459, 252] on label "Galería" at bounding box center [461, 252] width 28 height 8
click at [443, 252] on button "Galería" at bounding box center [438, 251] width 9 height 9
click at [461, 292] on div at bounding box center [473, 298] width 88 height 50
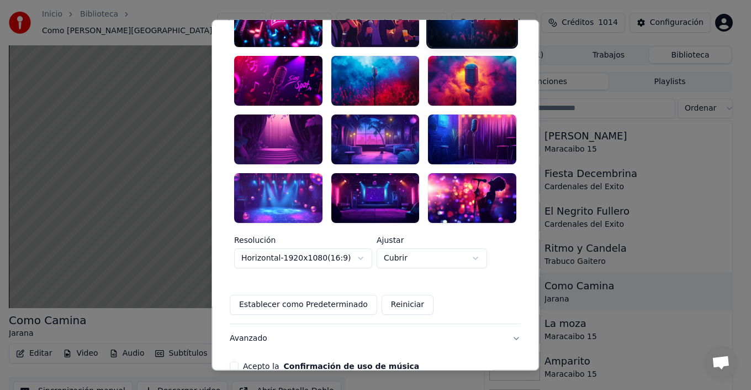
scroll to position [322, 0]
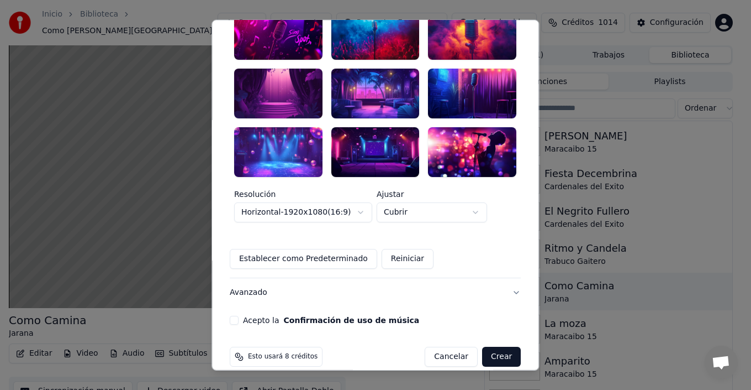
click at [238, 315] on button "Acepto la Confirmación de uso de música" at bounding box center [234, 319] width 9 height 9
click at [497, 346] on button "Crear" at bounding box center [501, 356] width 39 height 20
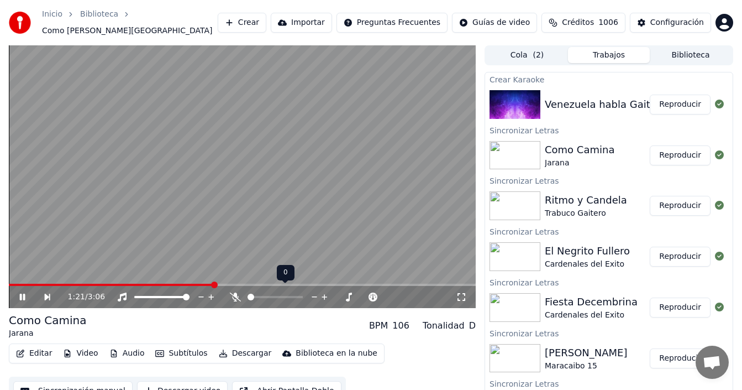
click at [248, 293] on span at bounding box center [251, 296] width 7 height 7
click at [9, 281] on span at bounding box center [12, 284] width 7 height 7
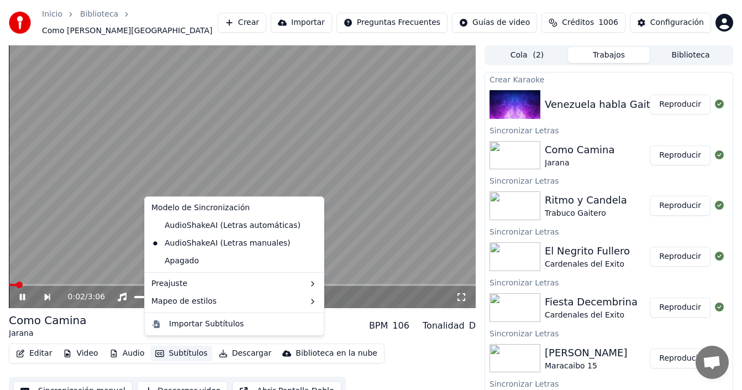
click at [184, 352] on button "Subtítulos" at bounding box center [181, 352] width 61 height 15
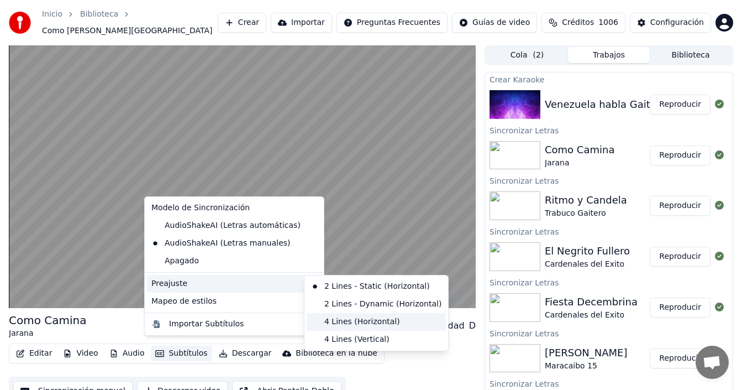
click at [344, 324] on div "4 Lines (Horizontal)" at bounding box center [376, 322] width 139 height 18
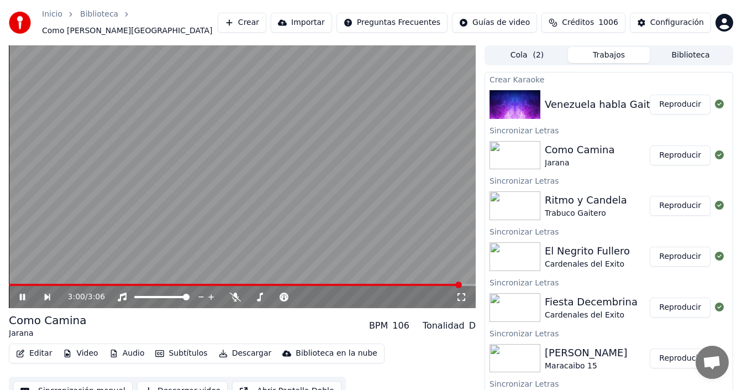
click at [673, 101] on button "Reproducir" at bounding box center [680, 104] width 61 height 20
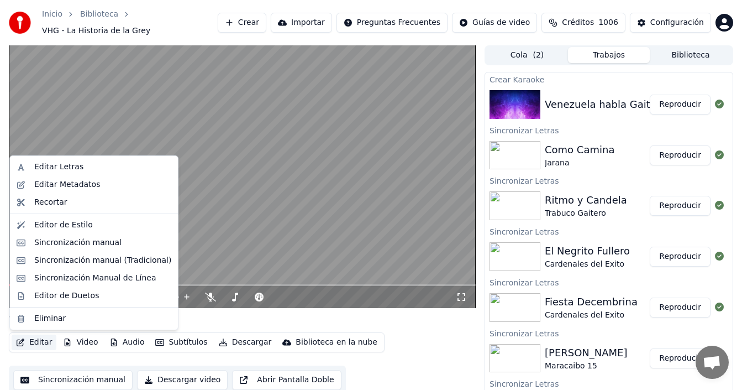
click at [39, 344] on button "Editar" at bounding box center [34, 341] width 45 height 15
click at [87, 172] on div "Editar Letras" at bounding box center [94, 167] width 164 height 18
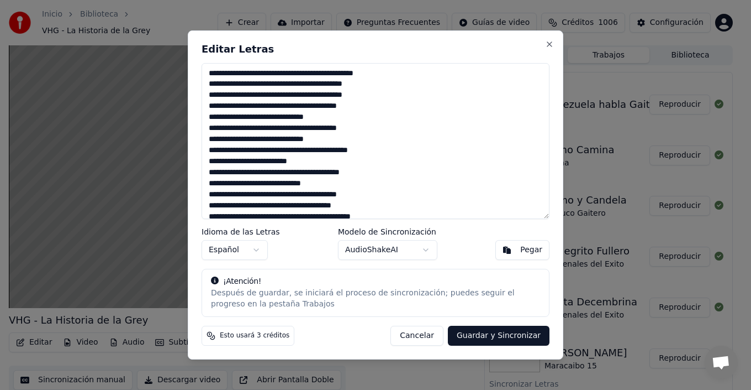
drag, startPoint x: 284, startPoint y: 150, endPoint x: 253, endPoint y: 154, distance: 31.2
click at [253, 154] on textarea at bounding box center [376, 141] width 348 height 156
click at [273, 152] on textarea at bounding box center [376, 141] width 348 height 156
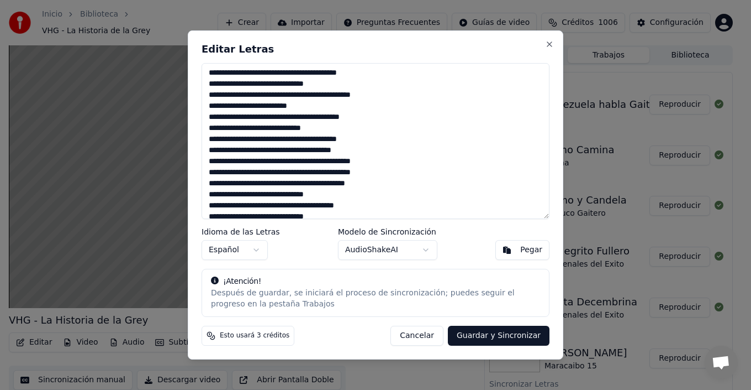
click at [333, 138] on textarea at bounding box center [376, 141] width 348 height 156
click at [348, 192] on textarea at bounding box center [376, 141] width 348 height 156
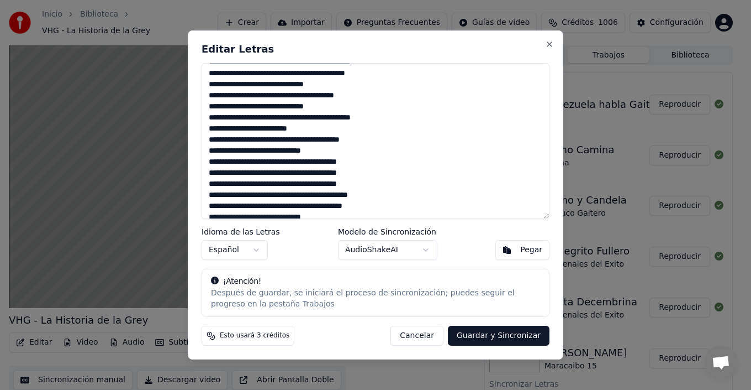
scroll to position [166, 0]
click at [289, 94] on textarea at bounding box center [376, 141] width 348 height 156
click at [330, 130] on textarea at bounding box center [376, 141] width 348 height 156
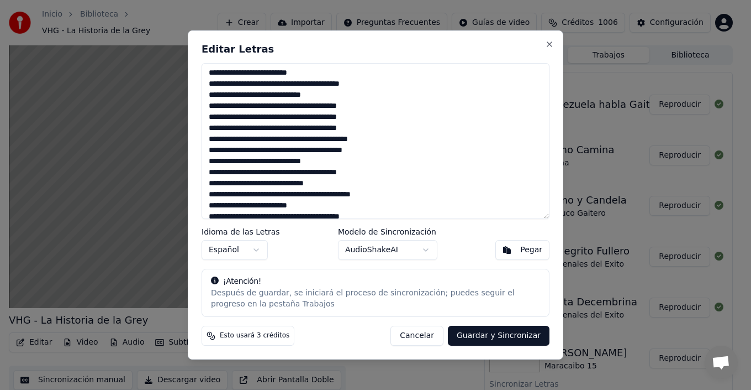
click at [367, 106] on textarea at bounding box center [376, 141] width 348 height 156
click at [382, 119] on textarea at bounding box center [376, 141] width 348 height 156
click at [387, 127] on textarea at bounding box center [376, 141] width 348 height 156
click at [377, 150] on textarea at bounding box center [376, 141] width 348 height 156
click at [291, 172] on textarea at bounding box center [376, 141] width 348 height 156
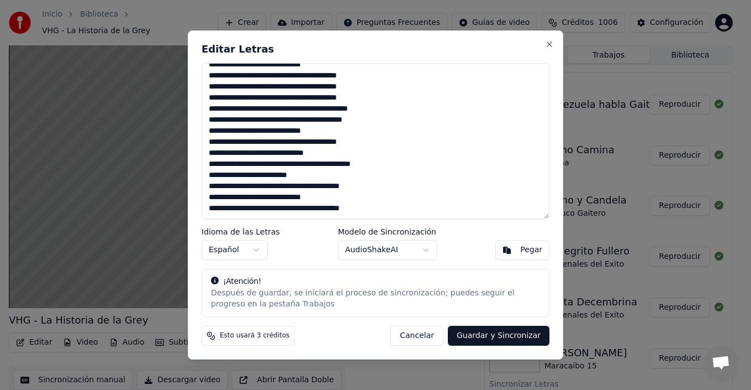
scroll to position [0, 0]
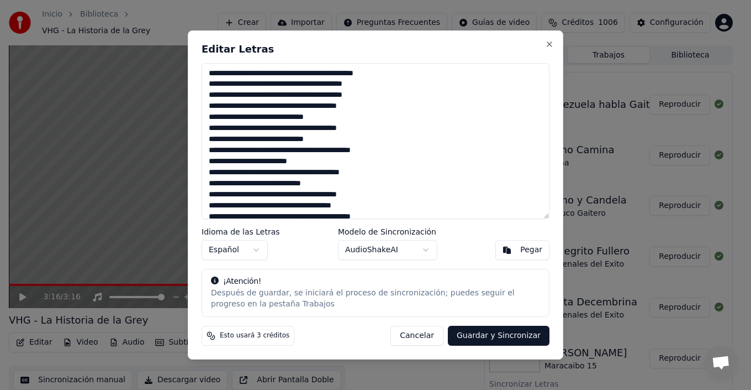
click at [290, 129] on textarea at bounding box center [376, 141] width 348 height 156
click at [292, 128] on textarea at bounding box center [376, 141] width 348 height 156
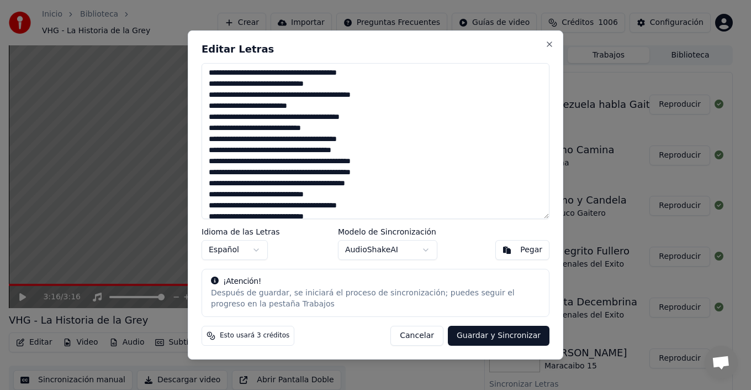
click at [325, 152] on textarea at bounding box center [376, 141] width 348 height 156
click at [324, 149] on textarea at bounding box center [376, 141] width 348 height 156
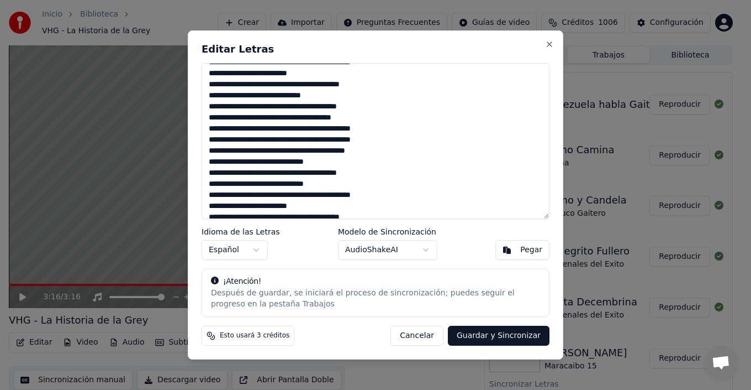
scroll to position [110, 0]
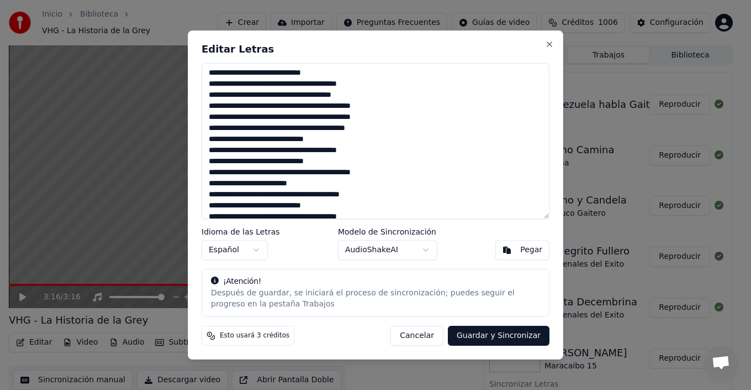
click at [291, 141] on textarea at bounding box center [376, 141] width 348 height 156
click at [334, 138] on textarea at bounding box center [376, 141] width 348 height 156
type textarea "**********"
click at [492, 335] on button "Guardar y Sincronizar" at bounding box center [499, 335] width 102 height 20
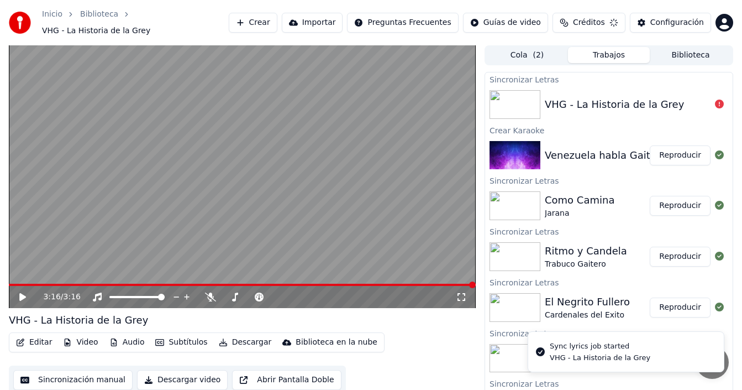
click at [249, 23] on button "Crear" at bounding box center [253, 23] width 49 height 20
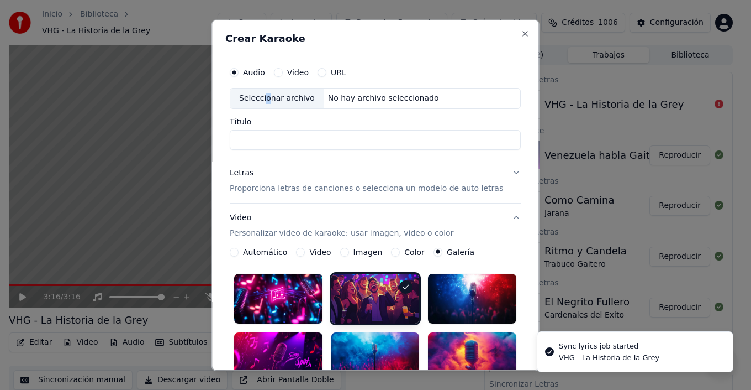
click at [272, 98] on div "Seleccionar archivo" at bounding box center [276, 98] width 93 height 20
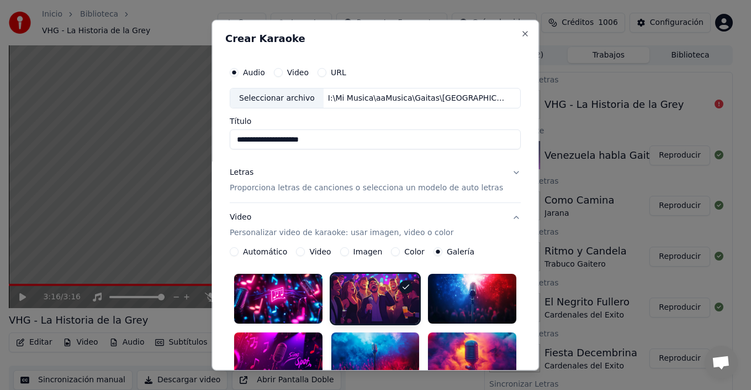
drag, startPoint x: 251, startPoint y: 142, endPoint x: 206, endPoint y: 135, distance: 45.3
click at [206, 135] on body "Inicio Biblioteca VHG - La Historia de la Grey Crear Importar Preguntas Frecuen…" at bounding box center [371, 195] width 742 height 390
type input "**********"
click at [413, 188] on p "Proporciona letras de canciones o selecciona un modelo de auto letras" at bounding box center [366, 187] width 273 height 11
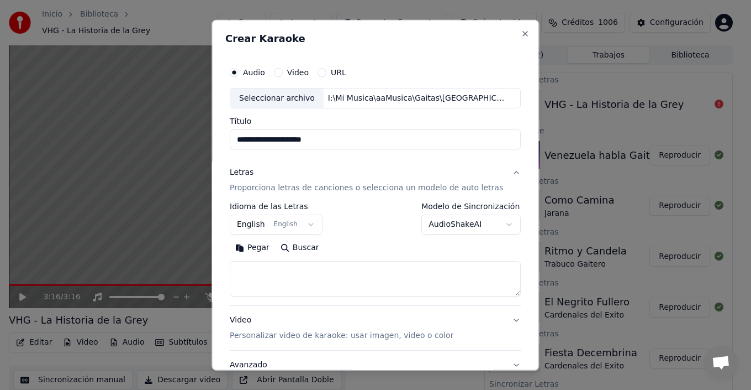
click at [448, 223] on body "Inicio Biblioteca VHG - La Historia de la Grey Crear Importar Preguntas Frecuen…" at bounding box center [371, 195] width 742 height 390
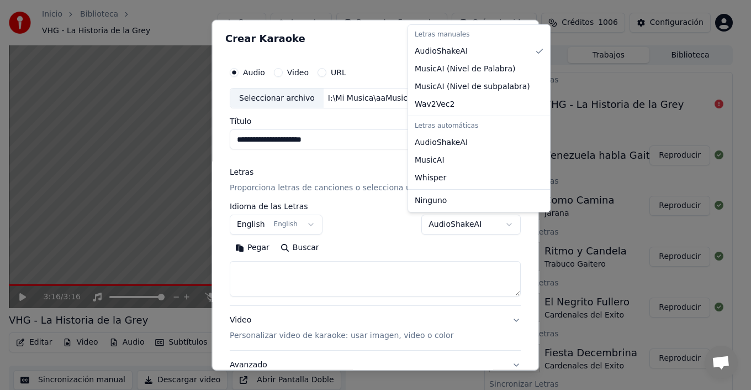
select select "**********"
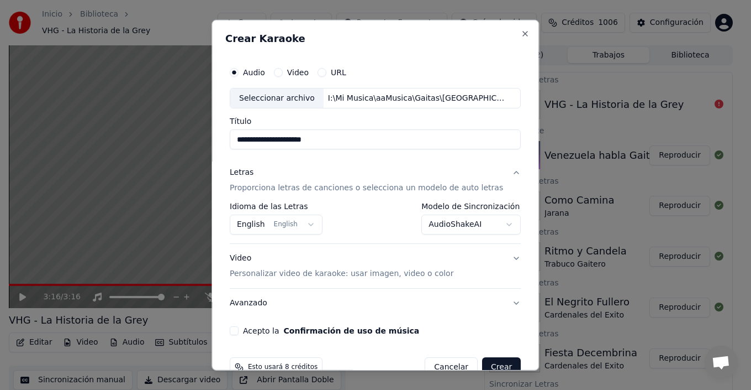
click at [292, 222] on body "Inicio Biblioteca VHG - La Historia de la Grey Crear Importar Preguntas Frecuen…" at bounding box center [371, 195] width 742 height 390
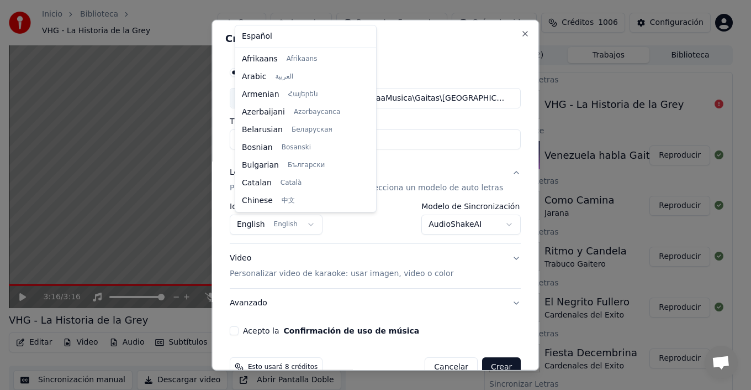
scroll to position [88, 0]
click at [252, 27] on div "Español Afrikaans Afrikaans Arabic العربية Armenian Հայերեն Azerbaijani Azərbay…" at bounding box center [305, 118] width 141 height 186
select select "**"
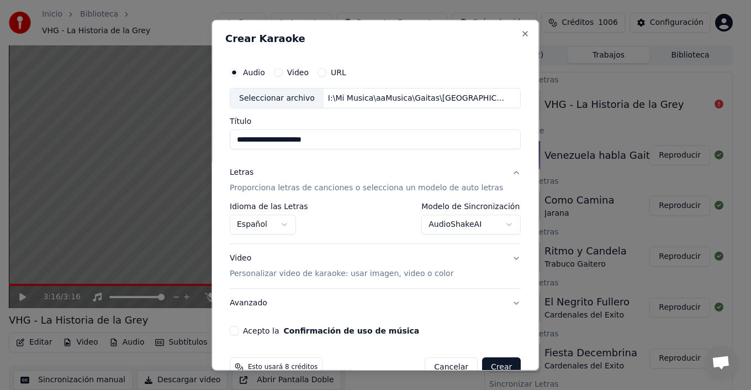
click at [449, 272] on button "Video Personalizar video de karaoke: usar imagen, video o color" at bounding box center [375, 266] width 291 height 44
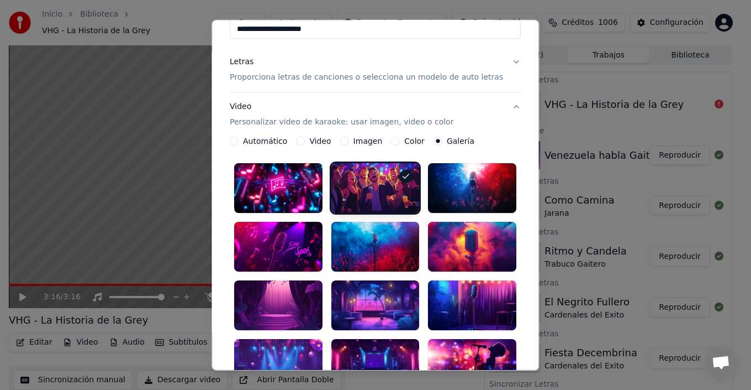
scroll to position [166, 0]
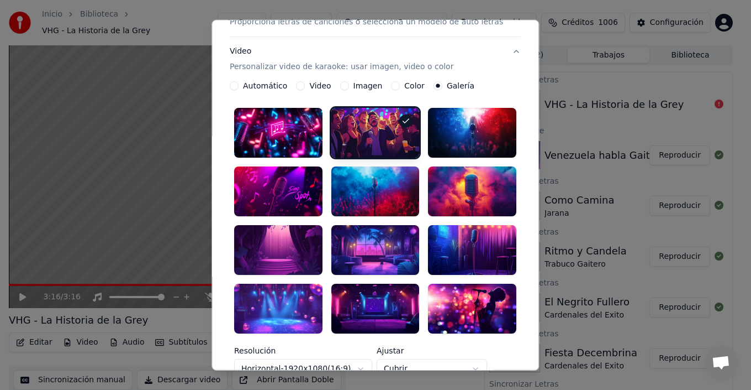
click at [453, 283] on div at bounding box center [473, 308] width 88 height 50
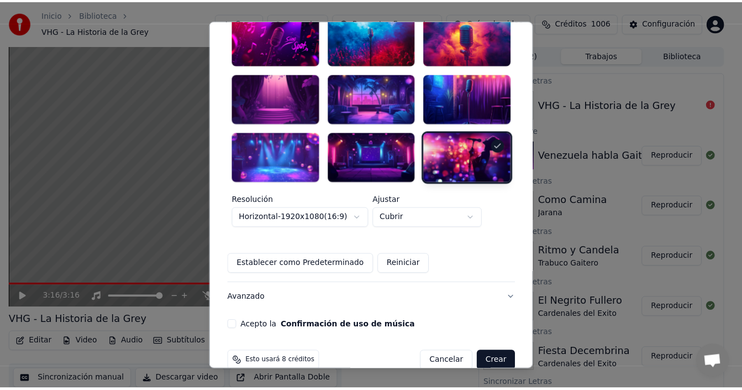
scroll to position [322, 0]
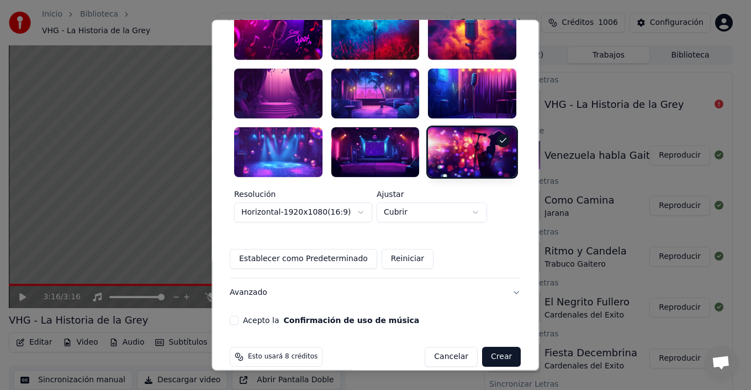
click at [239, 315] on button "Acepto la Confirmación de uso de música" at bounding box center [234, 319] width 9 height 9
click at [490, 346] on button "Crear" at bounding box center [501, 356] width 39 height 20
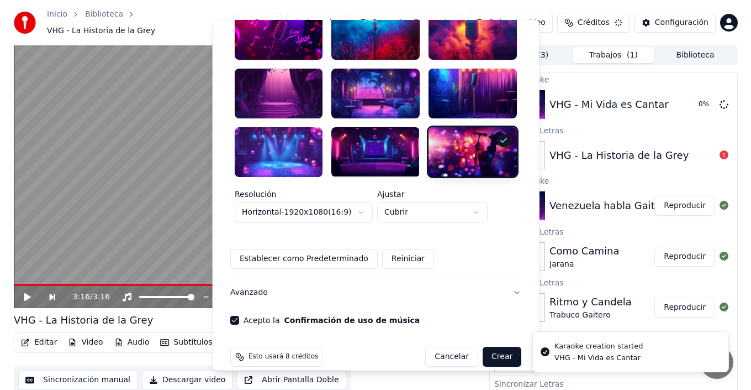
scroll to position [316, 0]
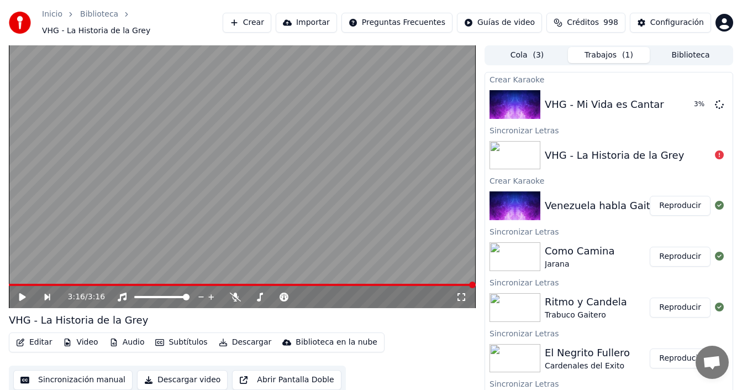
click at [250, 23] on button "Crear" at bounding box center [247, 23] width 49 height 20
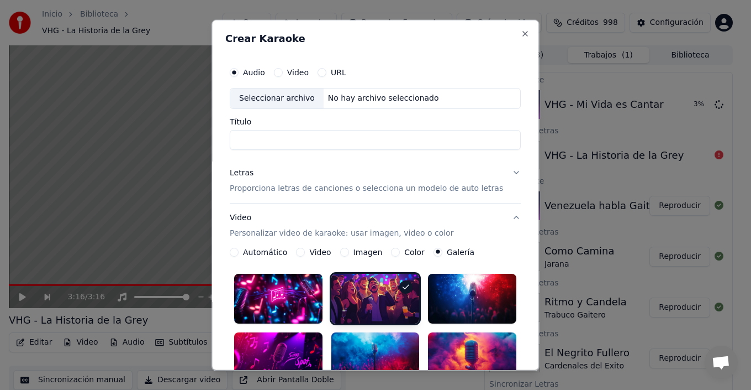
click at [274, 96] on div "Seleccionar archivo" at bounding box center [276, 98] width 93 height 20
drag, startPoint x: 255, startPoint y: 139, endPoint x: 183, endPoint y: 124, distance: 73.4
click at [183, 124] on body "Inicio Biblioteca VHG - La Historia de la Grey Crear Importar Preguntas Frecuen…" at bounding box center [371, 195] width 742 height 390
type input "**********"
click at [419, 190] on p "Proporciona letras de canciones o selecciona un modelo de auto letras" at bounding box center [366, 187] width 273 height 11
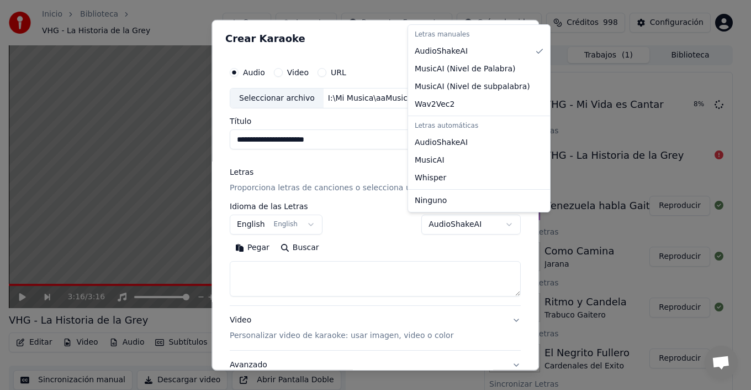
click at [436, 219] on body "Inicio Biblioteca VHG - La Historia de la Grey Crear Importar Preguntas Frecuen…" at bounding box center [371, 195] width 742 height 390
select select "**********"
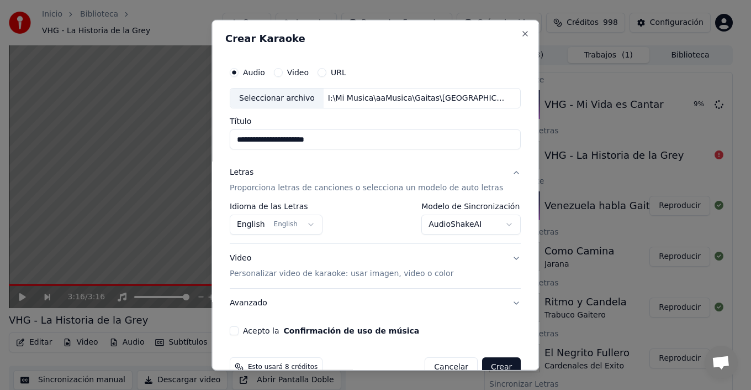
click at [288, 221] on button "English English" at bounding box center [276, 224] width 93 height 20
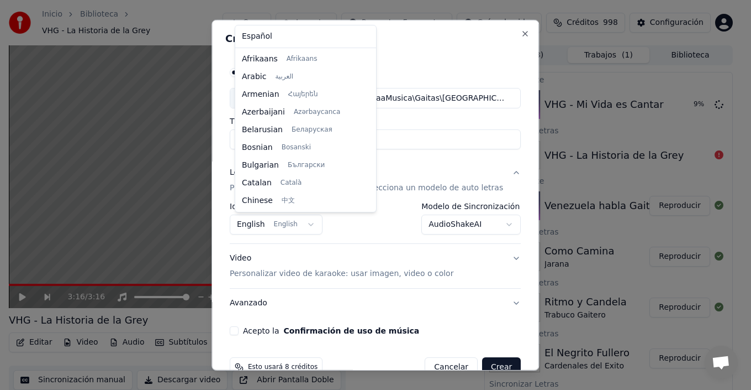
scroll to position [88, 0]
select select "**"
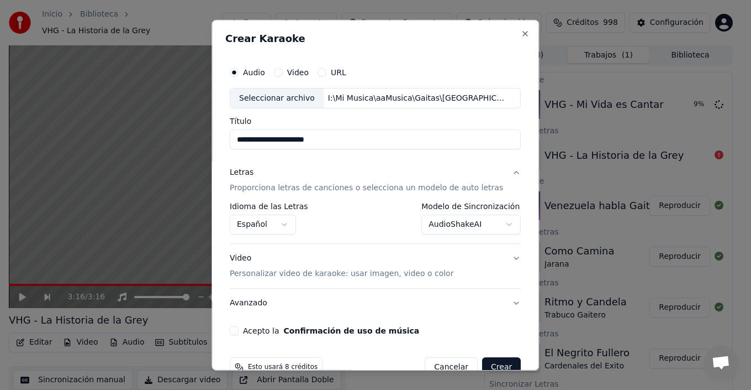
click at [422, 275] on p "Personalizar video de karaoke: usar imagen, video o color" at bounding box center [342, 273] width 224 height 11
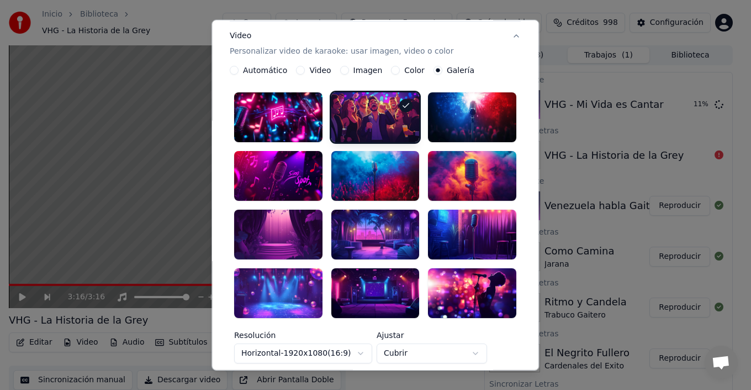
scroll to position [110, 0]
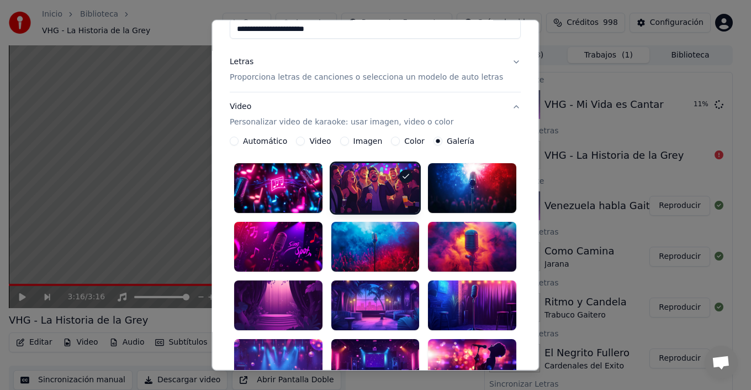
click at [327, 139] on label "Video" at bounding box center [321, 141] width 22 height 8
click at [306, 139] on button "Video" at bounding box center [301, 140] width 9 height 9
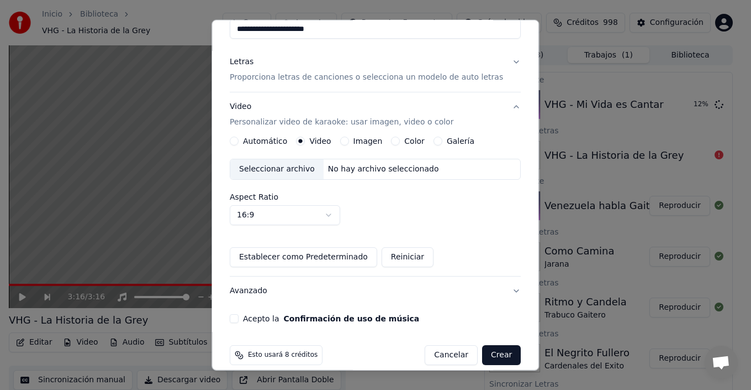
click at [341, 165] on div "No hay archivo seleccionado" at bounding box center [384, 169] width 120 height 11
click at [449, 140] on label "Galería" at bounding box center [461, 141] width 28 height 8
click at [443, 140] on button "Galería" at bounding box center [438, 140] width 9 height 9
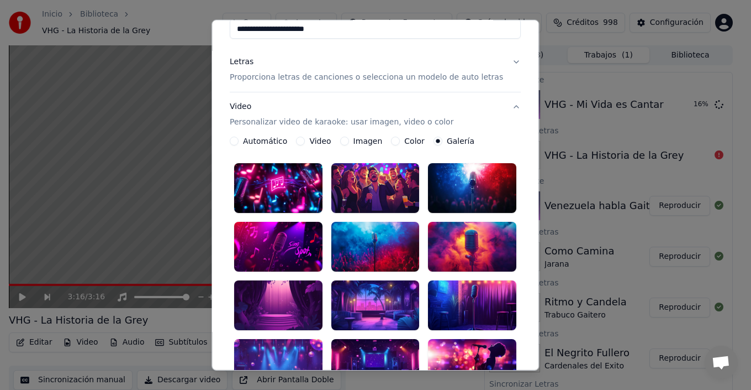
click at [277, 140] on label "Automático" at bounding box center [265, 141] width 44 height 8
click at [239, 140] on button "Automático" at bounding box center [234, 140] width 9 height 9
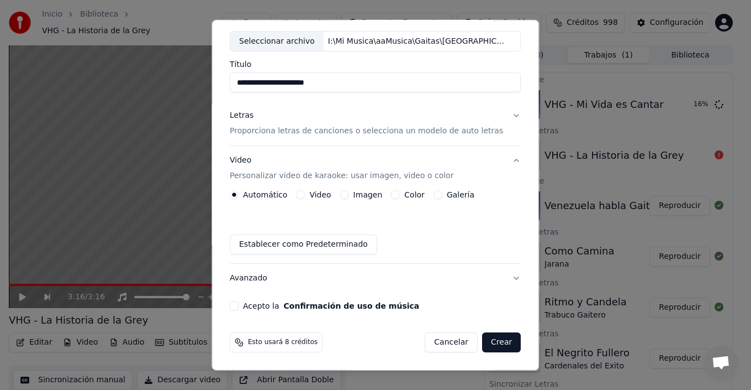
scroll to position [57, 0]
click at [239, 304] on button "Acepto la Confirmación de uso de música" at bounding box center [234, 305] width 9 height 9
click at [489, 343] on button "Crear" at bounding box center [501, 342] width 39 height 20
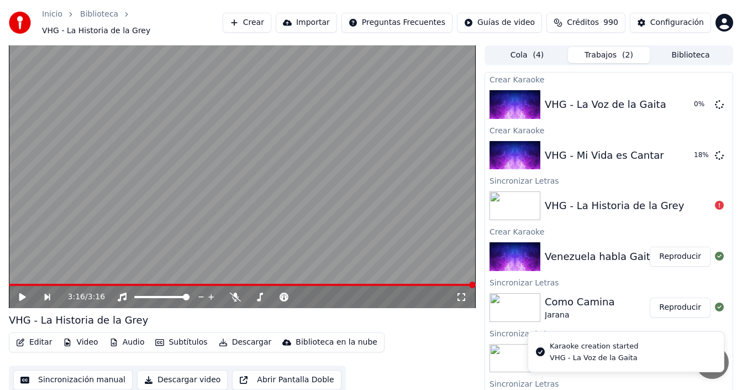
click at [251, 18] on button "Crear" at bounding box center [247, 23] width 49 height 20
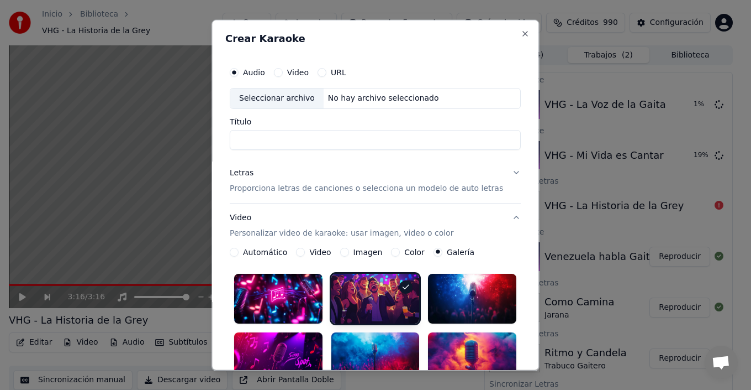
click at [282, 97] on div "Seleccionar archivo" at bounding box center [276, 98] width 93 height 20
drag, startPoint x: 255, startPoint y: 140, endPoint x: 209, endPoint y: 129, distance: 47.6
click at [209, 129] on body "Inicio Biblioteca VHG - La Historia de la Grey Crear Importar Preguntas Frecuen…" at bounding box center [371, 195] width 742 height 390
type input "**********"
click at [371, 185] on p "Proporciona letras de canciones o selecciona un modelo de auto letras" at bounding box center [366, 187] width 273 height 11
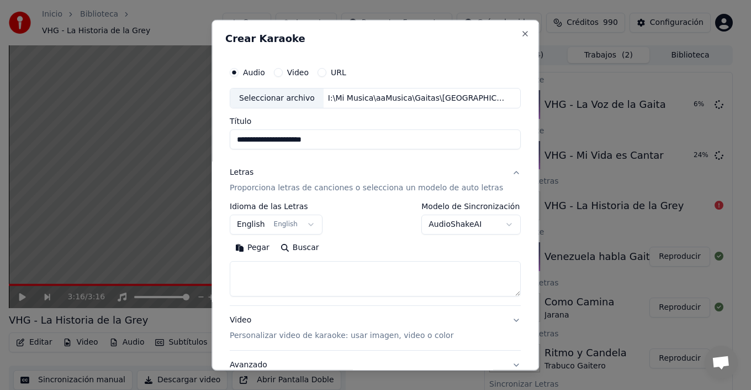
click at [443, 220] on button "AudioShakeAI" at bounding box center [471, 224] width 99 height 20
